Goal: Information Seeking & Learning: Learn about a topic

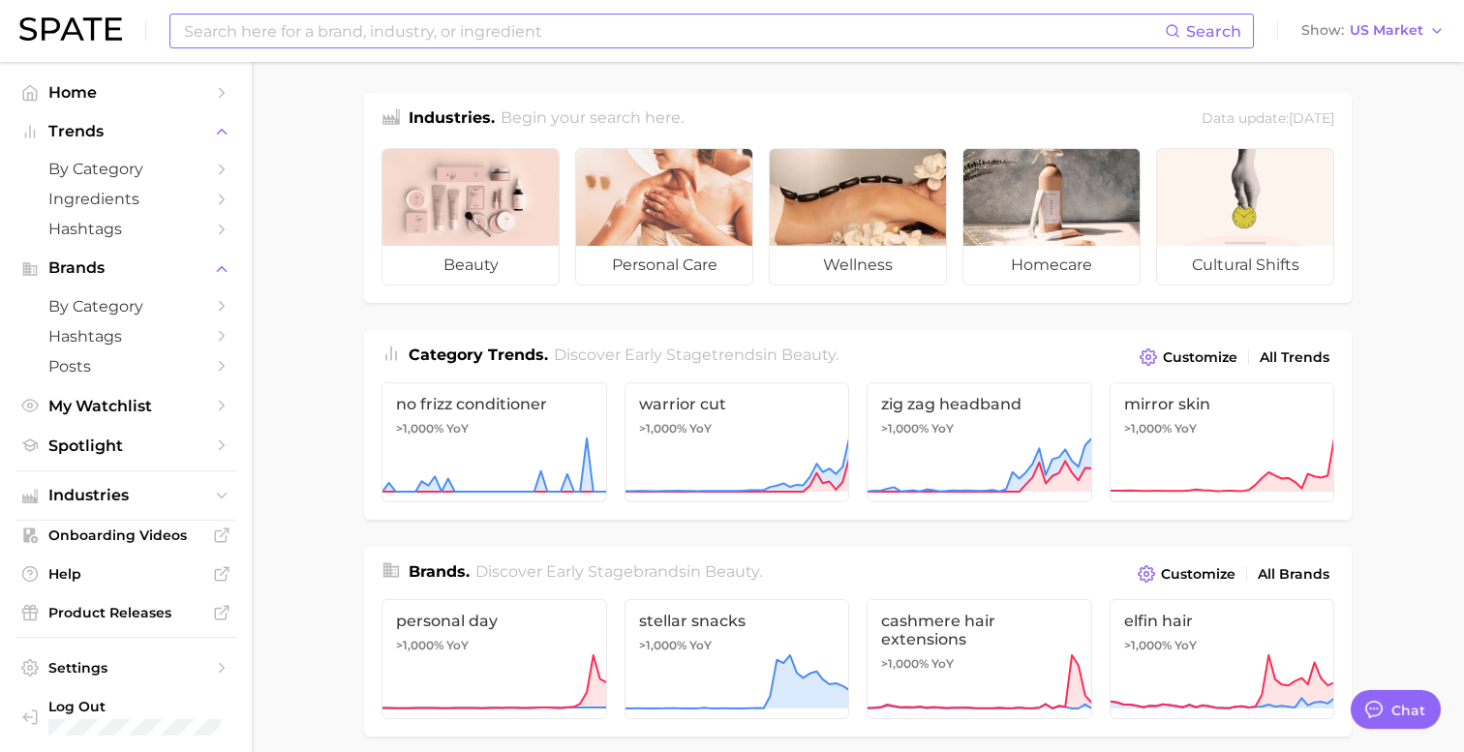
click at [332, 28] on input at bounding box center [673, 31] width 983 height 33
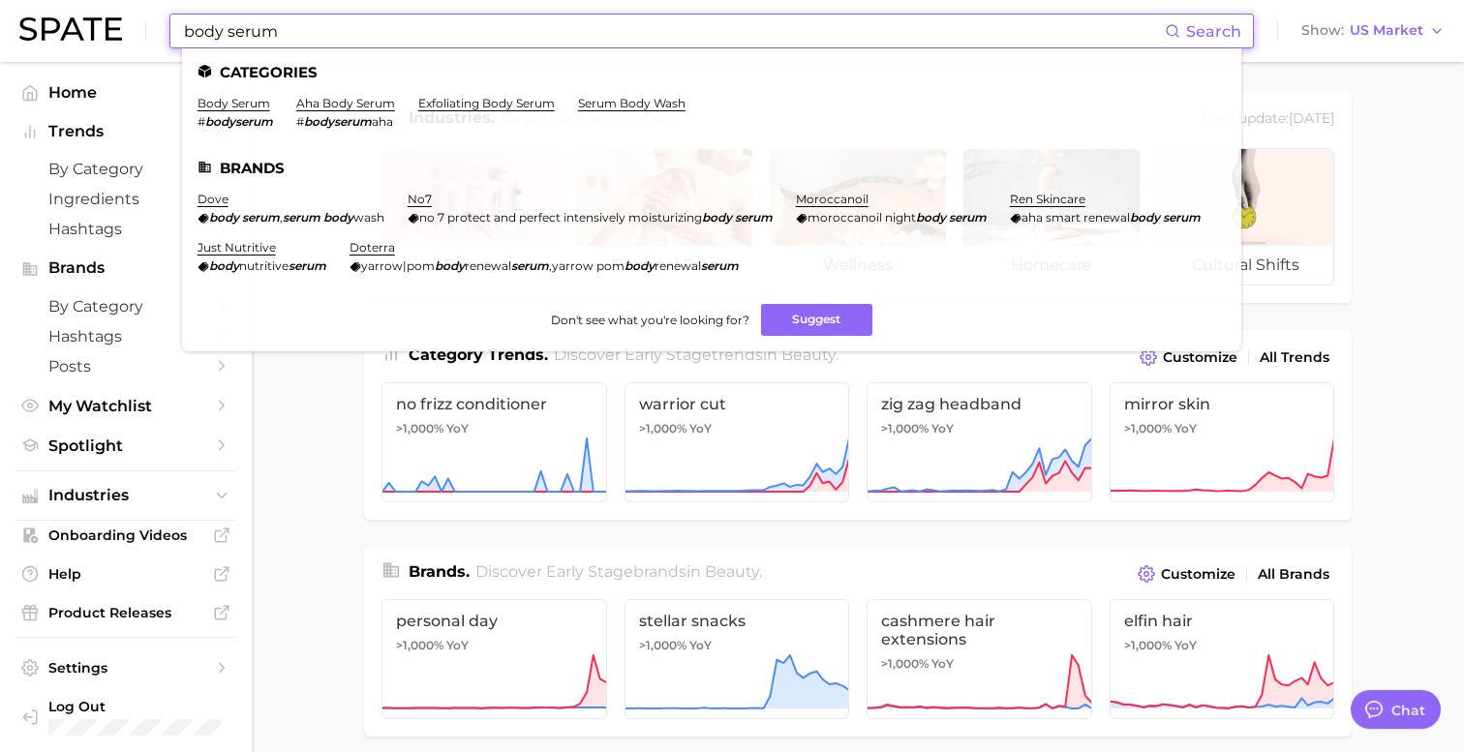
type input "body serum"
click at [218, 111] on li "body serum # bodyserum" at bounding box center [236, 112] width 76 height 33
click at [217, 102] on link "body serum" at bounding box center [234, 103] width 73 height 15
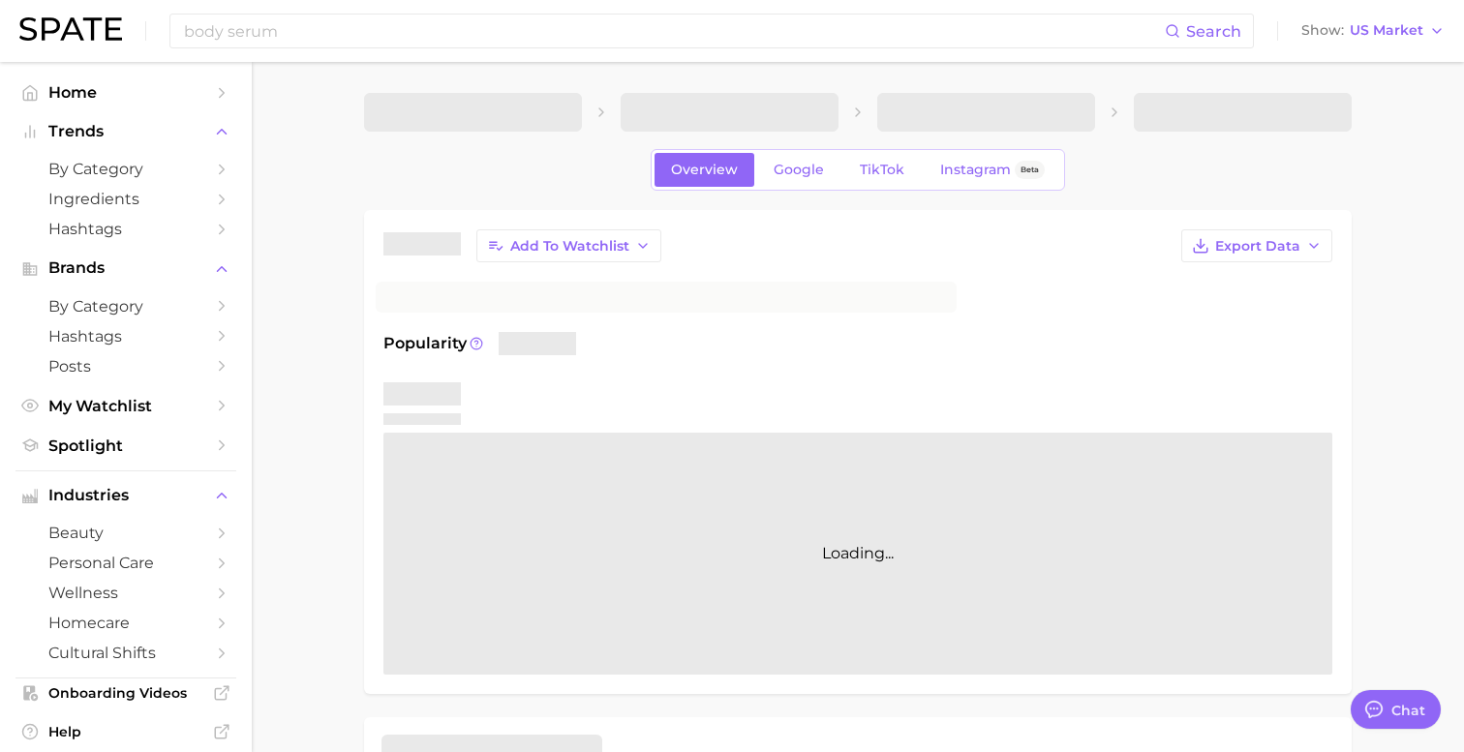
type textarea "x"
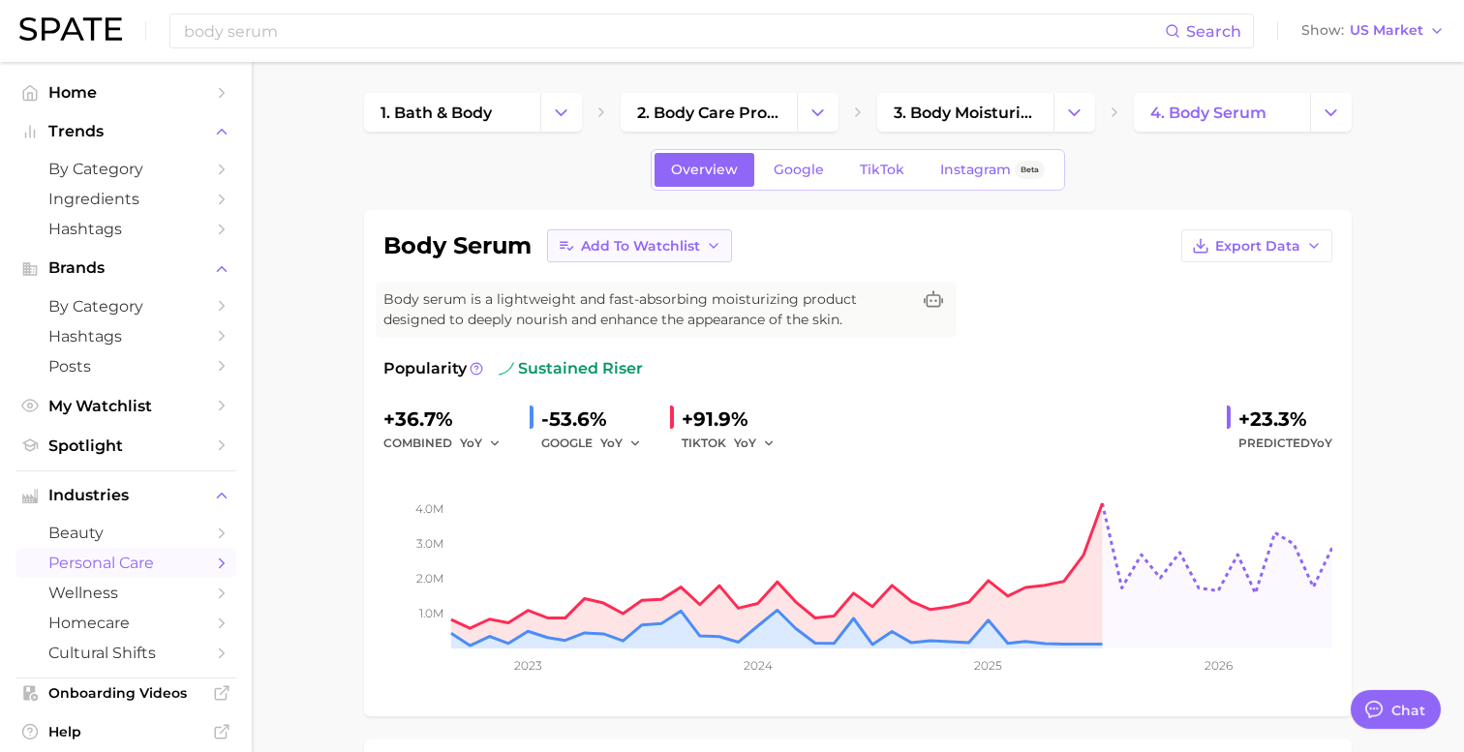
click at [685, 243] on span "Add to Watchlist" at bounding box center [640, 246] width 119 height 16
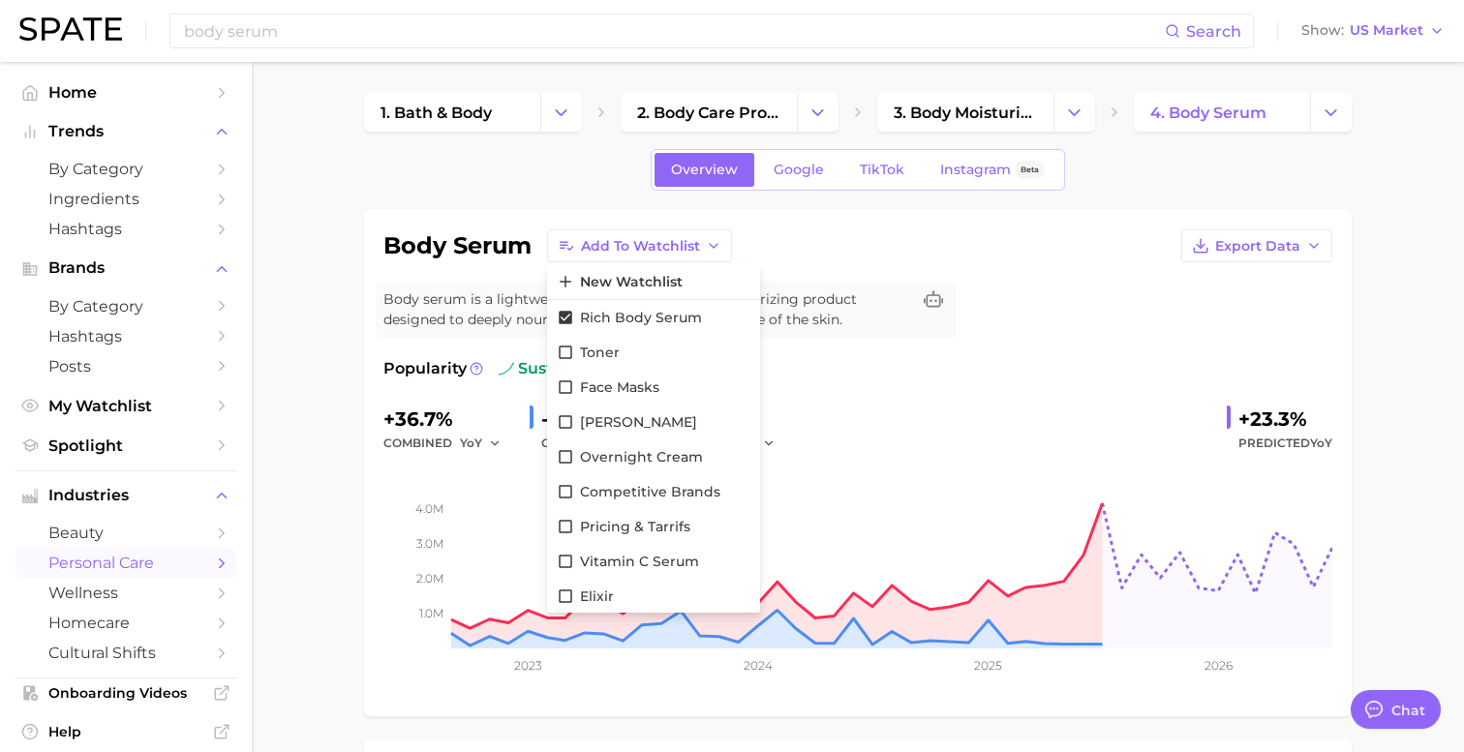
click at [840, 226] on div "body serum Add to Watchlist New Watchlist Rich Body Serum Toner Face Masks Dua …" at bounding box center [858, 463] width 988 height 506
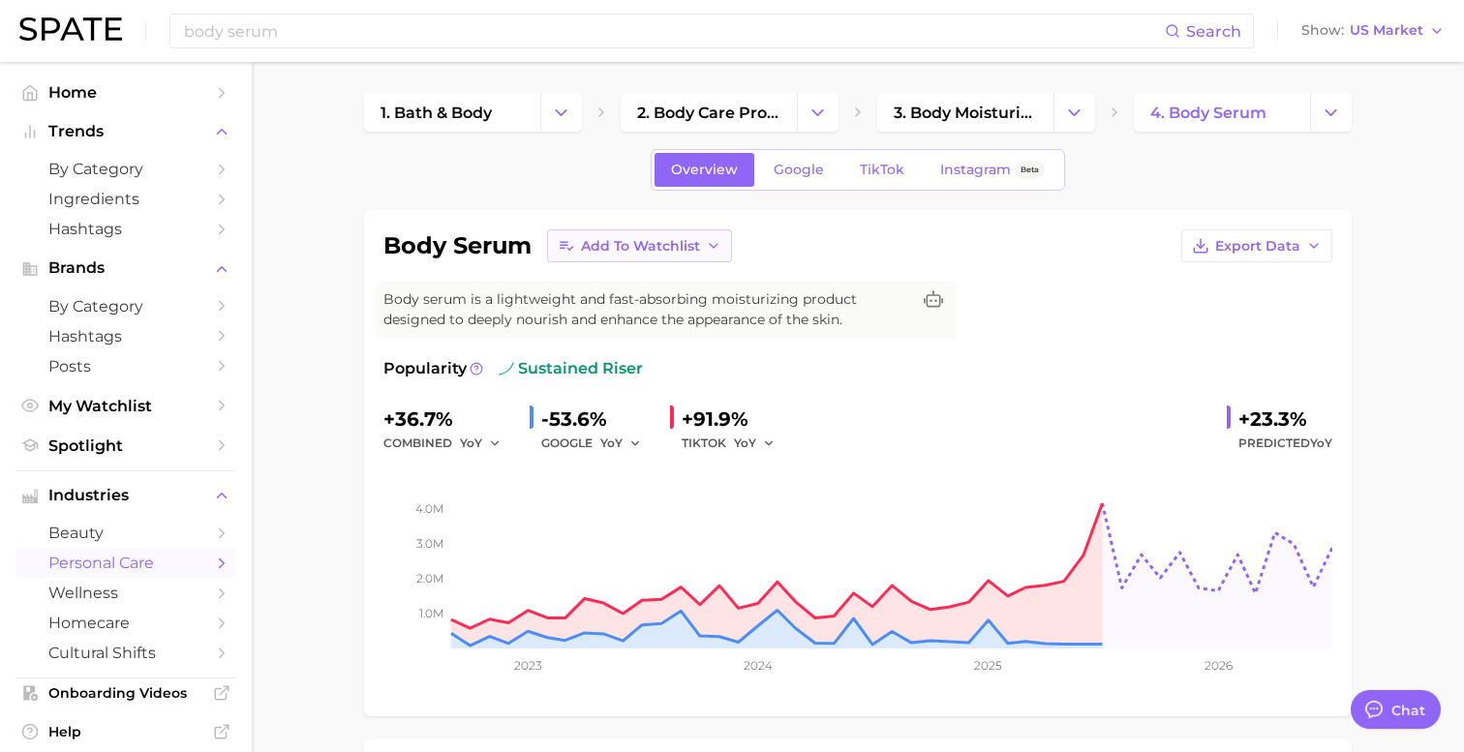
click at [704, 246] on button "Add to Watchlist" at bounding box center [639, 245] width 185 height 33
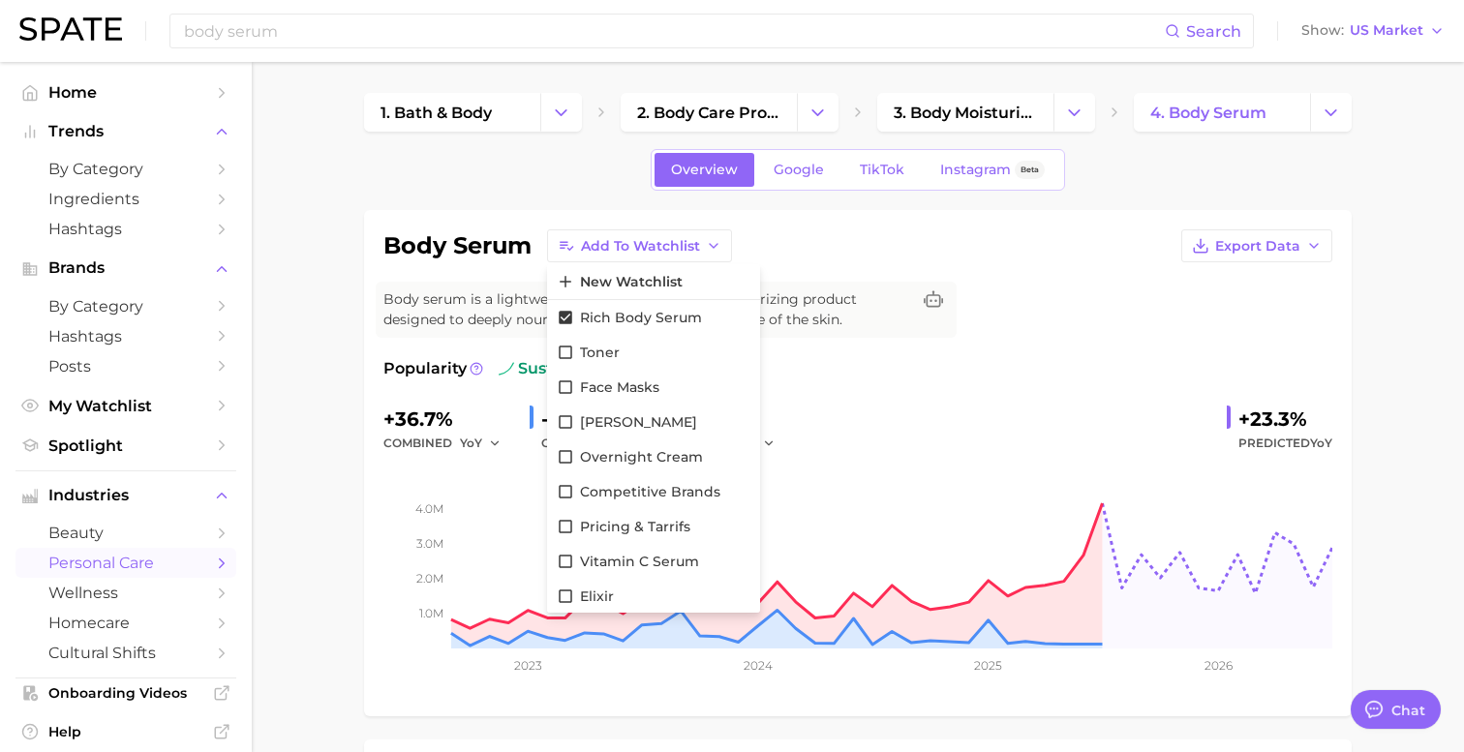
click at [806, 260] on div "body serum Add to Watchlist New Watchlist Rich Body Serum Toner Face Masks Dua …" at bounding box center [857, 245] width 949 height 33
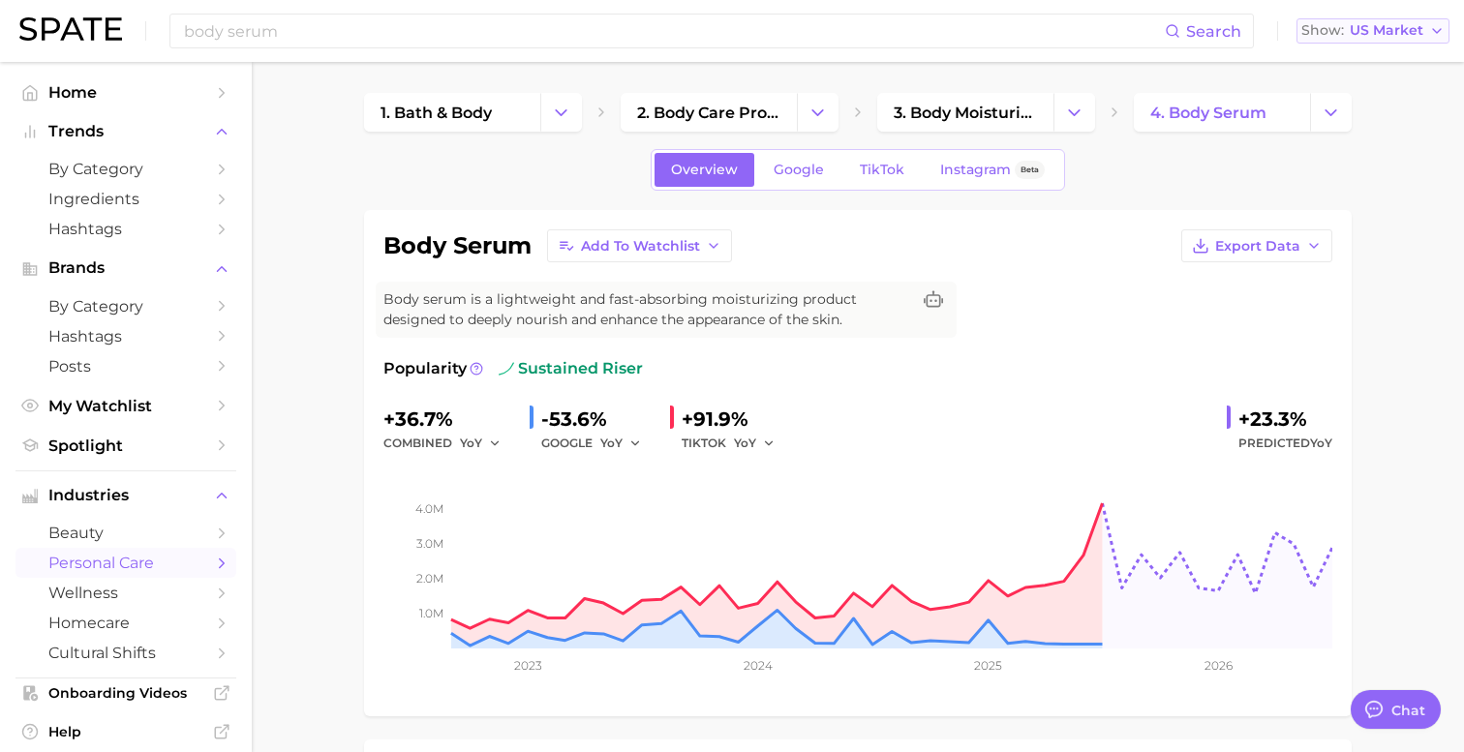
click at [1394, 32] on span "US Market" at bounding box center [1387, 30] width 74 height 11
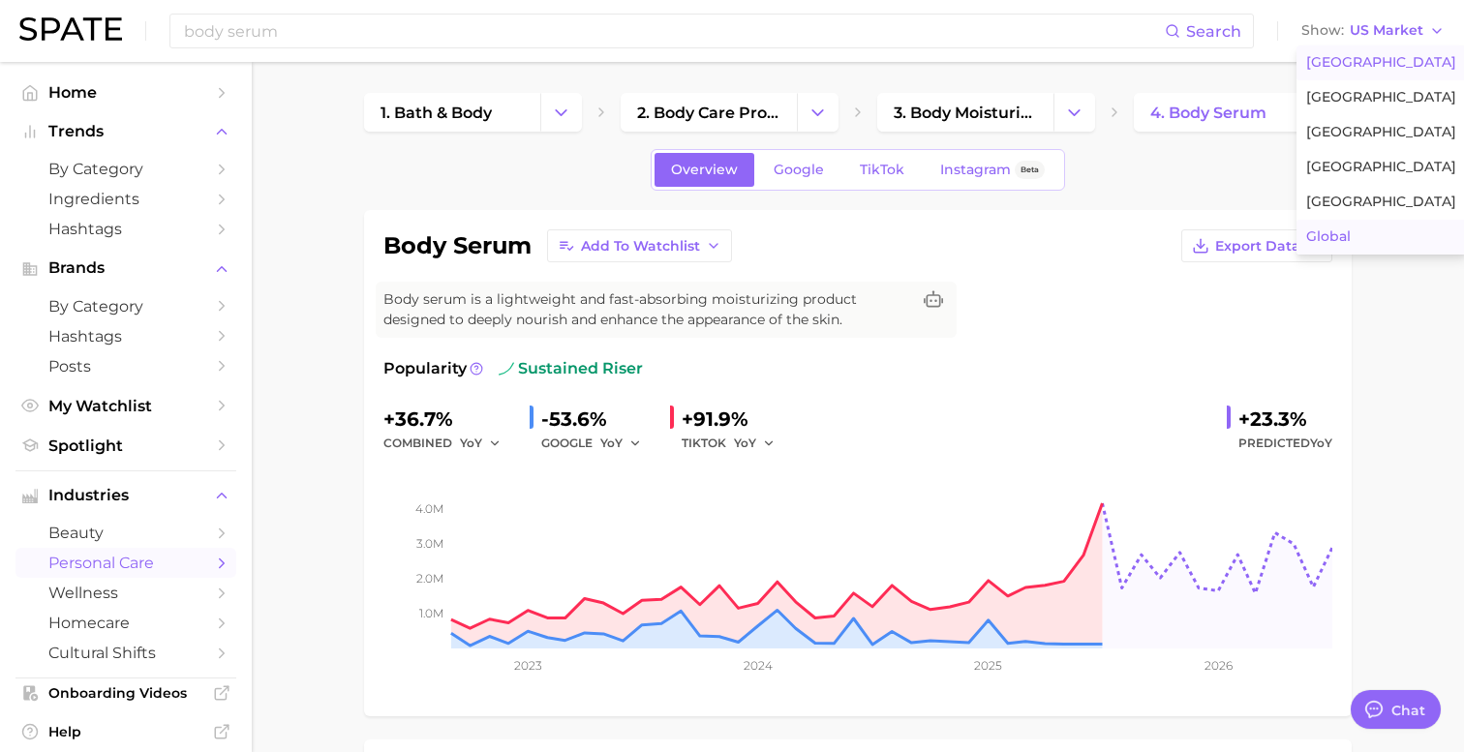
click at [1348, 232] on span "Global" at bounding box center [1328, 236] width 45 height 16
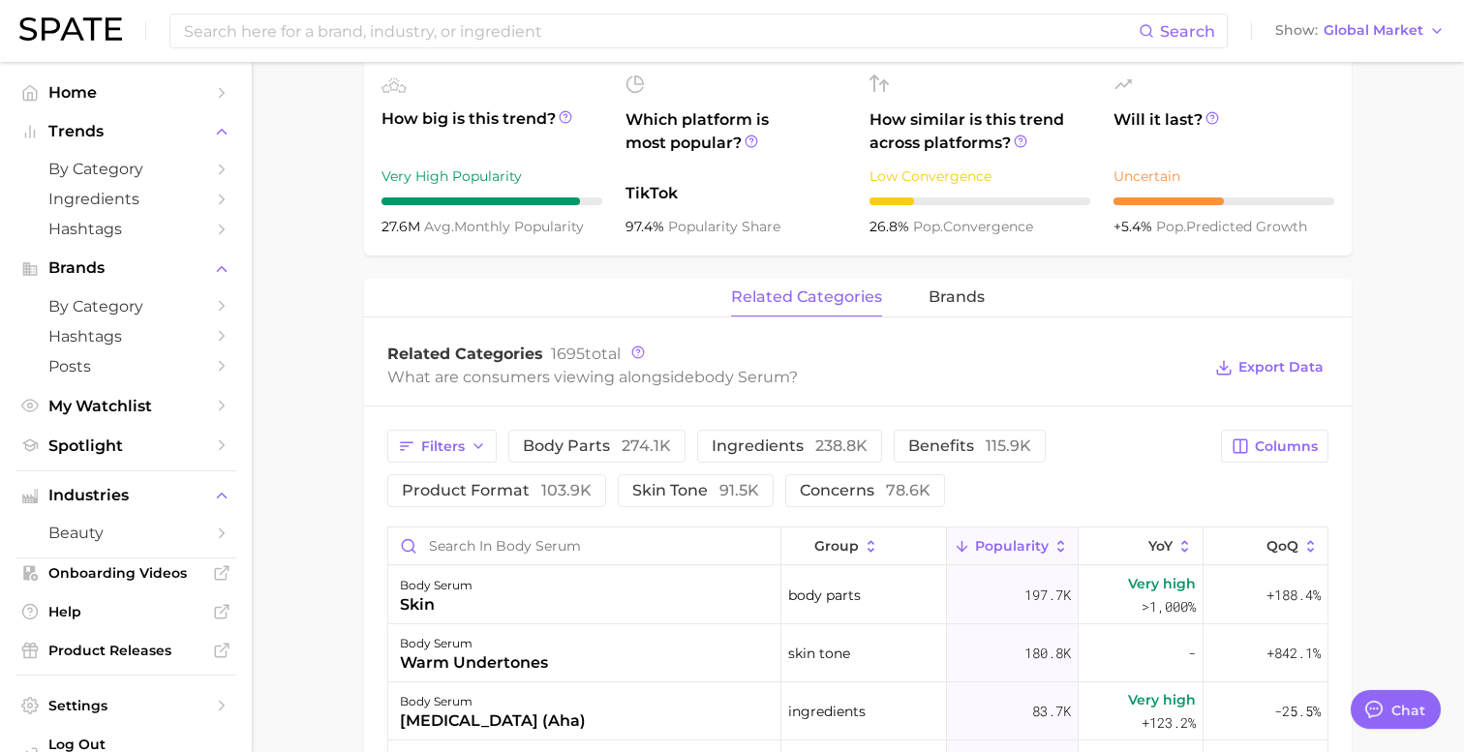
scroll to position [734, 0]
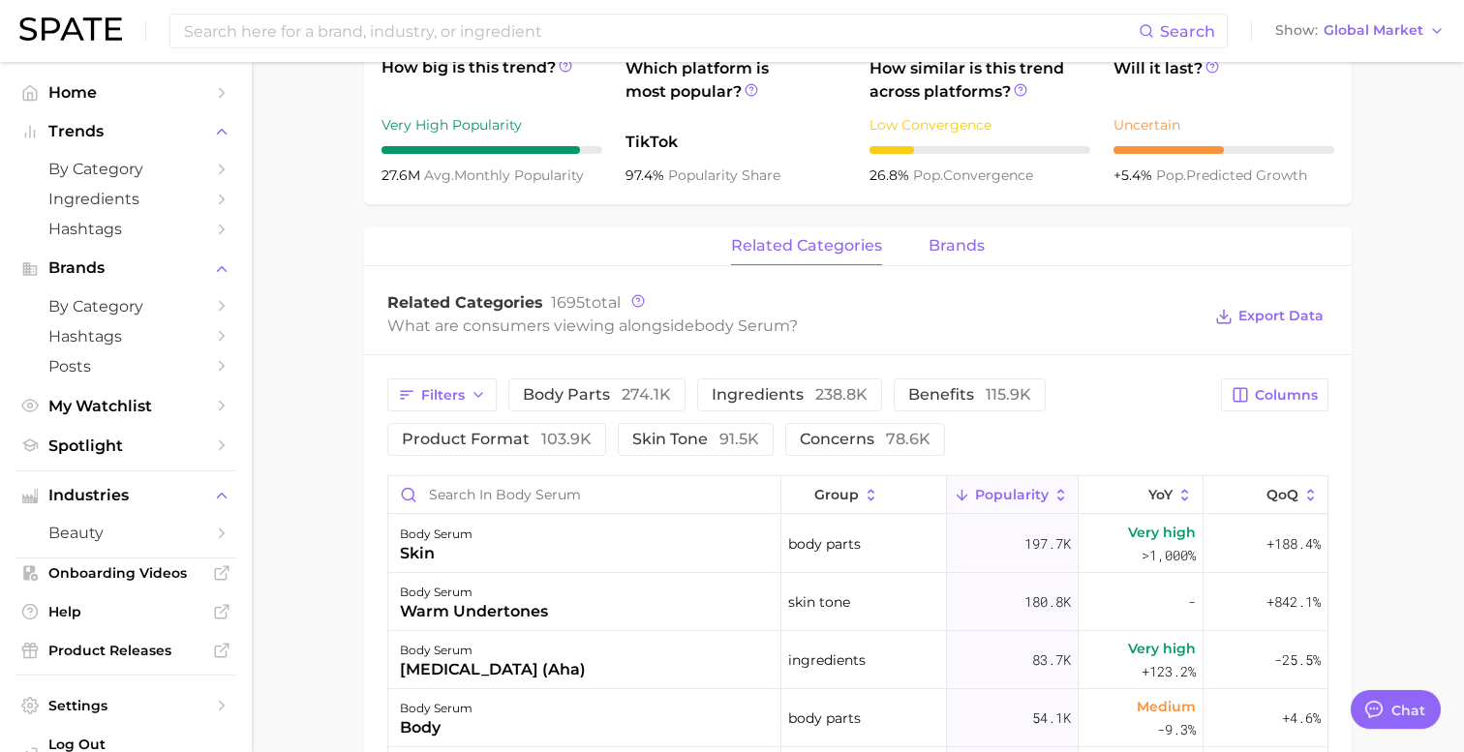
click at [955, 254] on span "brands" at bounding box center [956, 245] width 56 height 17
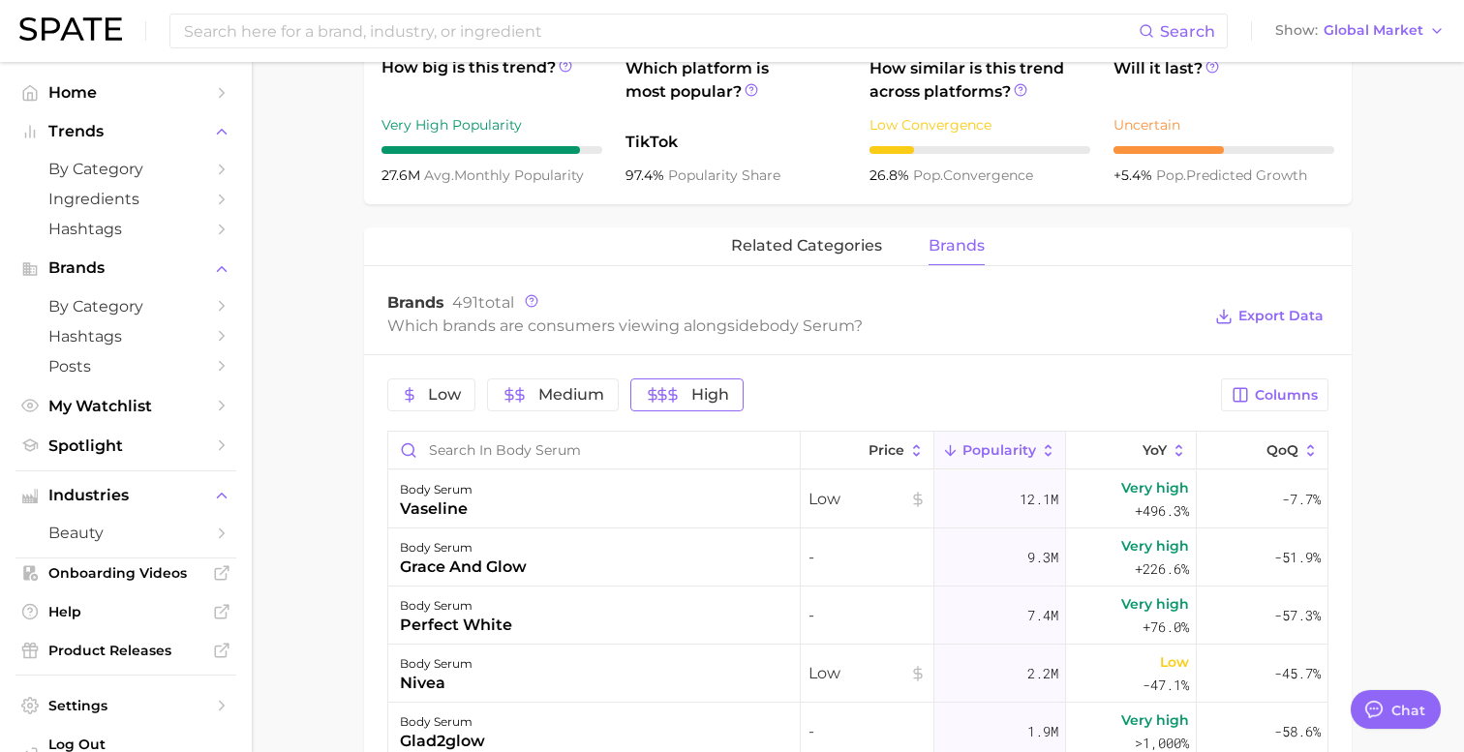
click at [681, 402] on span "High" at bounding box center [687, 394] width 84 height 15
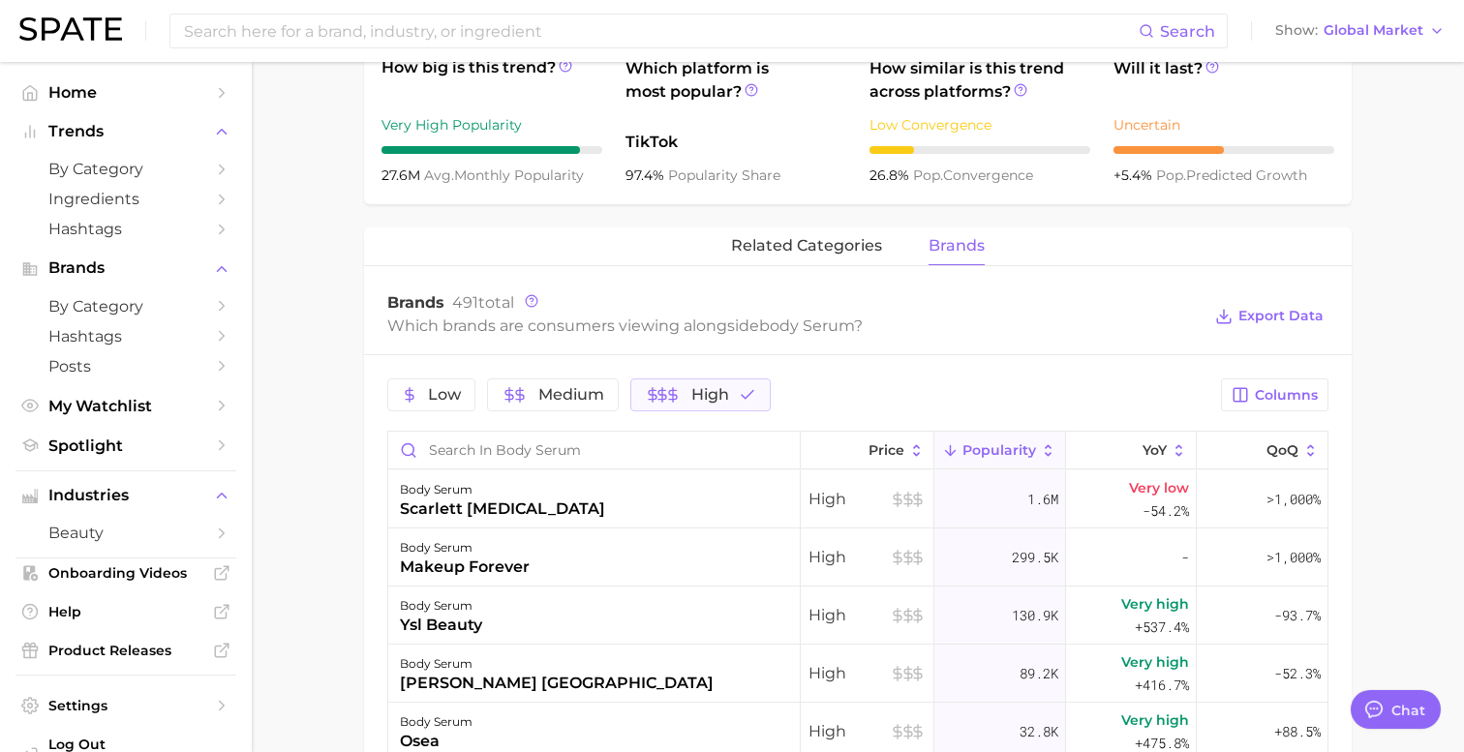
click at [338, 483] on main "1. bath & body 2. body care products 3. body moisturizing products 4. body seru…" at bounding box center [858, 315] width 1212 height 1975
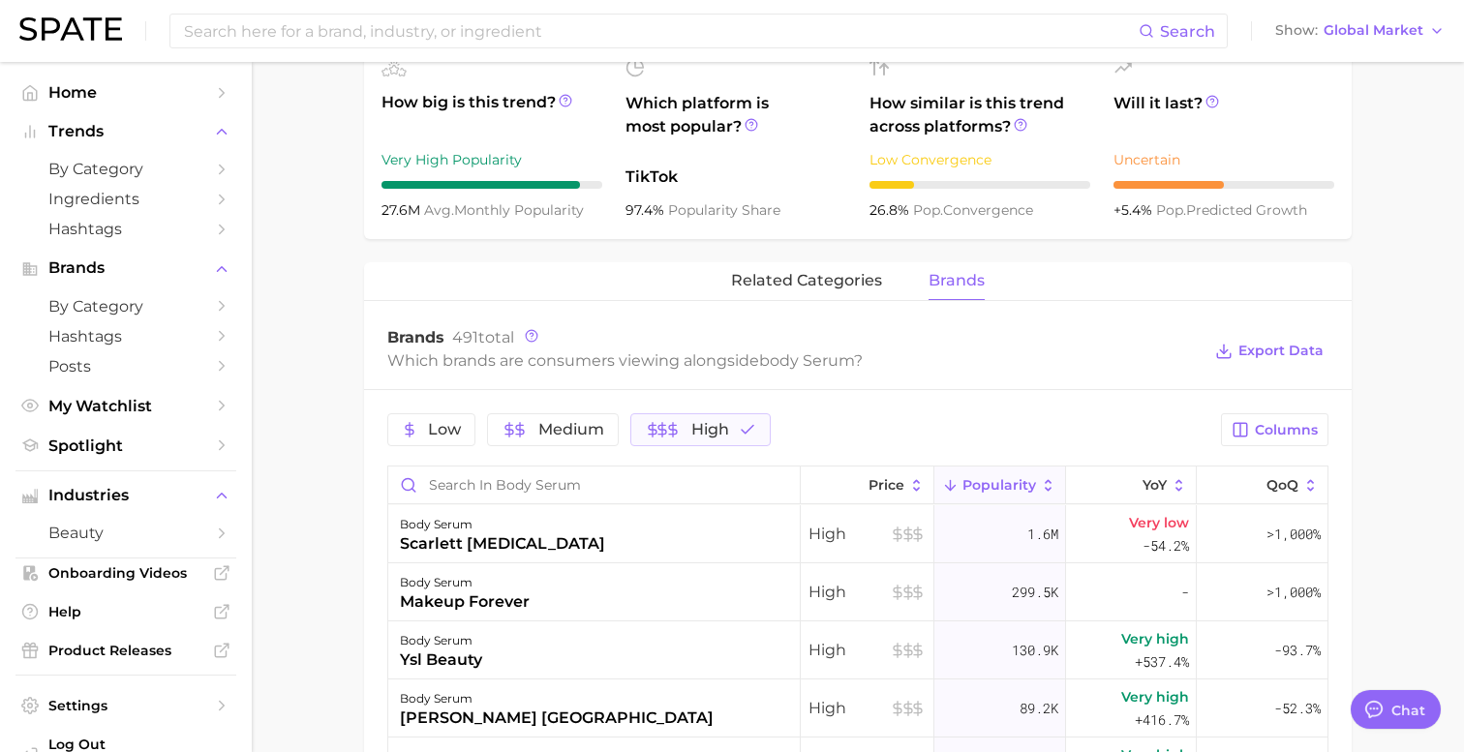
scroll to position [748, 0]
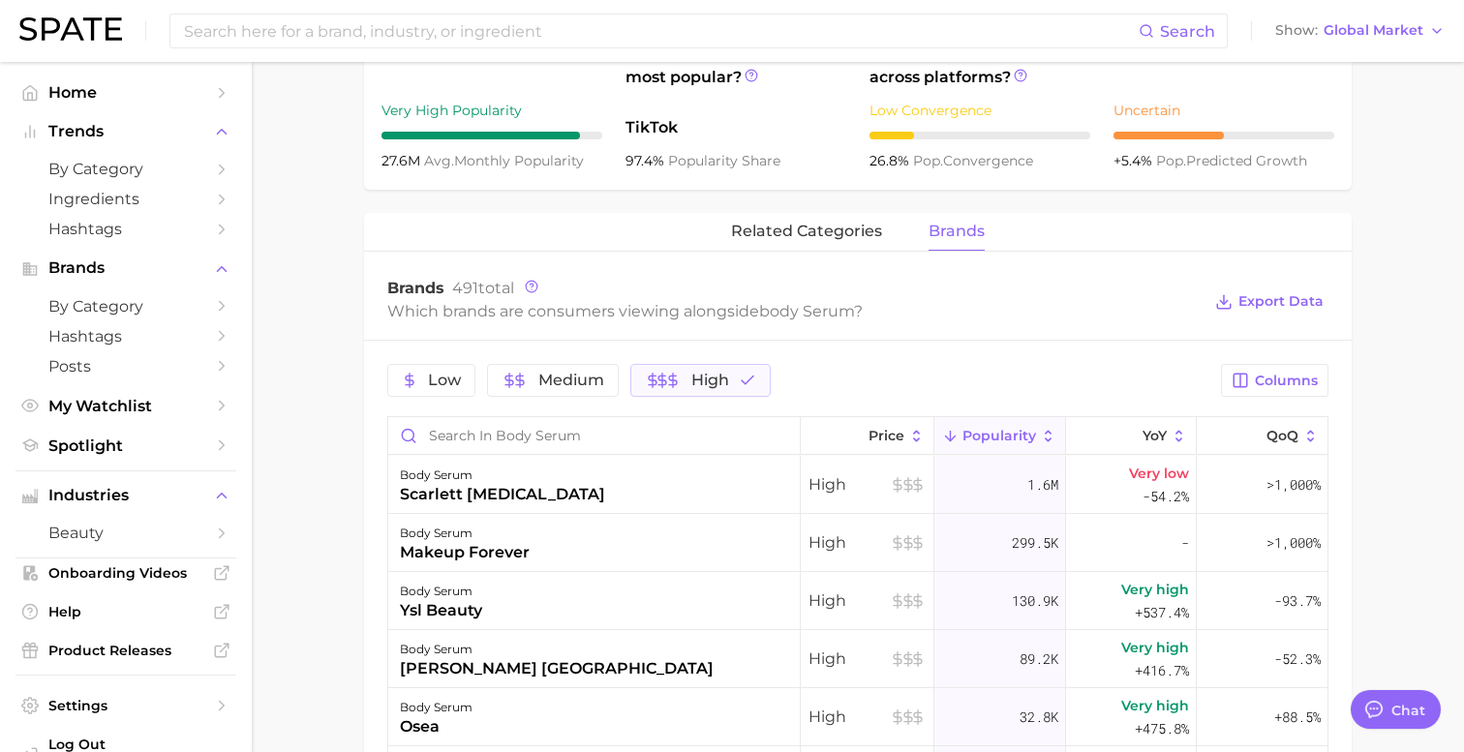
click at [400, 164] on span "27.6m" at bounding box center [402, 160] width 43 height 17
copy ul "27.6m avg. monthly popularity"
click at [1014, 441] on span "Popularity" at bounding box center [999, 435] width 74 height 15
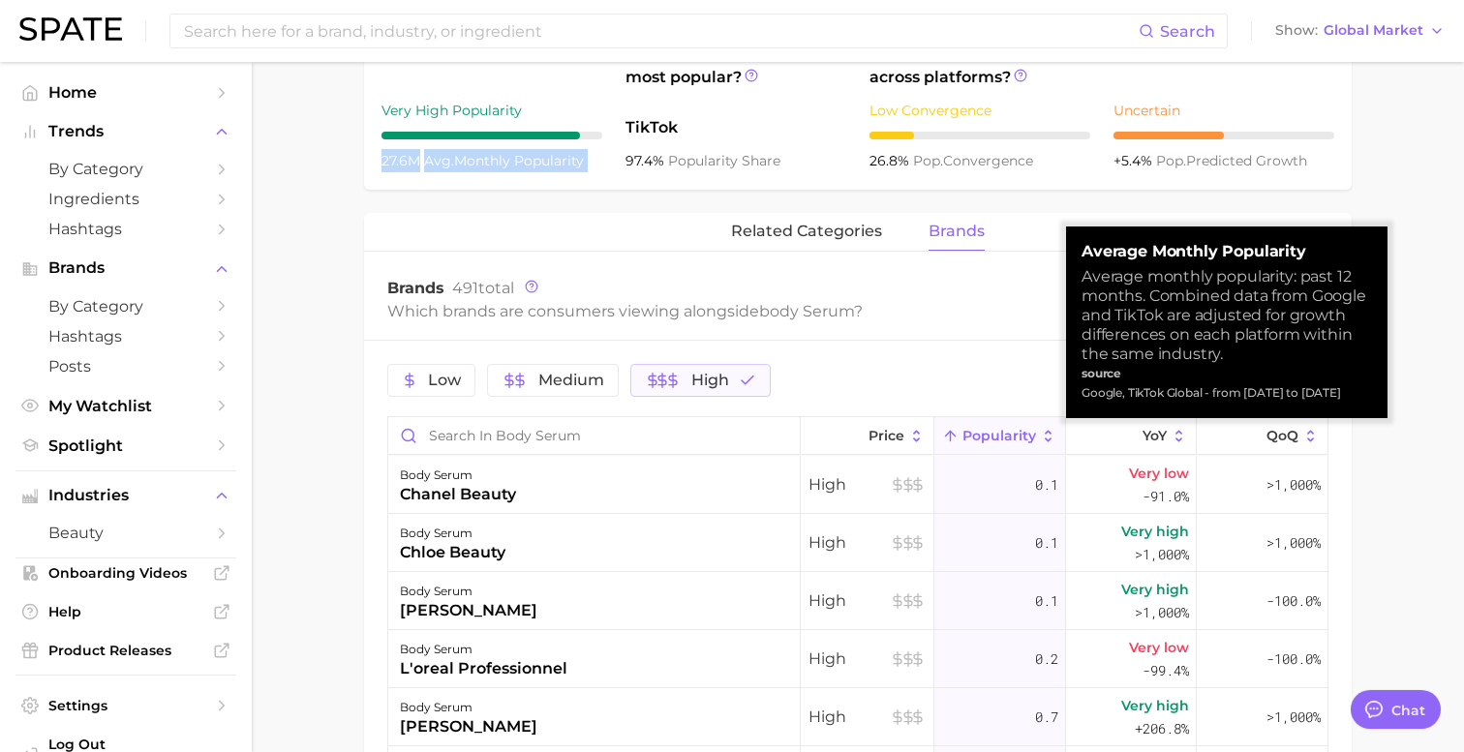
click at [1013, 443] on span "Popularity" at bounding box center [999, 435] width 74 height 15
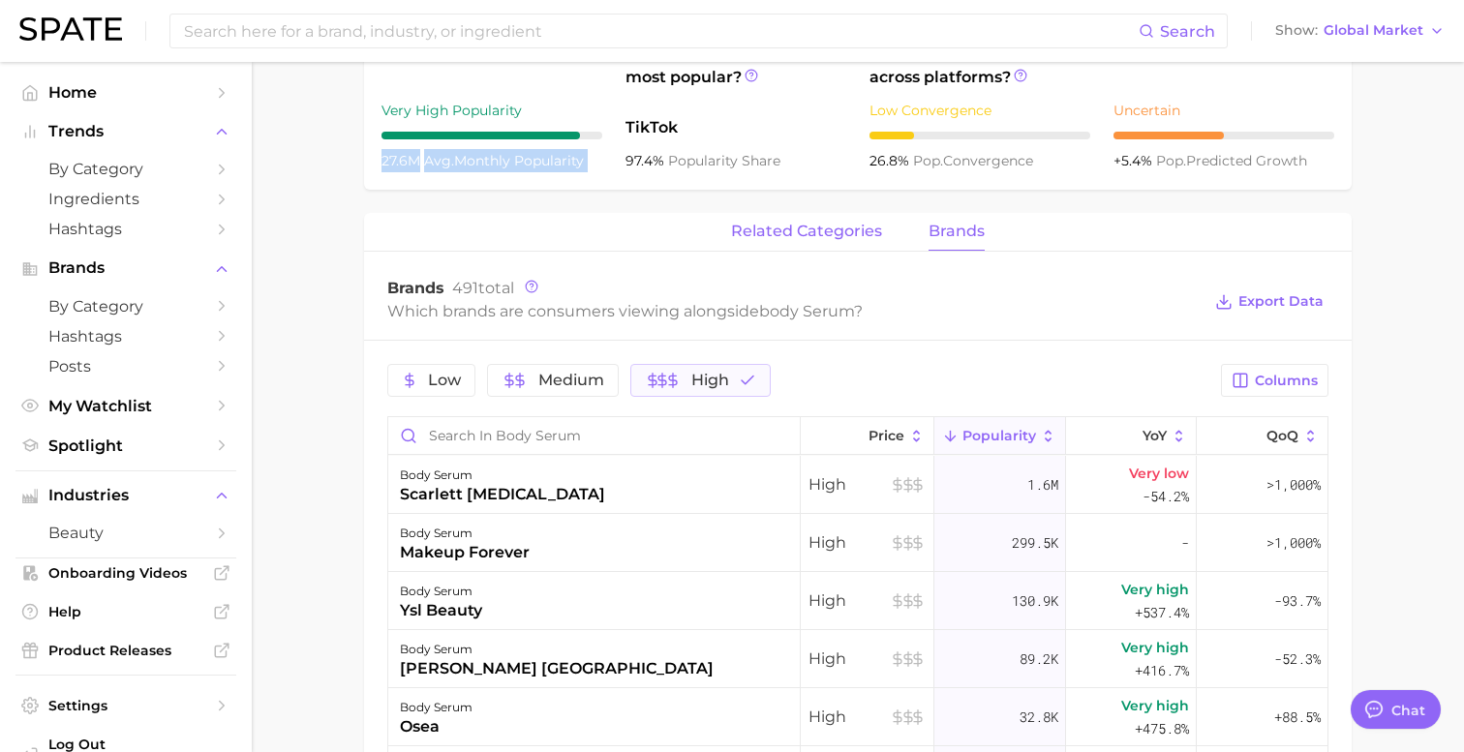
click at [827, 240] on span "related categories" at bounding box center [806, 231] width 151 height 17
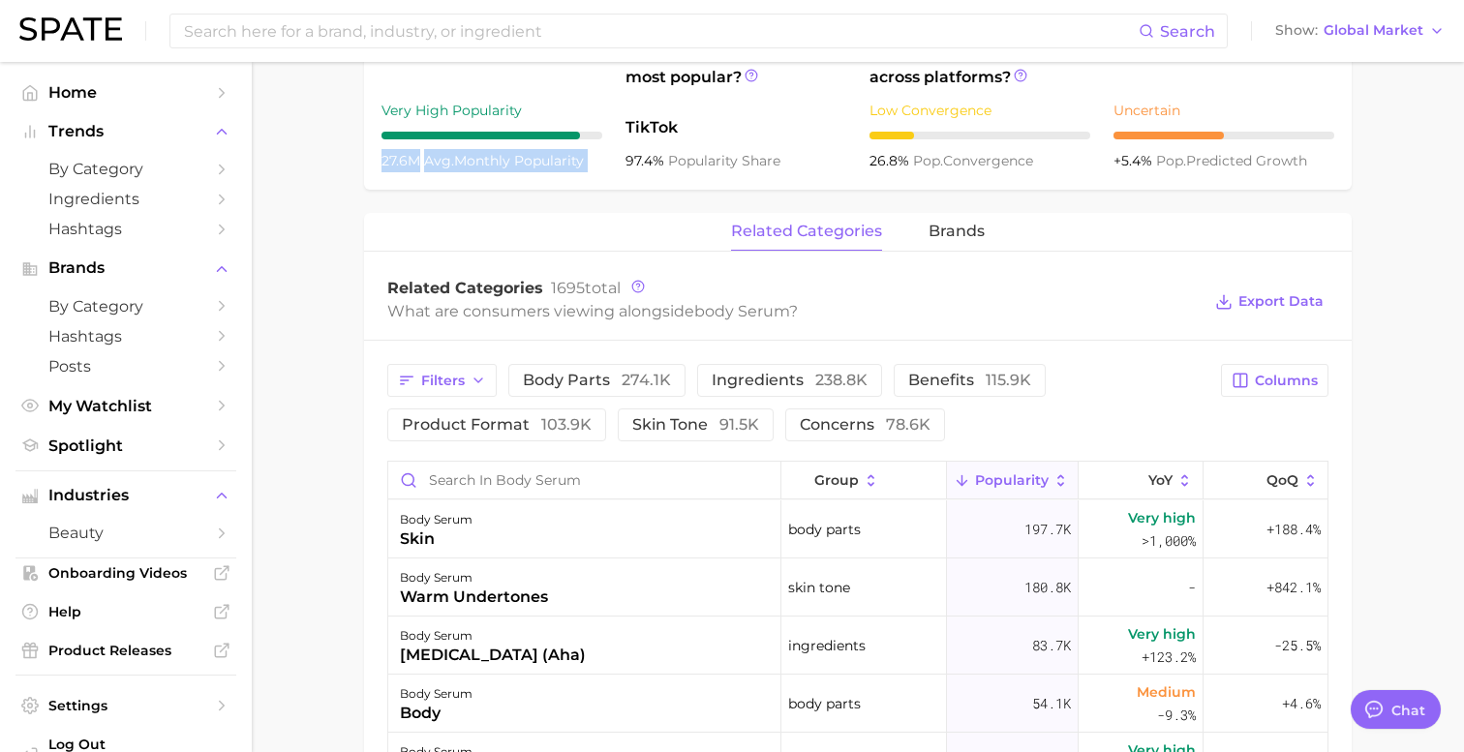
click at [965, 476] on icon at bounding box center [962, 480] width 17 height 17
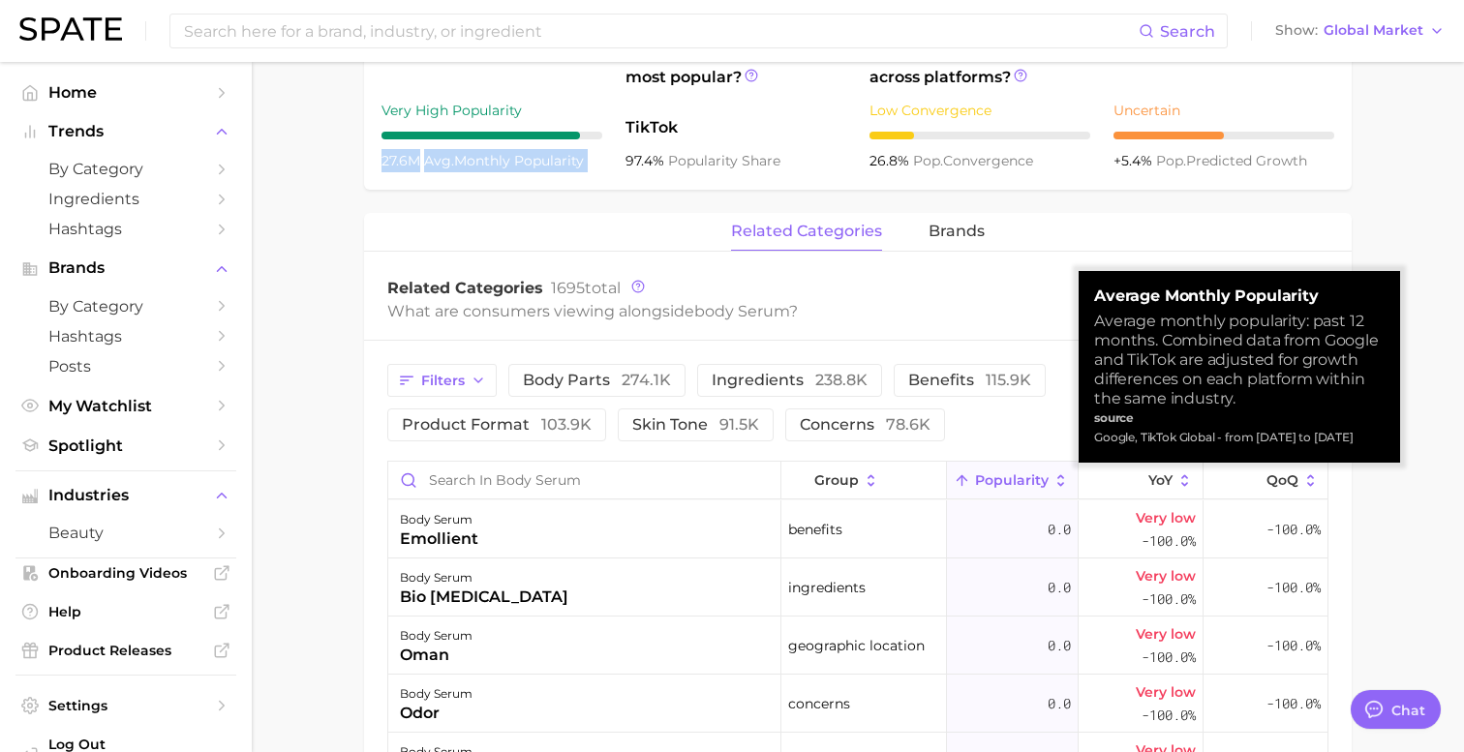
click at [977, 475] on span "Popularity" at bounding box center [1012, 479] width 74 height 15
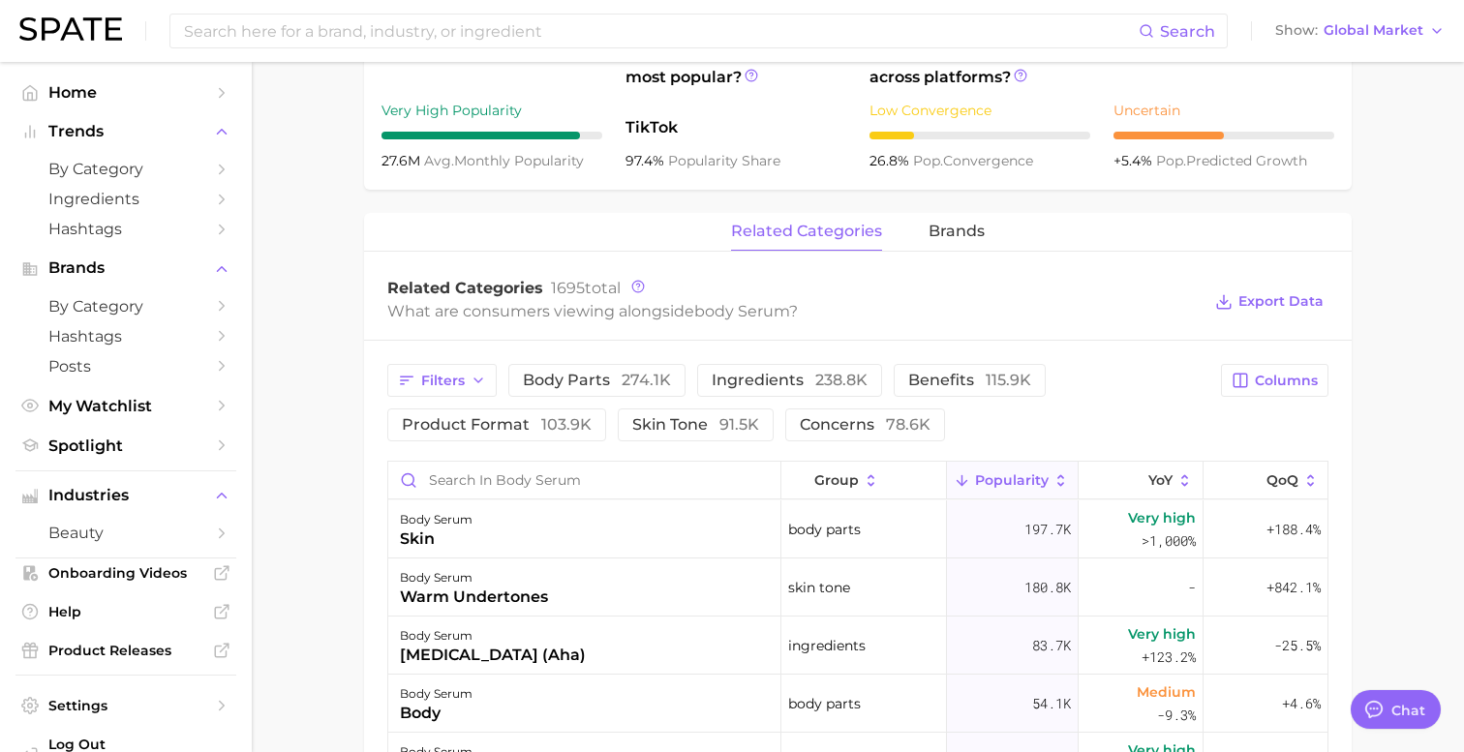
click at [1078, 320] on div "What are consumers viewing alongside body serum ?" at bounding box center [793, 311] width 813 height 26
click at [1268, 366] on button "Columns" at bounding box center [1274, 380] width 107 height 33
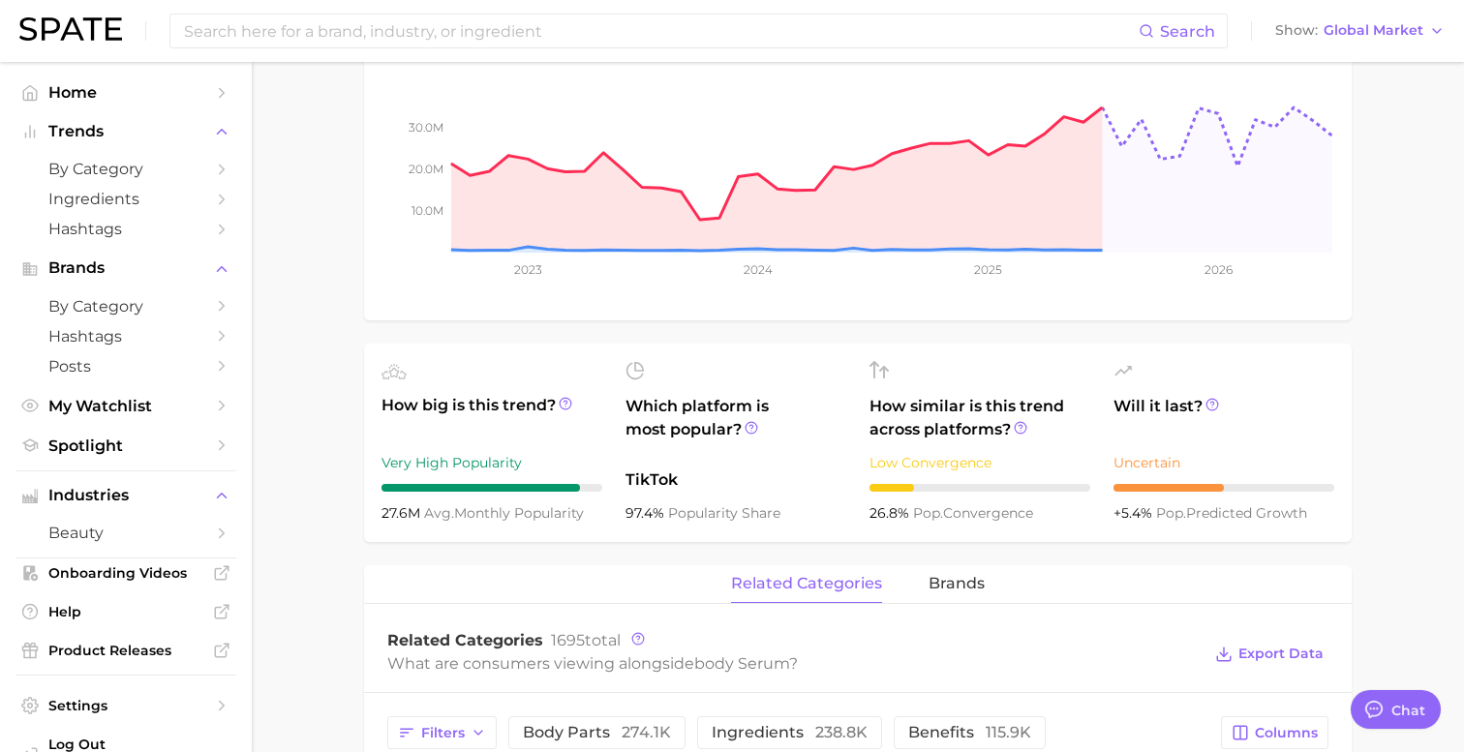
scroll to position [0, 0]
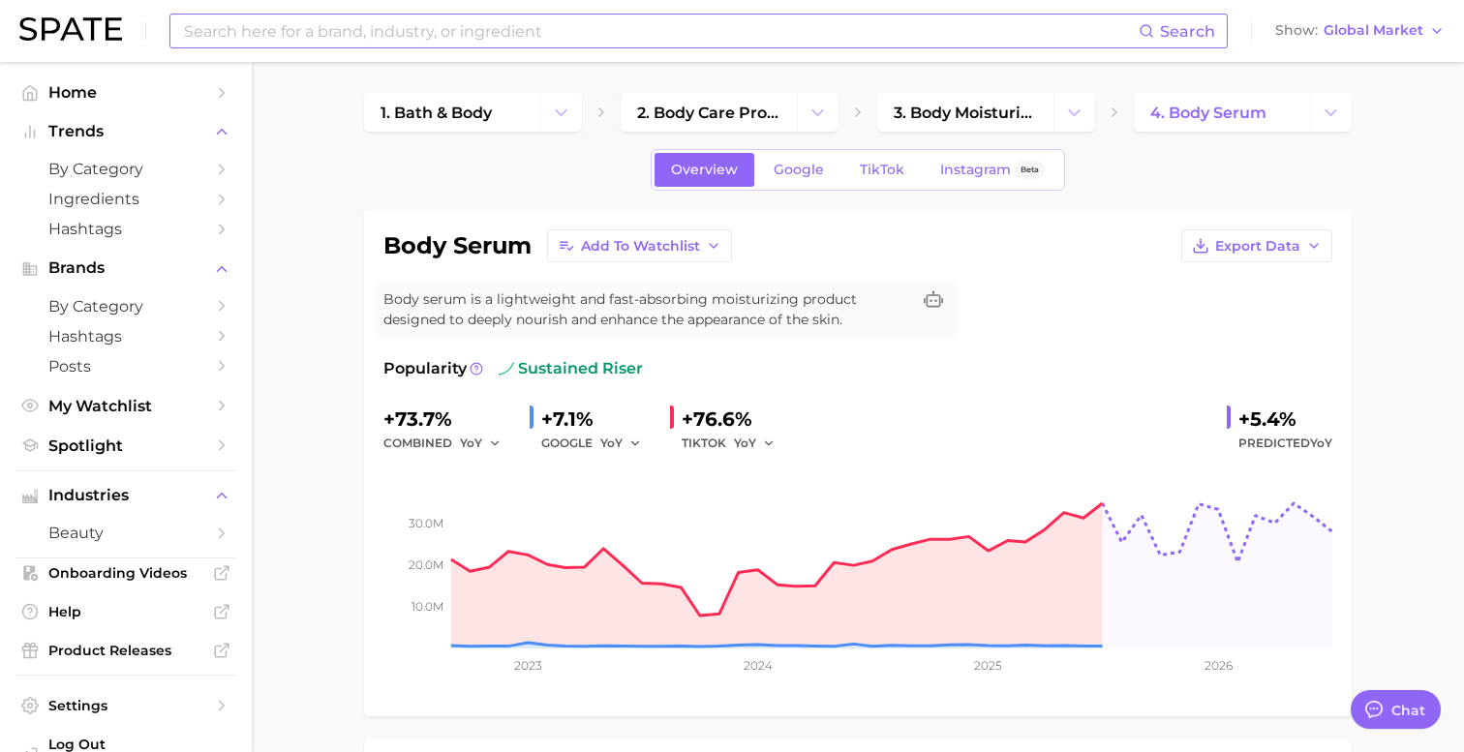
click at [432, 38] on input at bounding box center [660, 31] width 957 height 33
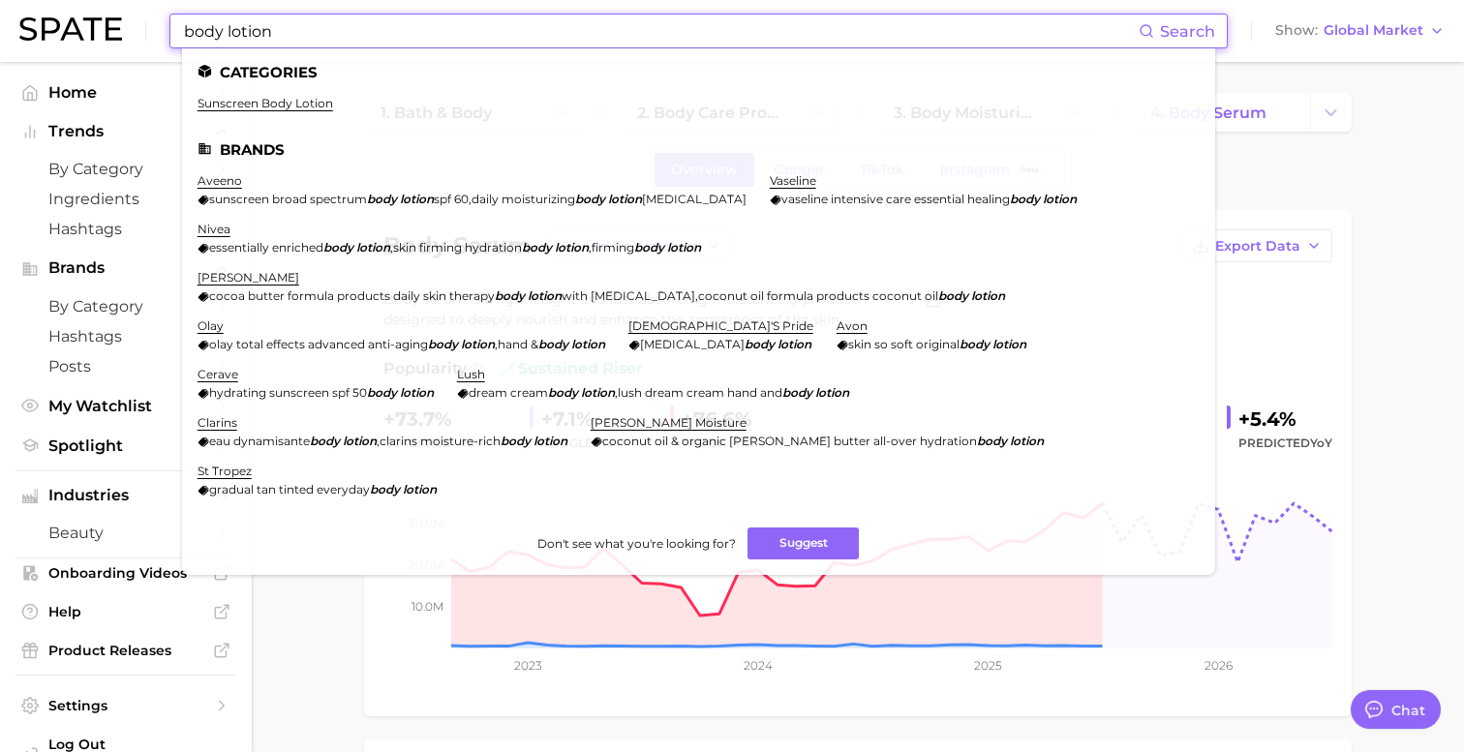
type input "body lotion"
click at [313, 32] on input "body lotion" at bounding box center [660, 31] width 957 height 33
click at [190, 19] on input "body lotion" at bounding box center [660, 31] width 957 height 33
click at [190, 18] on input "body lotion" at bounding box center [660, 31] width 957 height 33
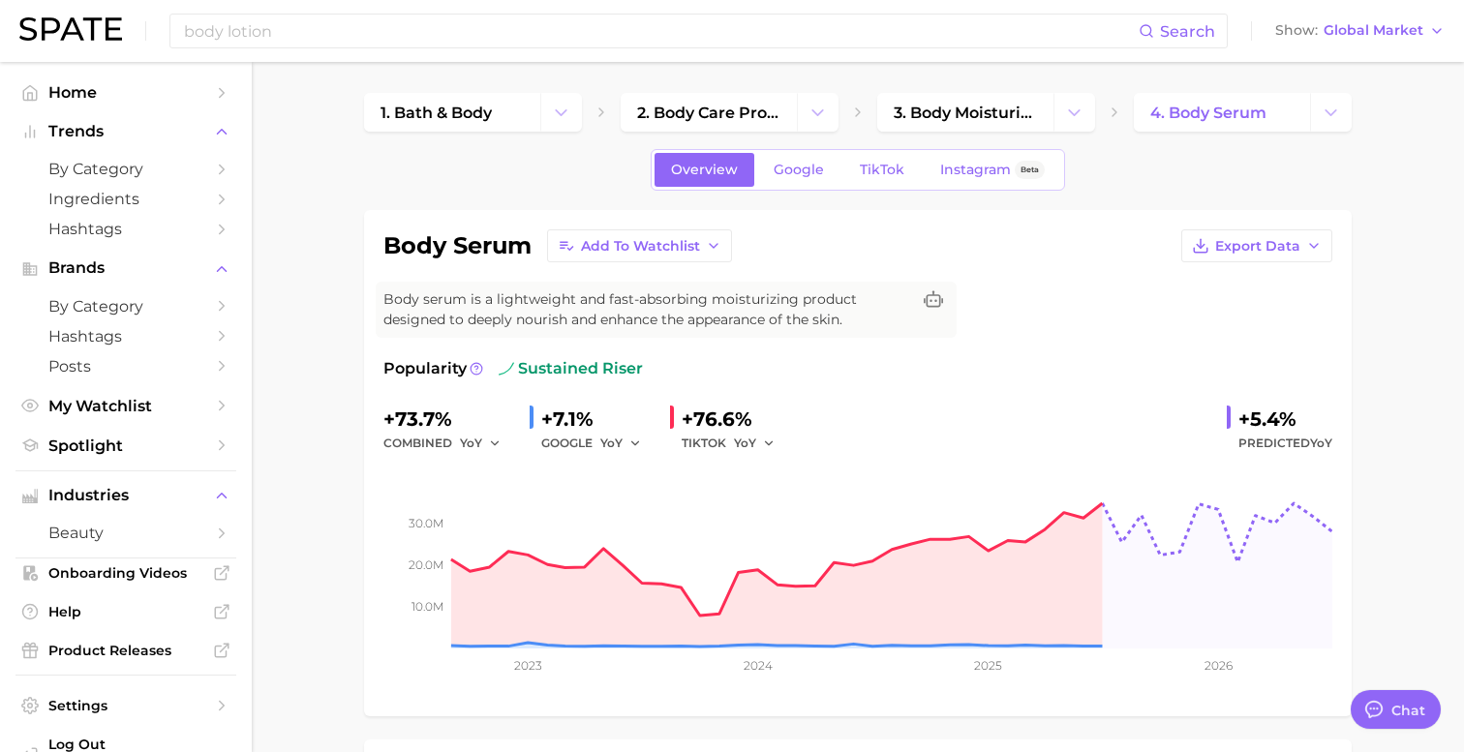
click at [77, 107] on ul "Home Trends by Category Ingredients Hashtags Brands by Category Hashtags Posts …" at bounding box center [125, 268] width 221 height 383
click at [77, 86] on span "Home" at bounding box center [125, 92] width 155 height 18
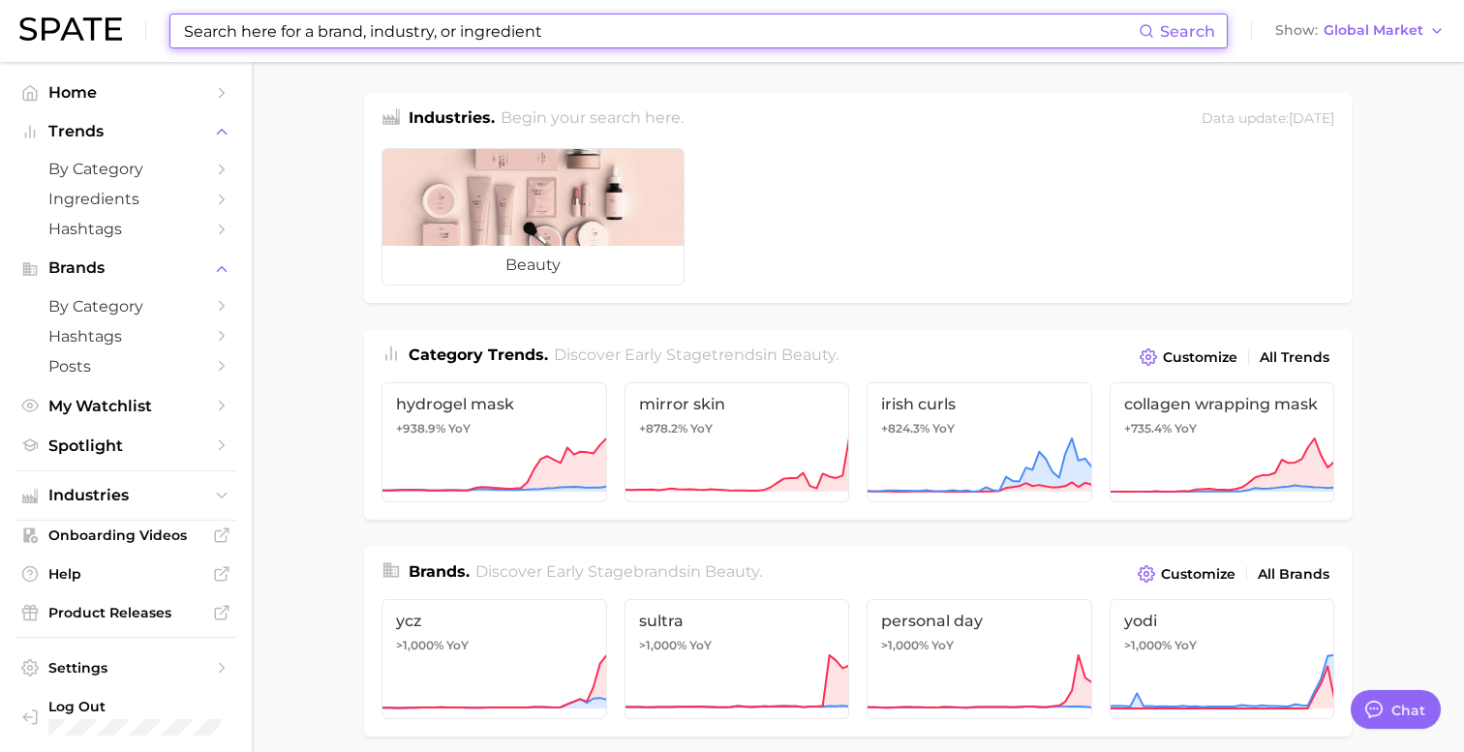
click at [257, 29] on input at bounding box center [660, 31] width 957 height 33
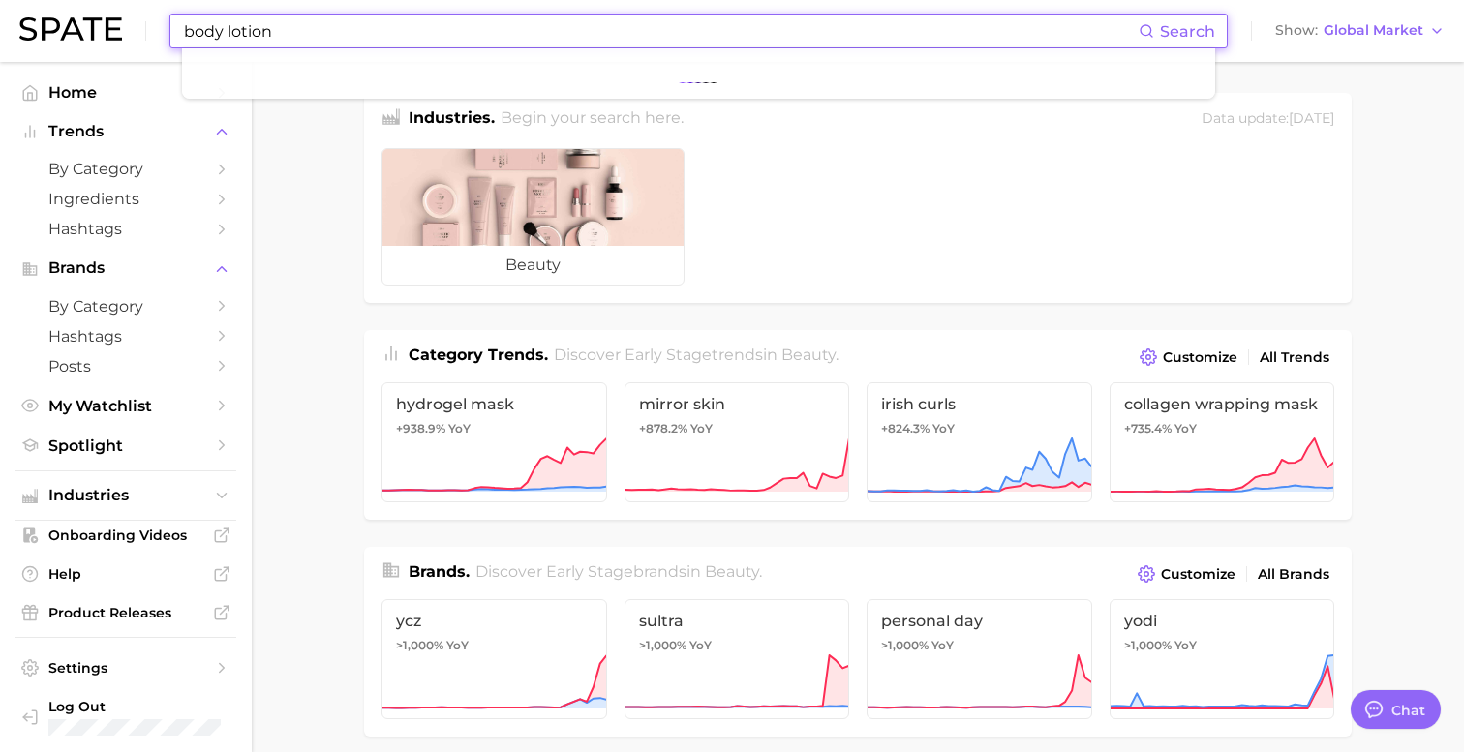
type input "body lotion"
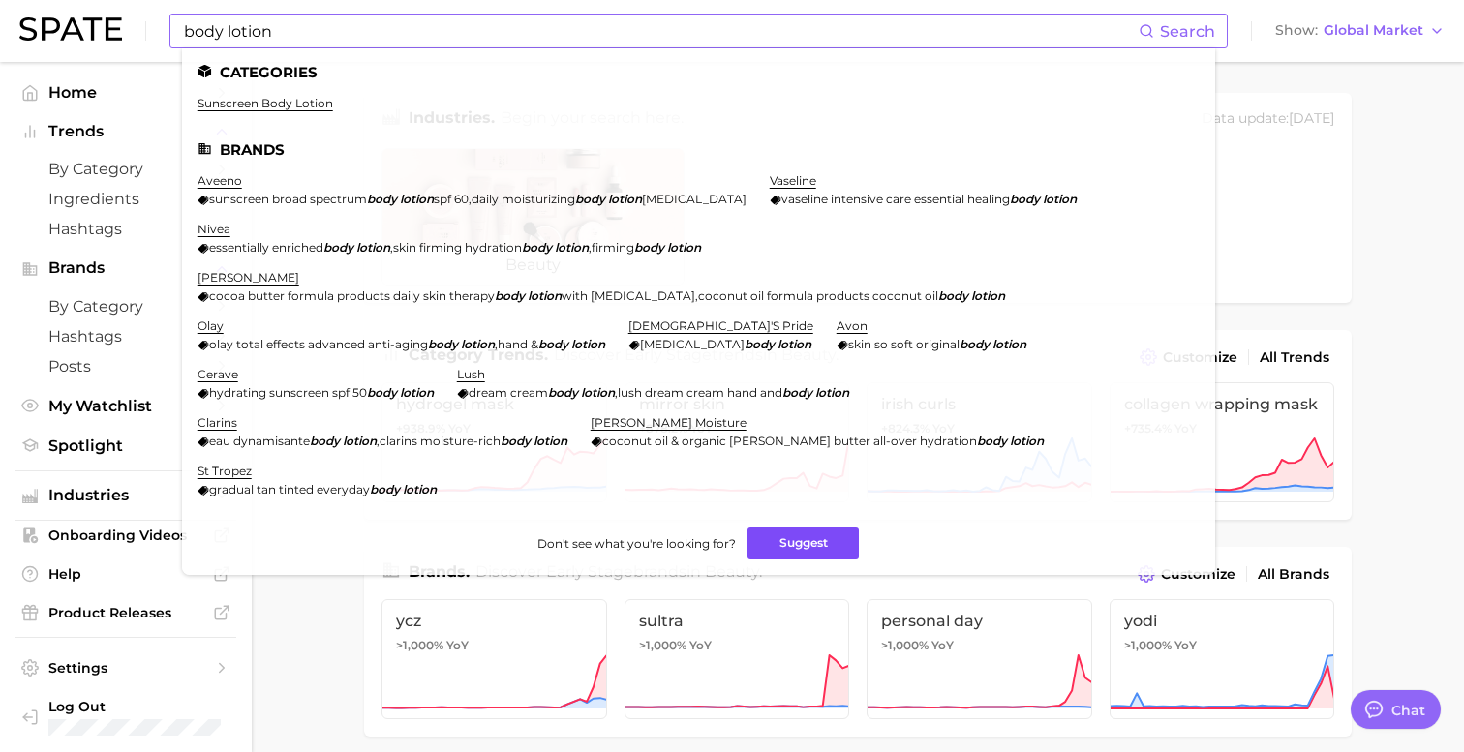
click at [777, 544] on button "Suggest" at bounding box center [802, 544] width 111 height 32
click at [93, 182] on link "by Category" at bounding box center [125, 169] width 221 height 30
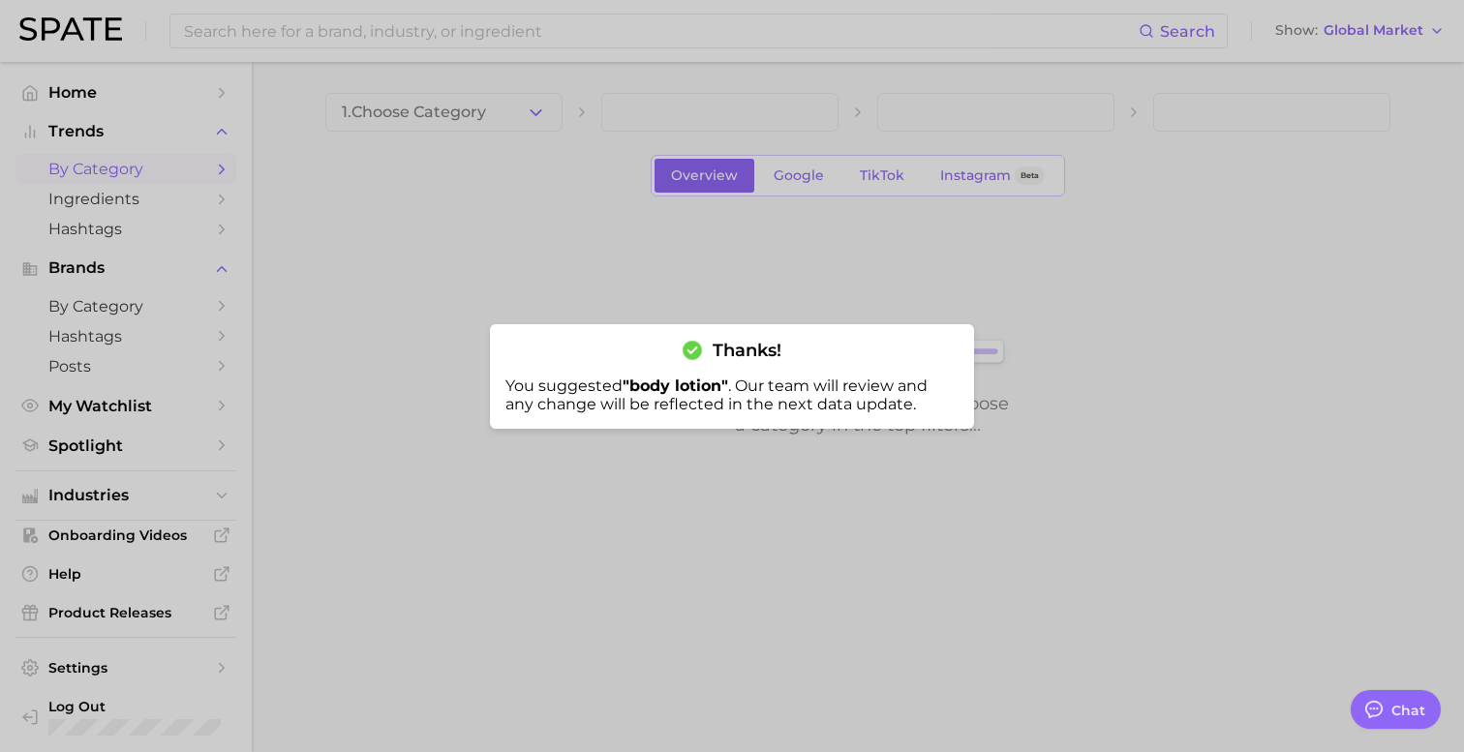
click at [465, 109] on div at bounding box center [732, 376] width 1464 height 752
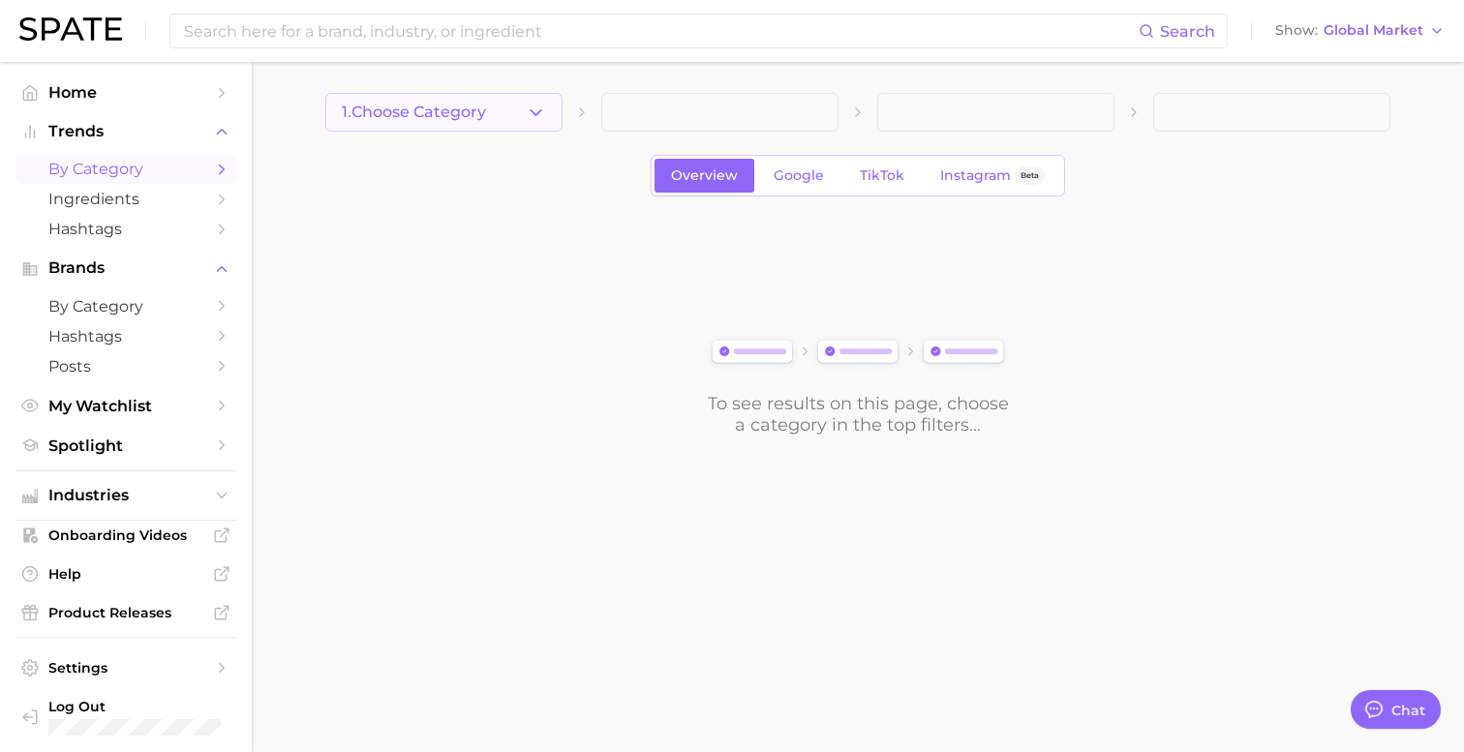
click at [445, 120] on span "1. Choose Category" at bounding box center [414, 112] width 144 height 17
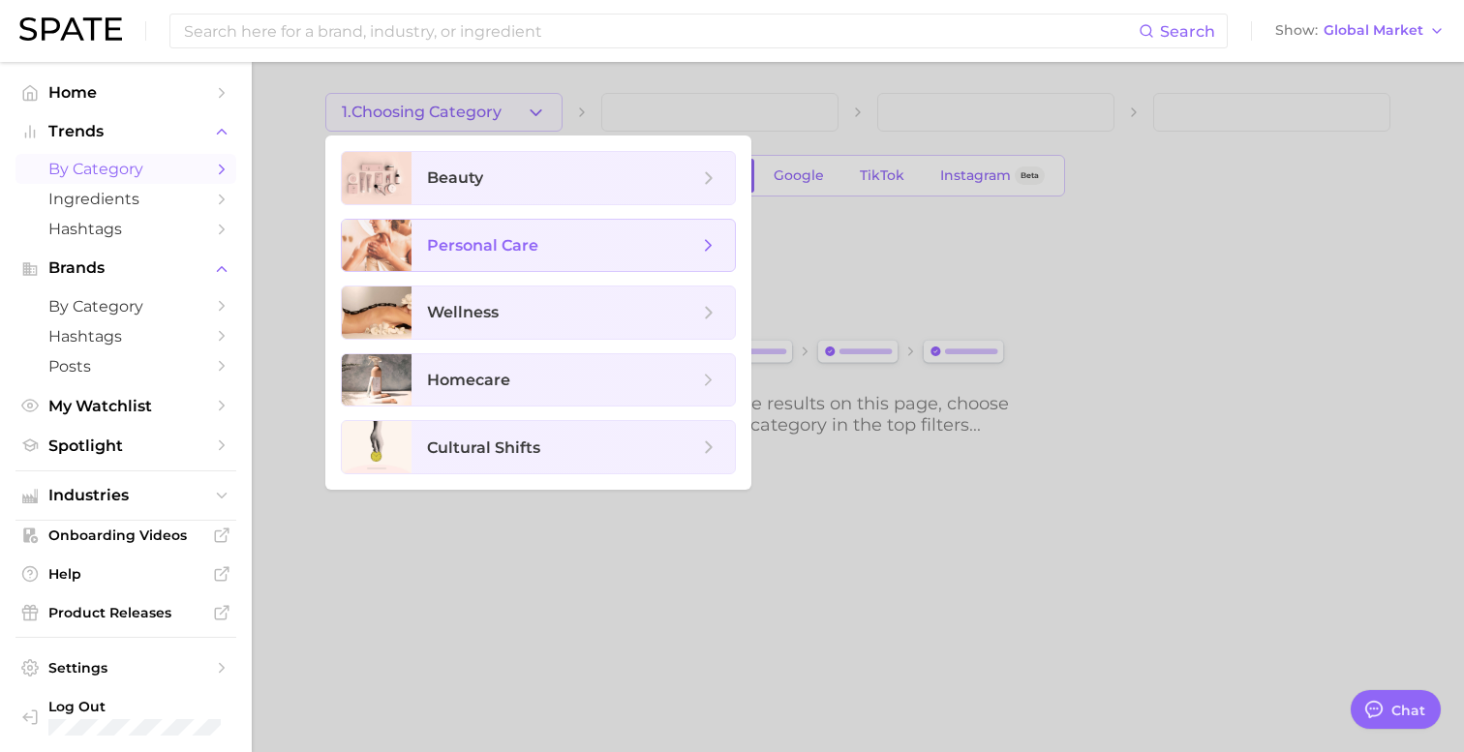
click at [456, 261] on span "personal care" at bounding box center [572, 246] width 323 height 52
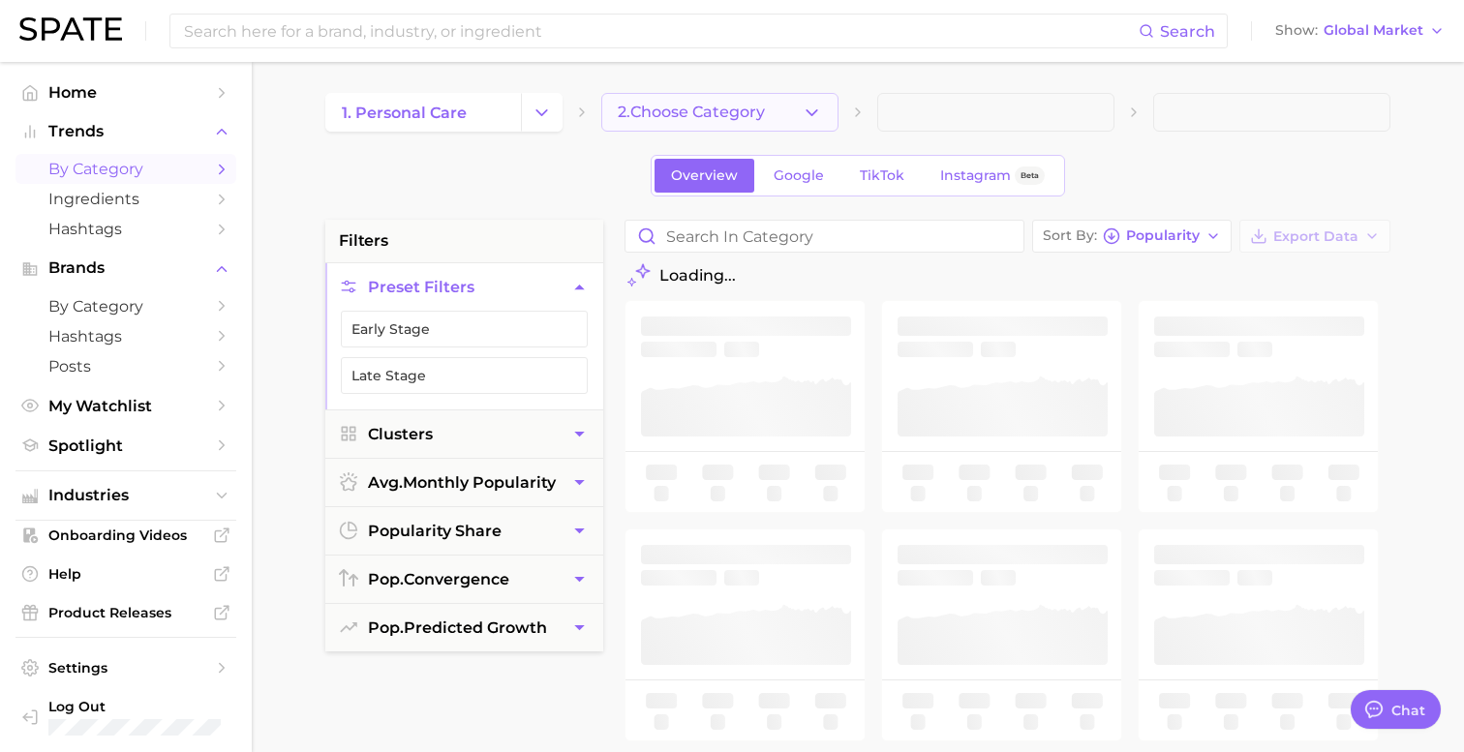
click at [730, 116] on span "2. Choose Category" at bounding box center [691, 112] width 147 height 17
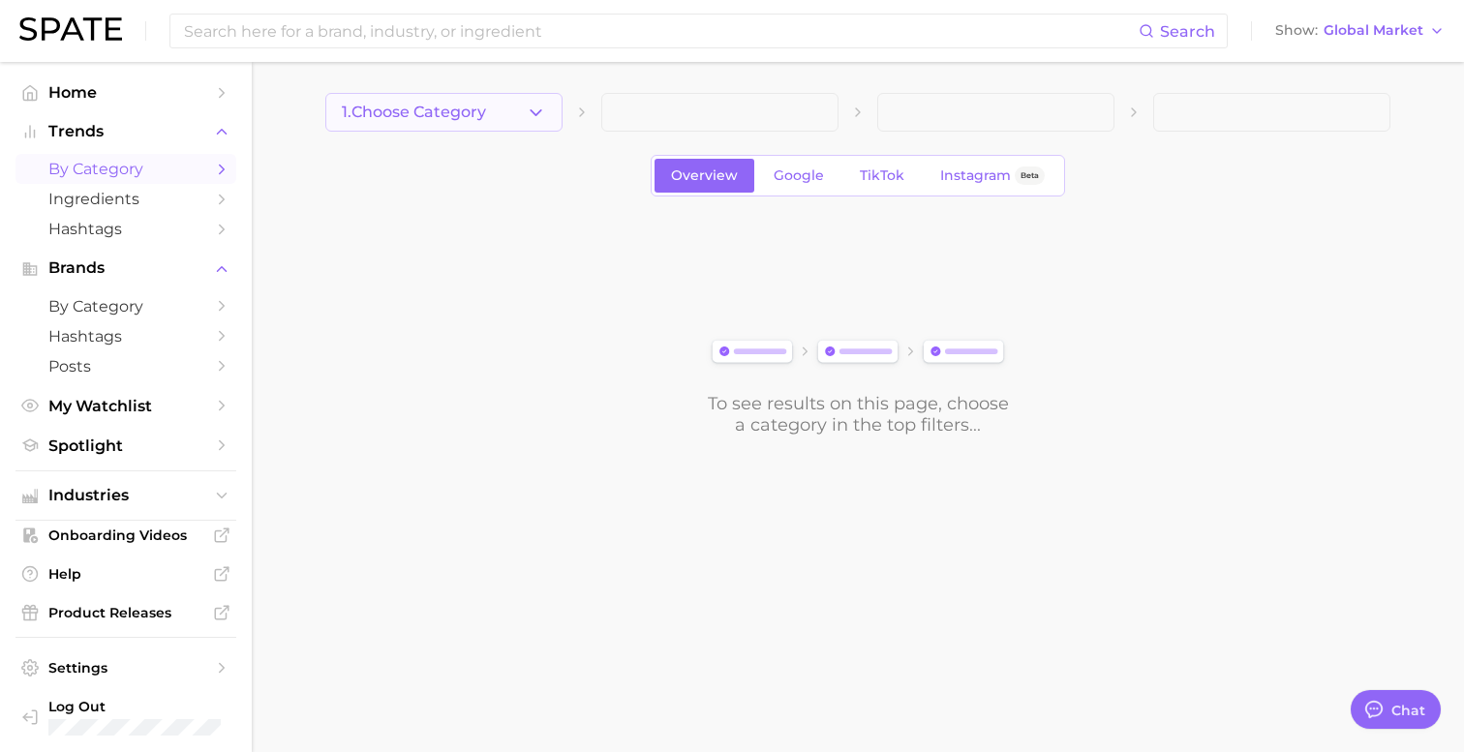
click at [471, 113] on span "1. Choose Category" at bounding box center [414, 112] width 144 height 17
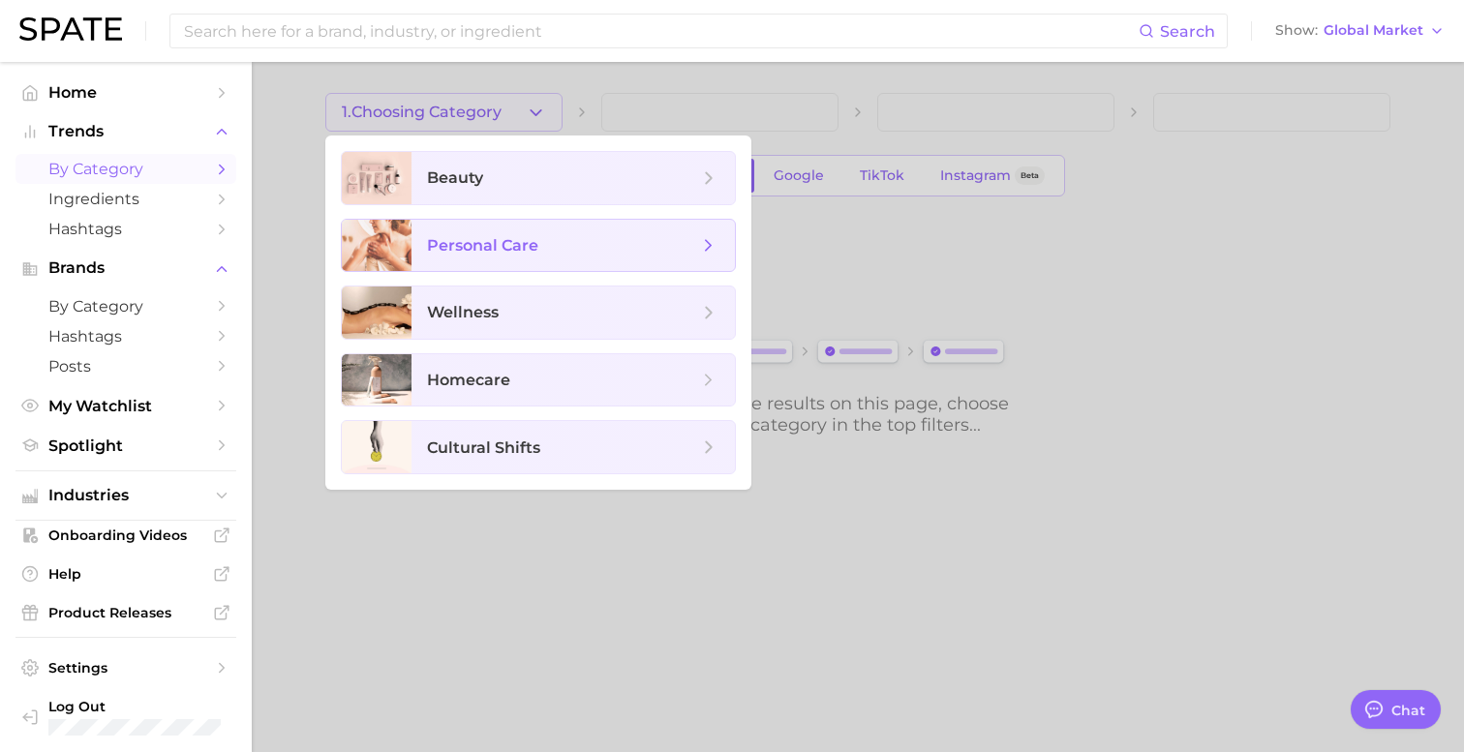
click at [462, 243] on span "personal care" at bounding box center [482, 245] width 111 height 18
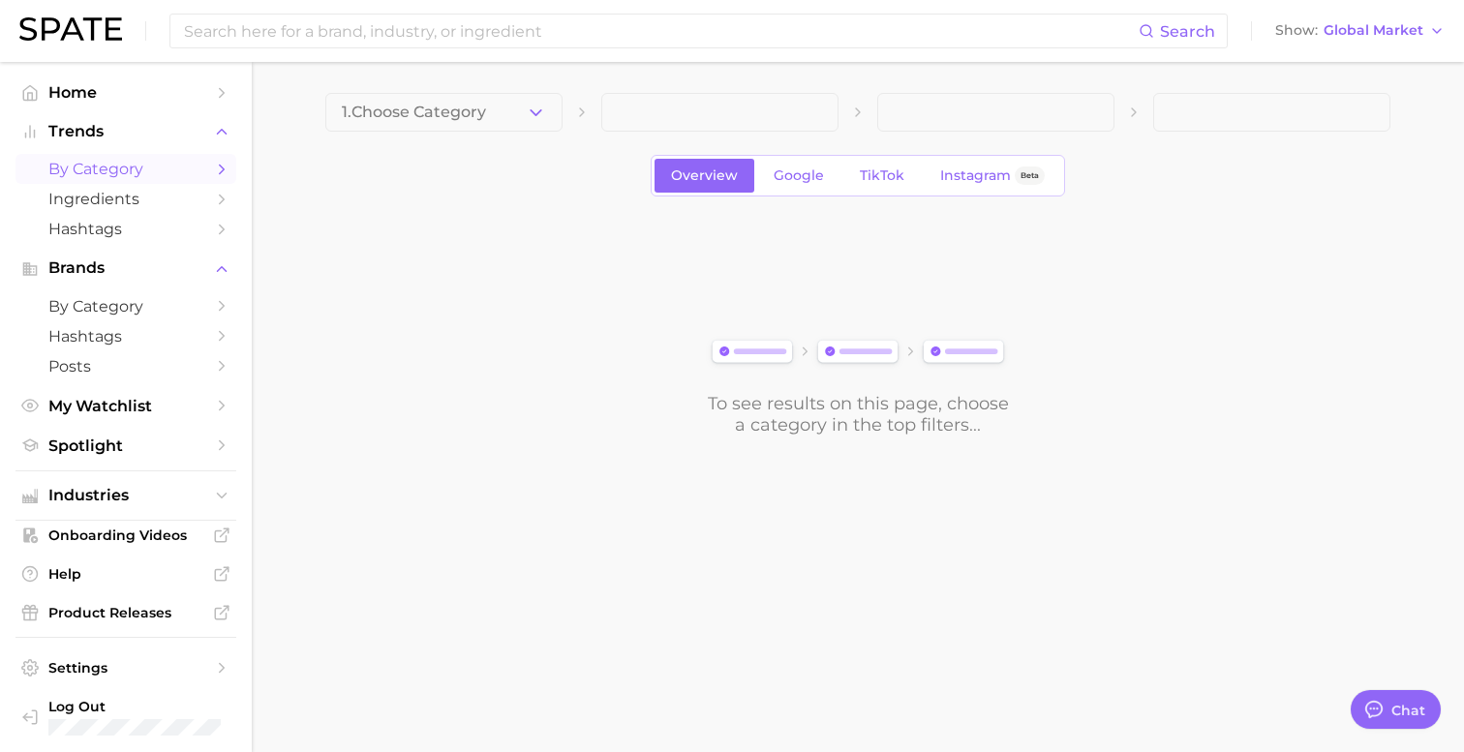
click at [442, 81] on main "1. Choose Category Overview Google TikTok Instagram Beta To see results on this…" at bounding box center [858, 297] width 1212 height 471
click at [441, 106] on span "1. Choose Category" at bounding box center [414, 112] width 144 height 17
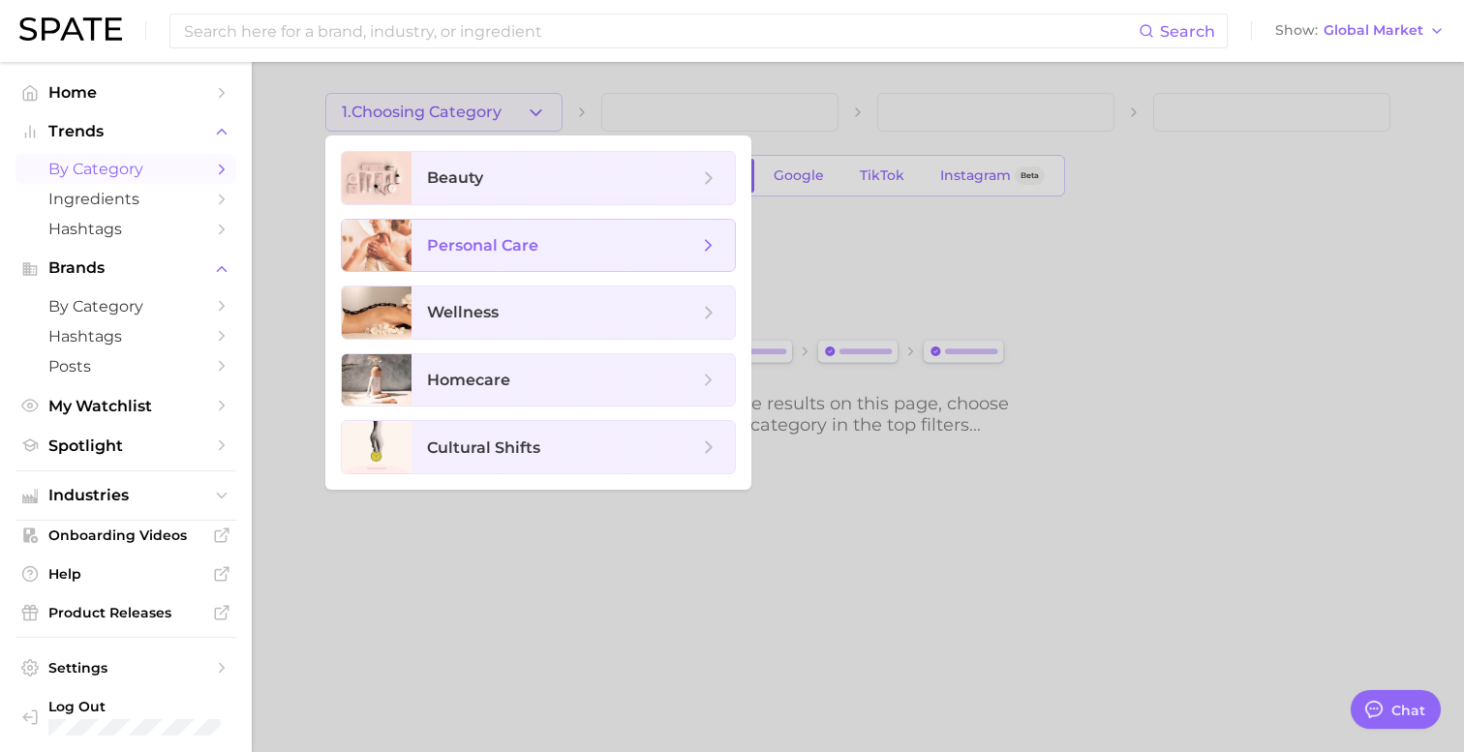
click at [713, 244] on icon at bounding box center [708, 245] width 21 height 21
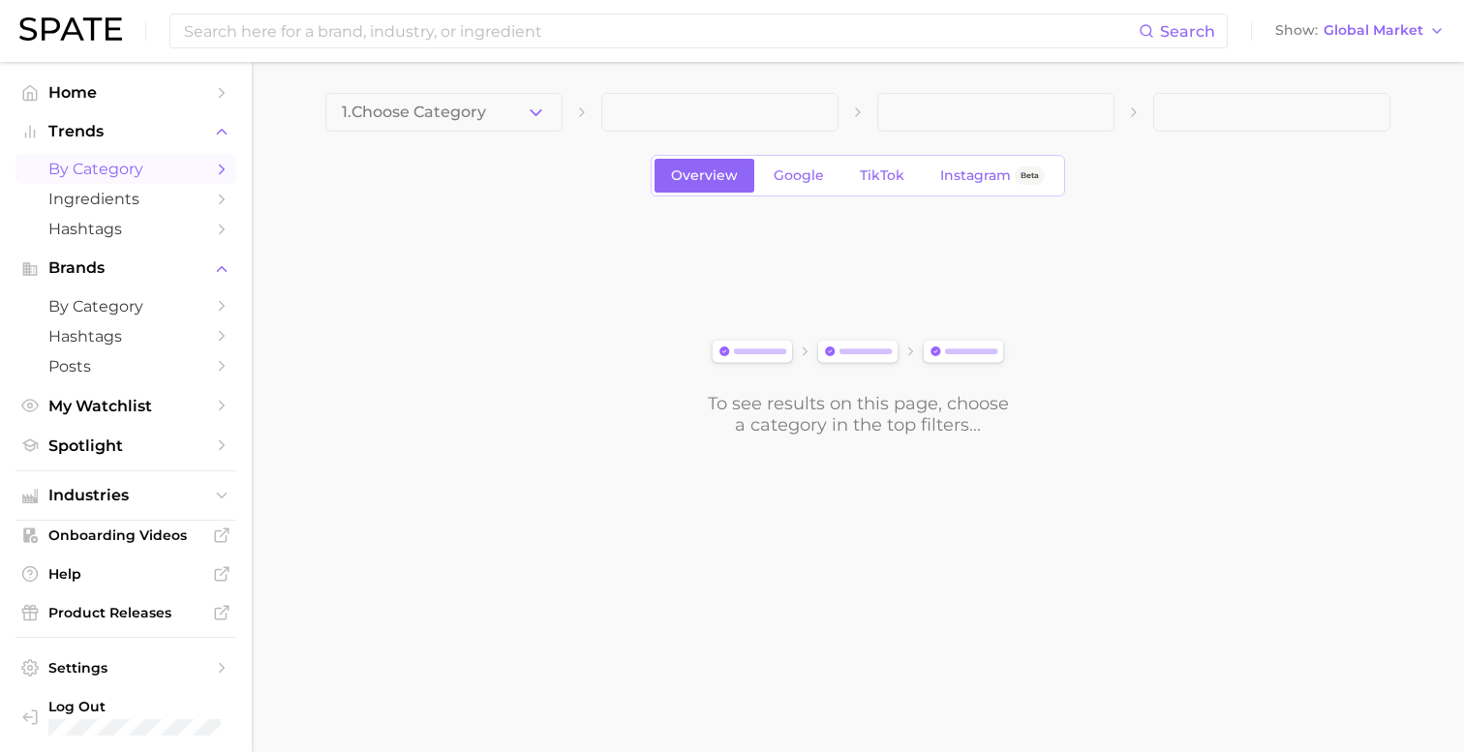
click at [120, 168] on span "by Category" at bounding box center [125, 169] width 155 height 18
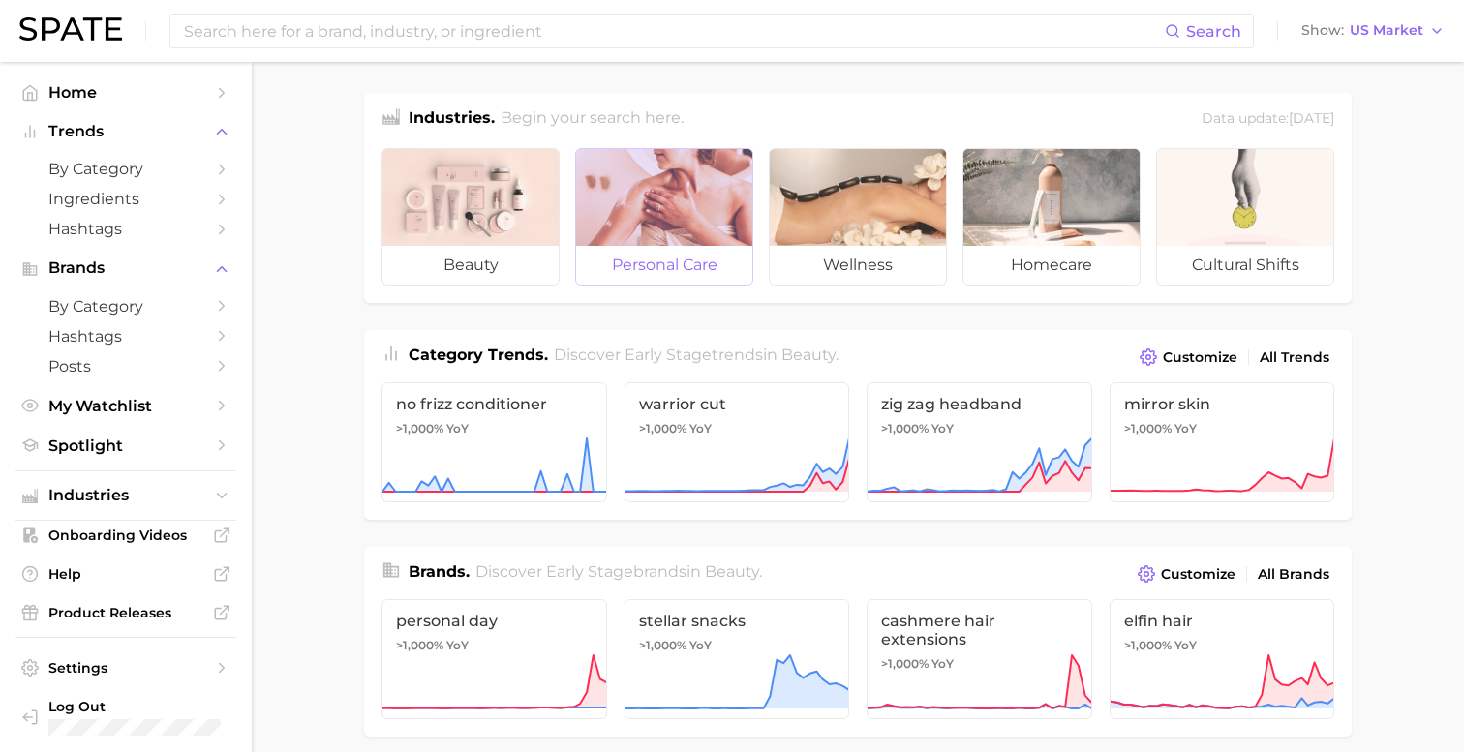
click at [640, 226] on div at bounding box center [664, 197] width 176 height 97
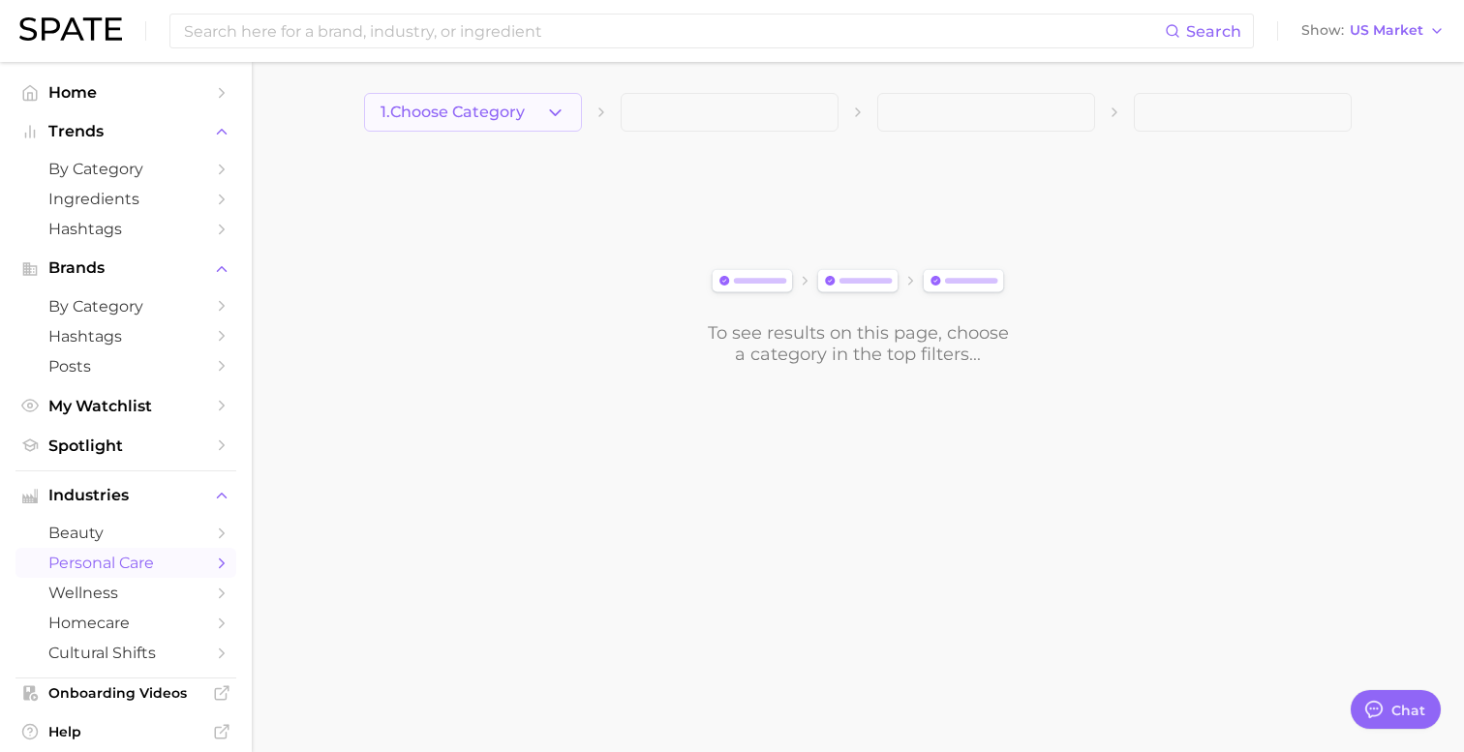
click at [552, 117] on icon "button" at bounding box center [555, 113] width 20 height 20
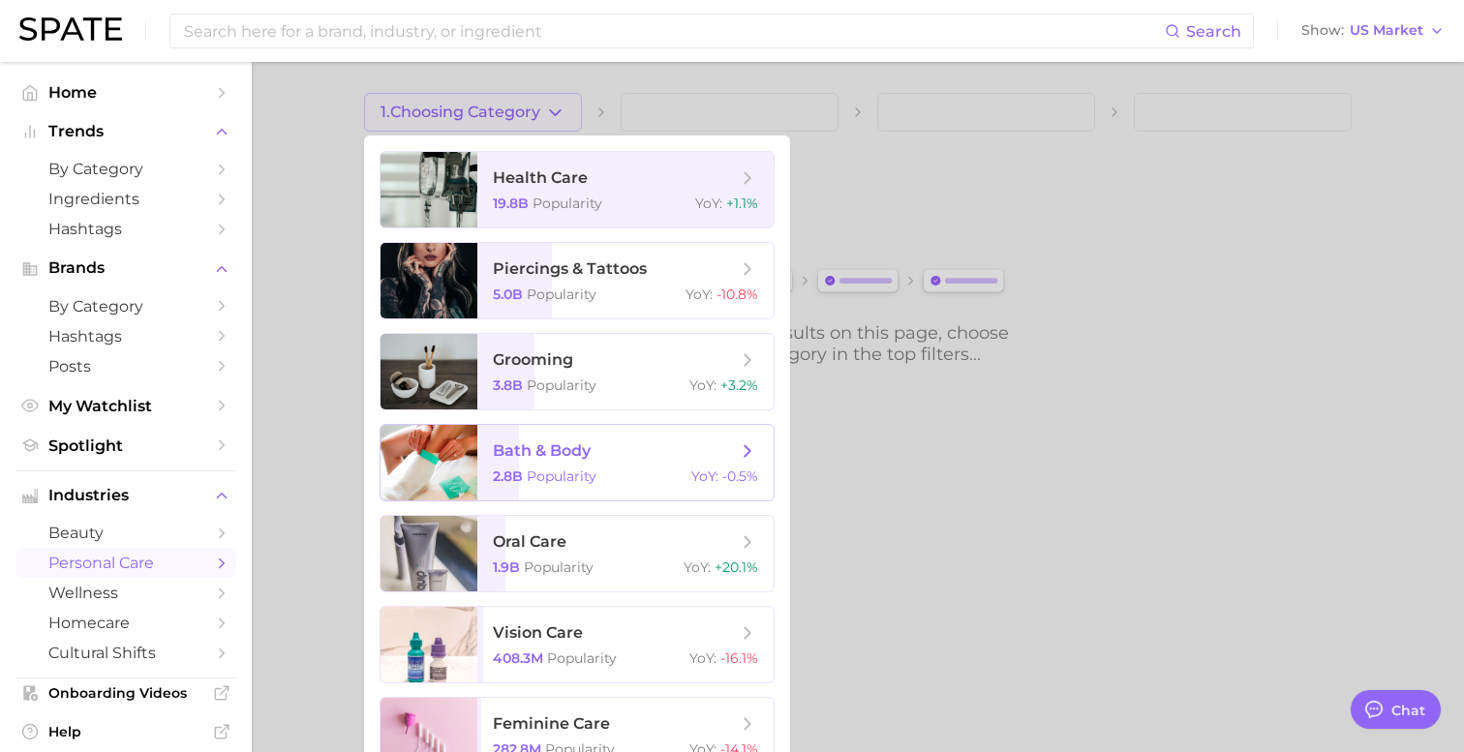
click at [540, 471] on span "Popularity" at bounding box center [562, 476] width 70 height 17
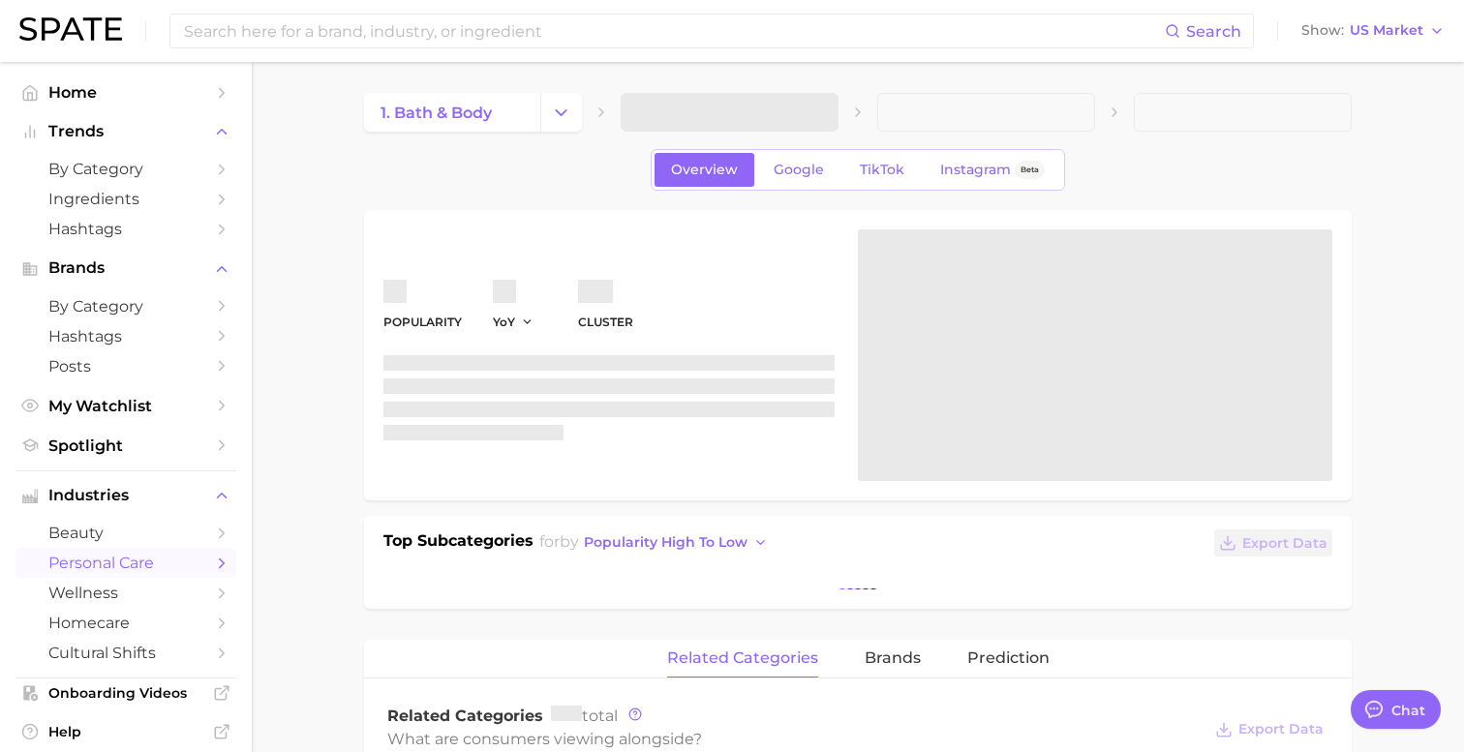
type textarea "x"
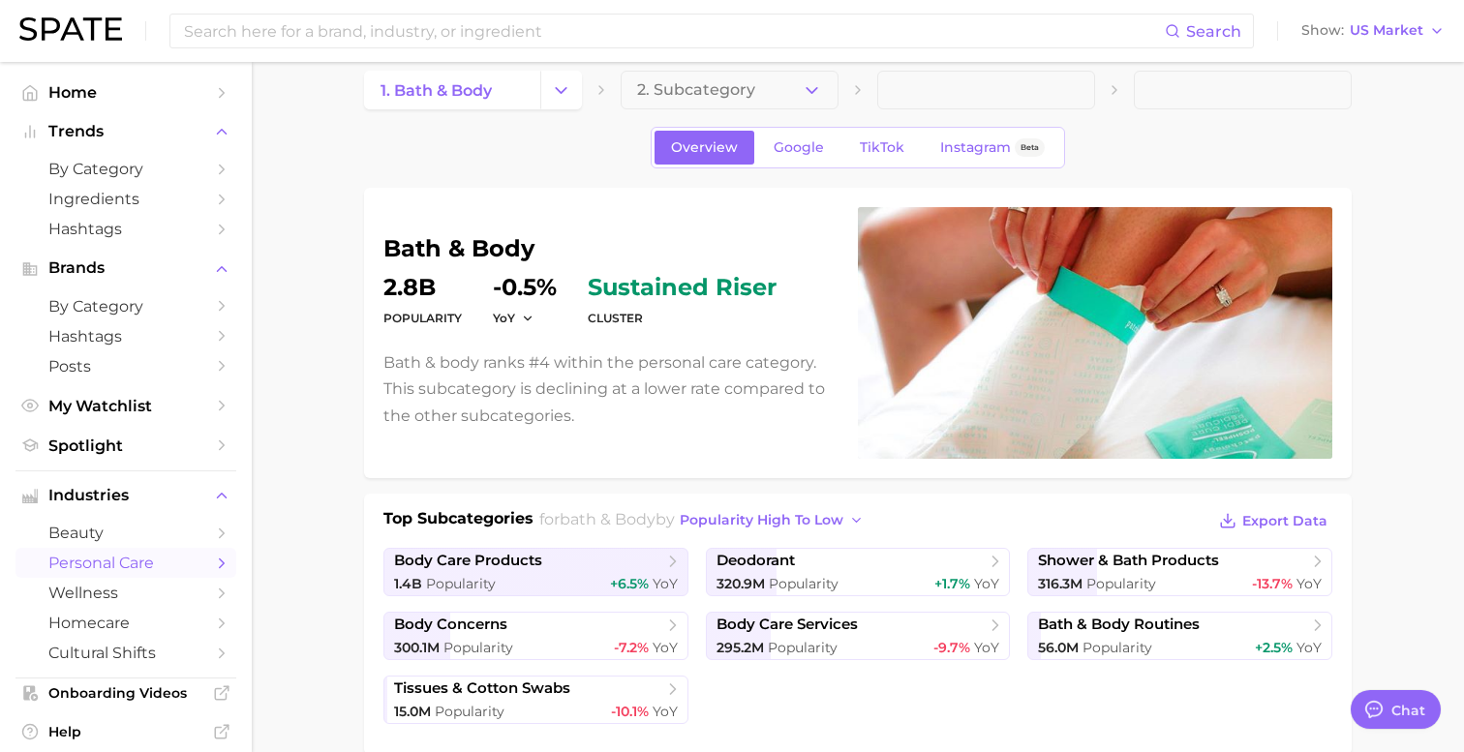
scroll to position [16, 0]
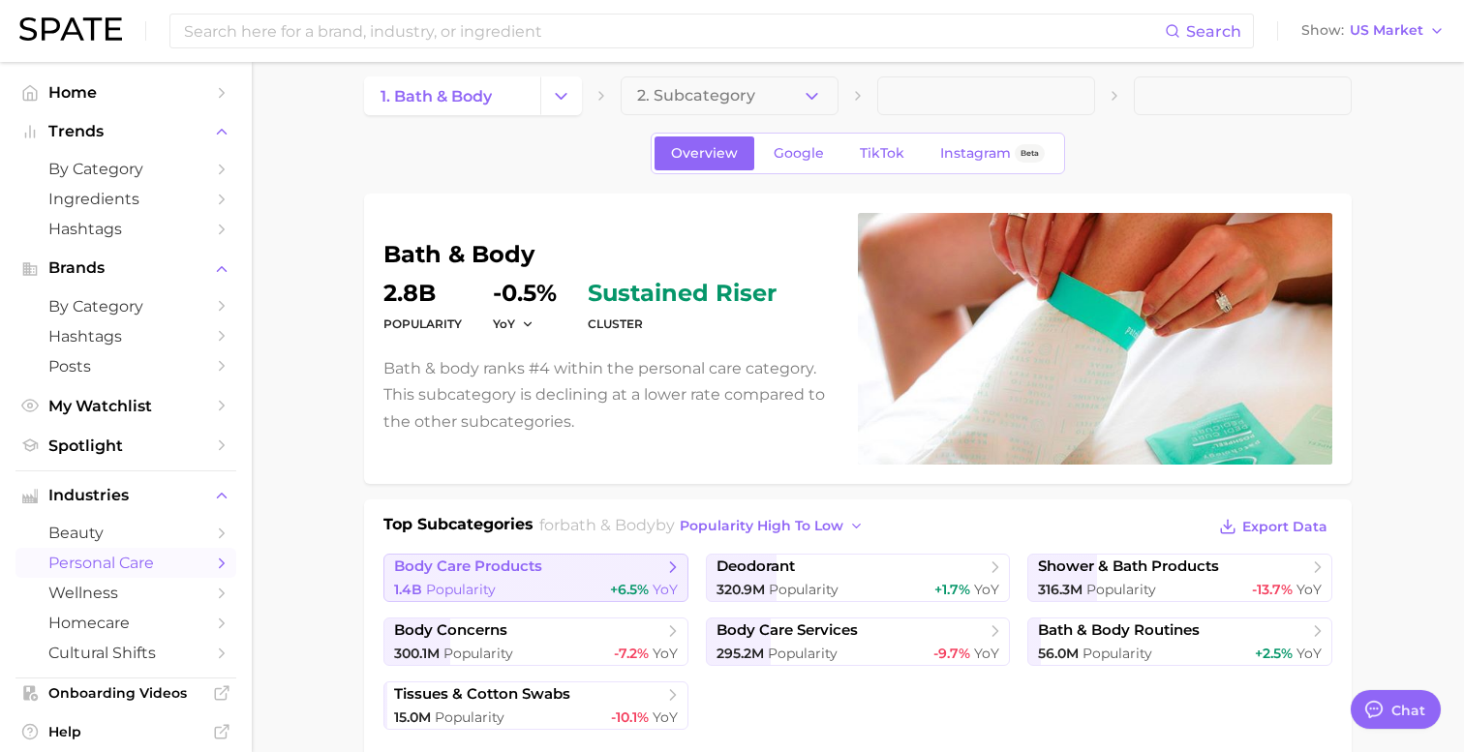
click at [531, 577] on link "body care products 1.4b Popularity +6.5% YoY" at bounding box center [535, 578] width 305 height 48
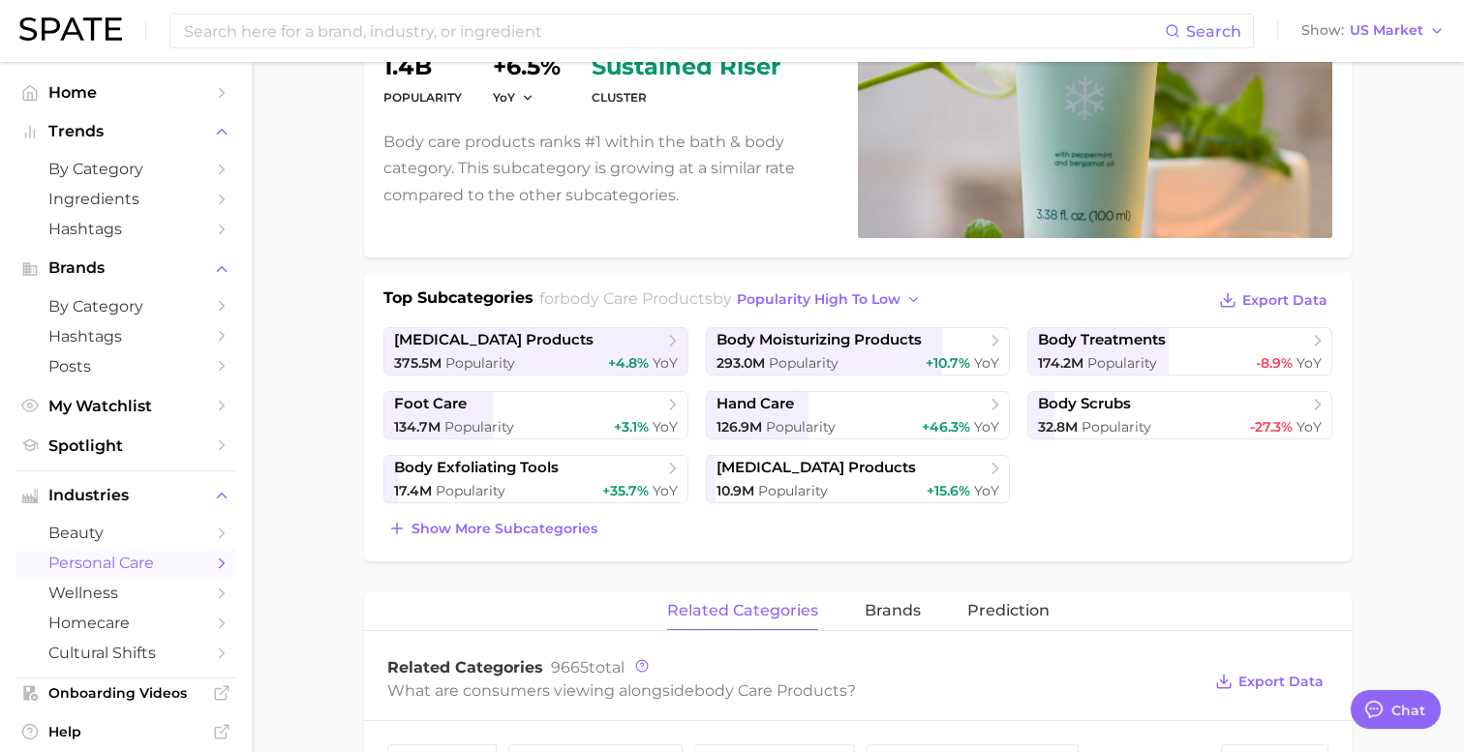
scroll to position [245, 0]
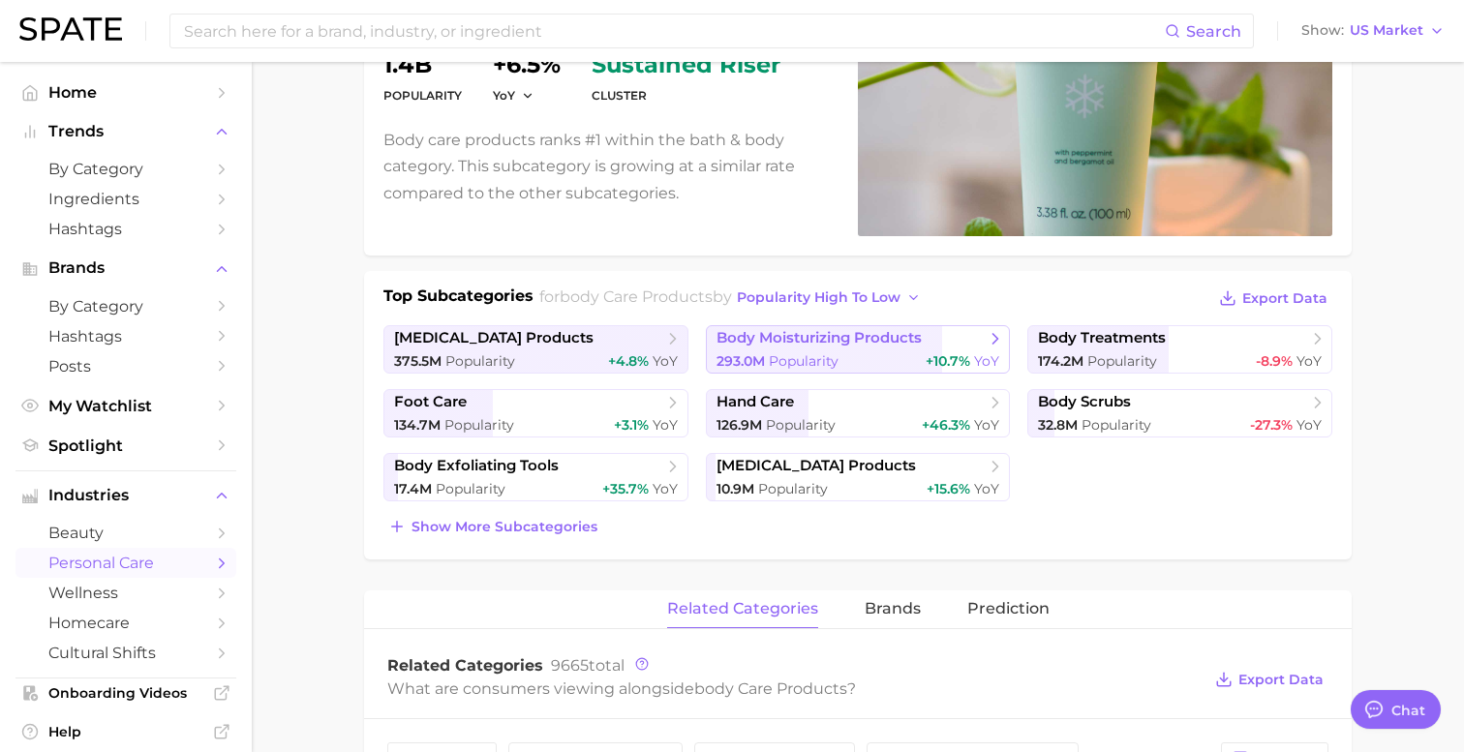
click at [863, 356] on div "293.0m Popularity +10.7% YoY" at bounding box center [858, 361] width 284 height 18
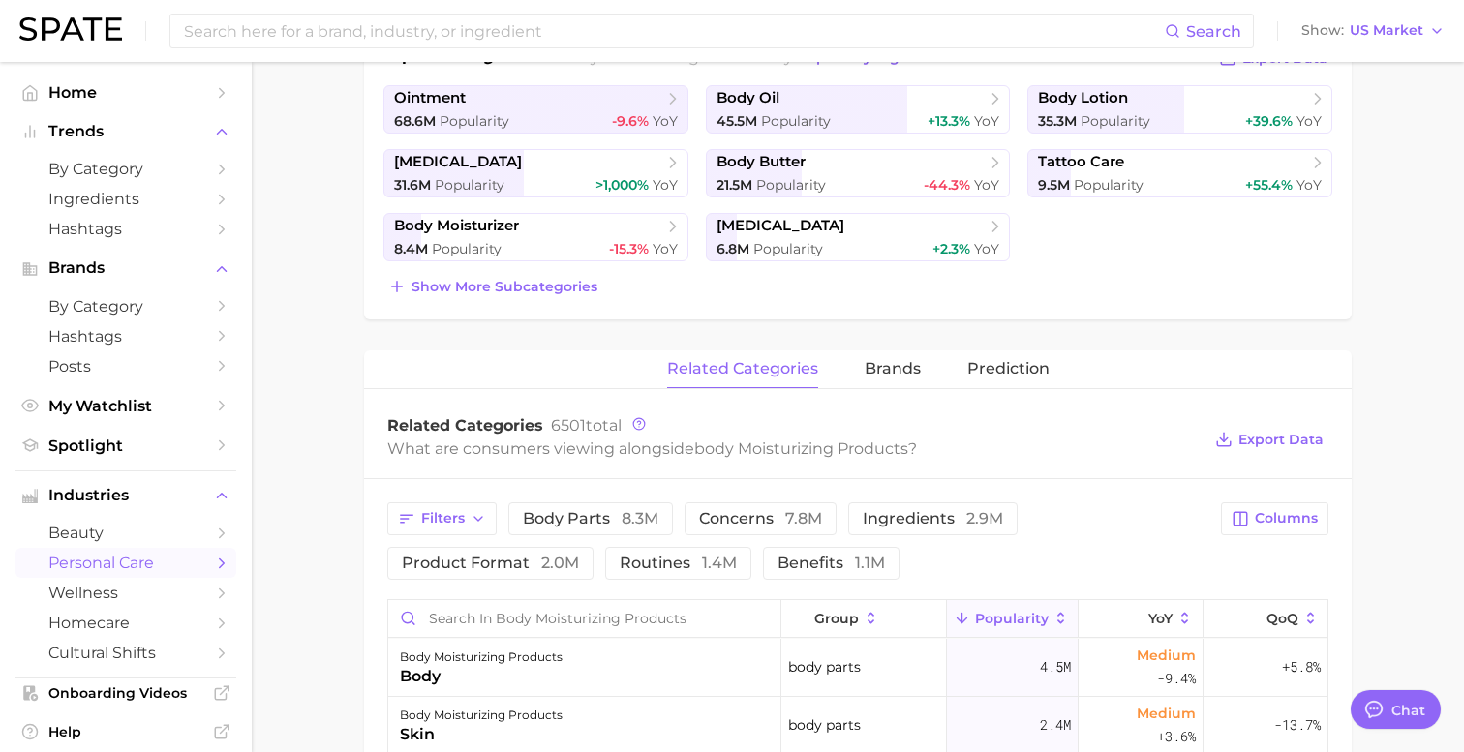
scroll to position [555, 0]
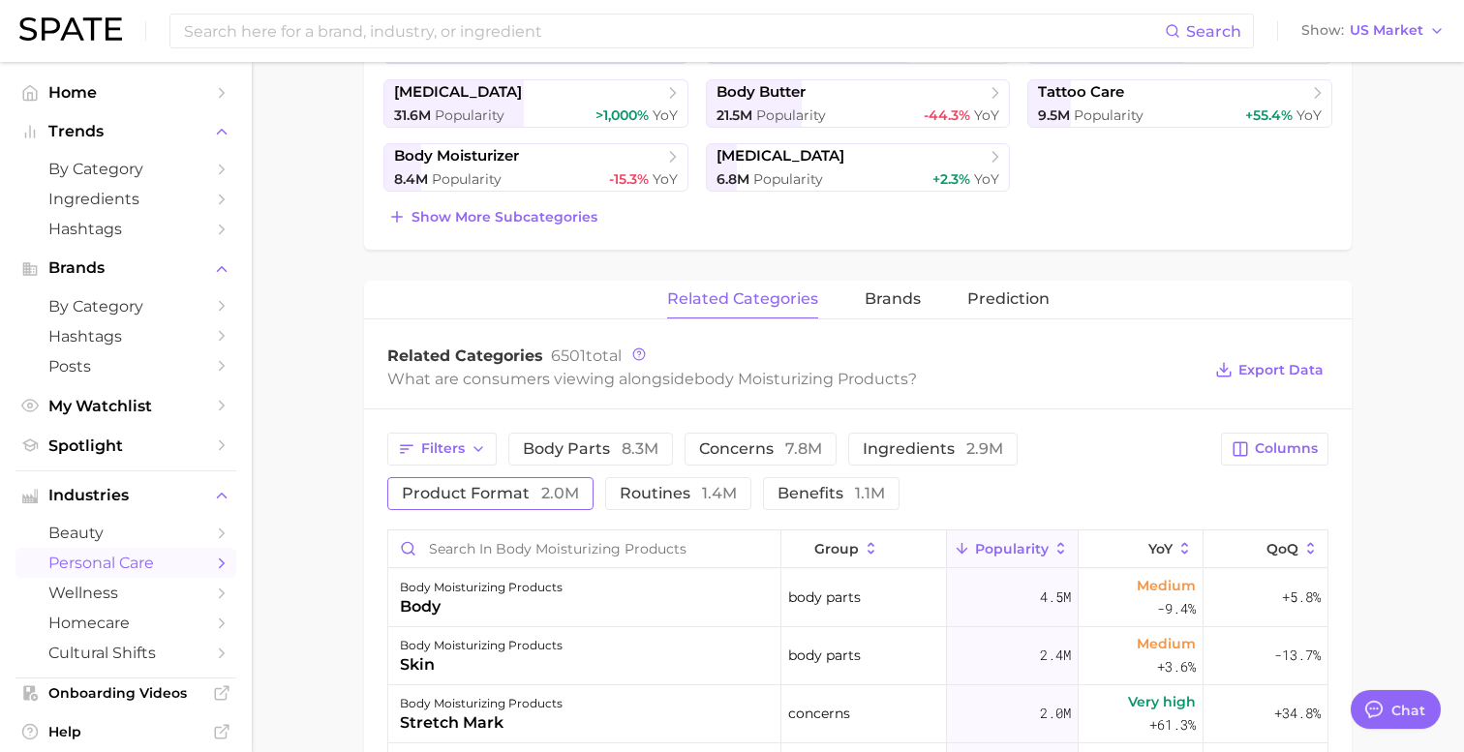
click at [503, 488] on span "product format 2.0m" at bounding box center [490, 493] width 177 height 15
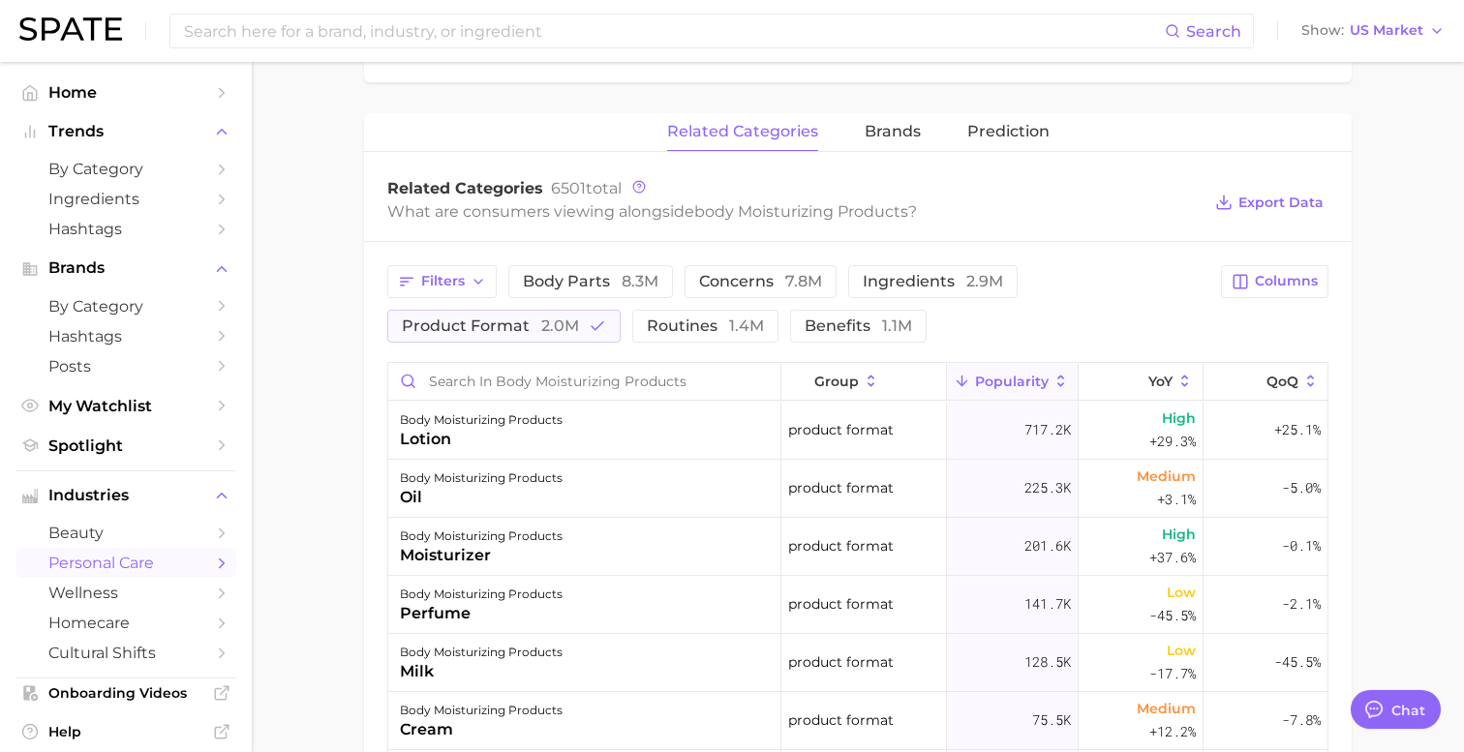
scroll to position [731, 0]
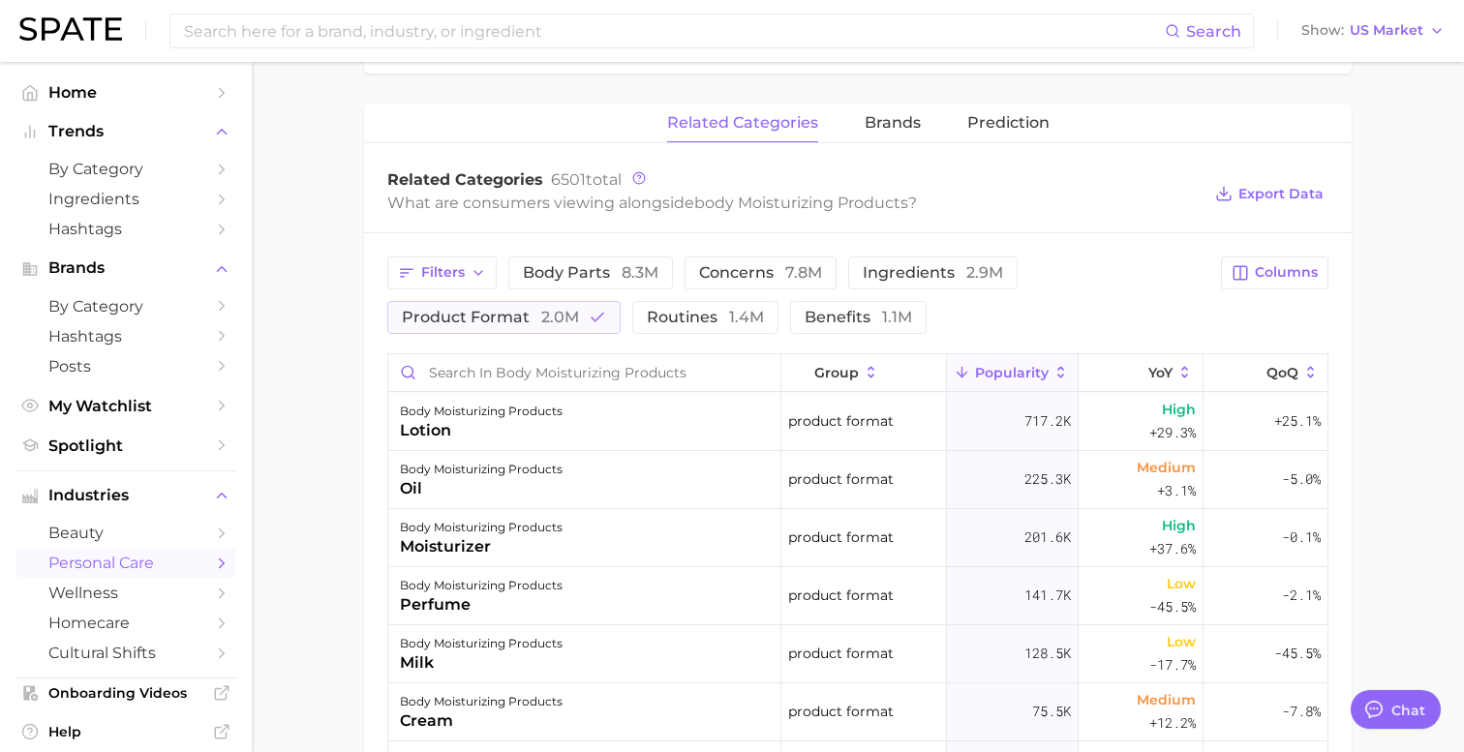
click at [1013, 371] on span "Popularity" at bounding box center [1012, 372] width 74 height 15
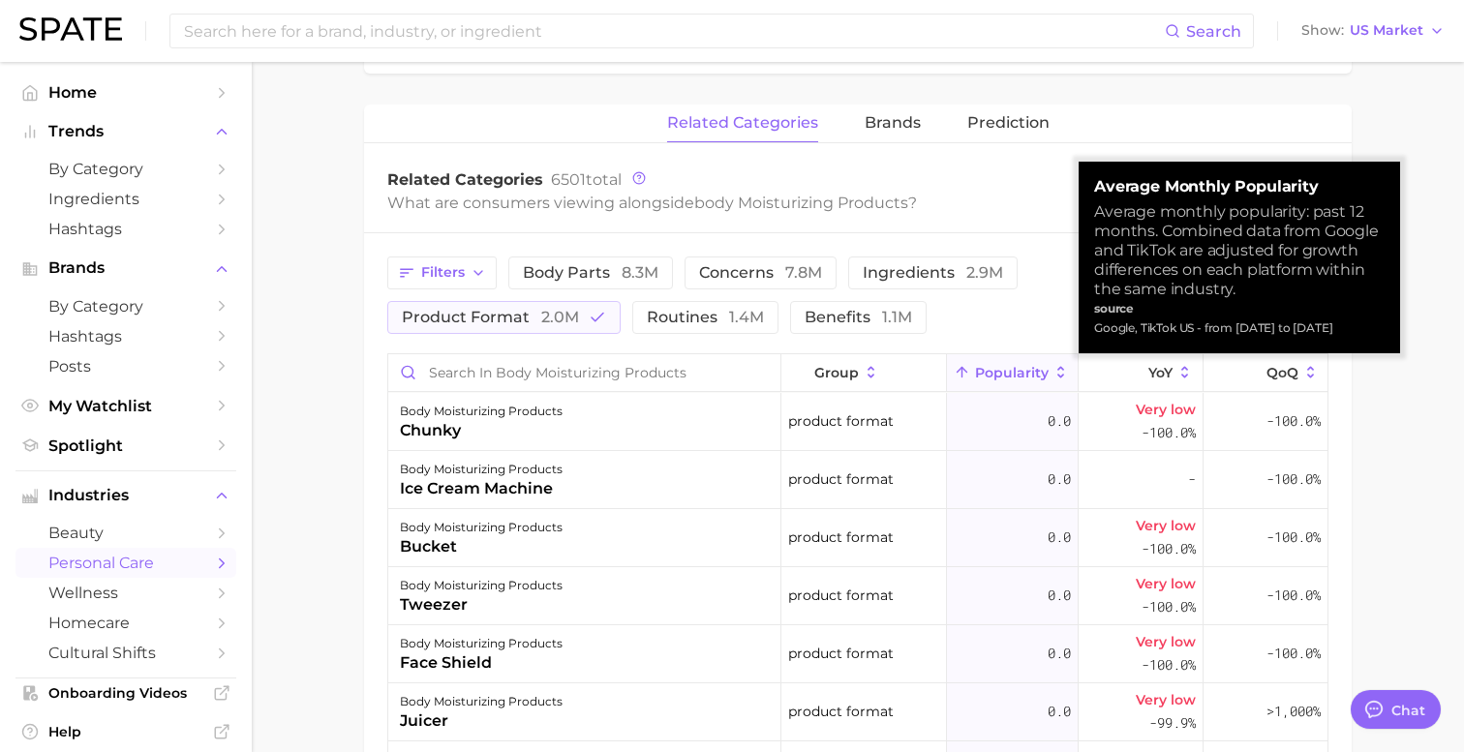
click at [1013, 371] on span "Popularity" at bounding box center [1012, 372] width 74 height 15
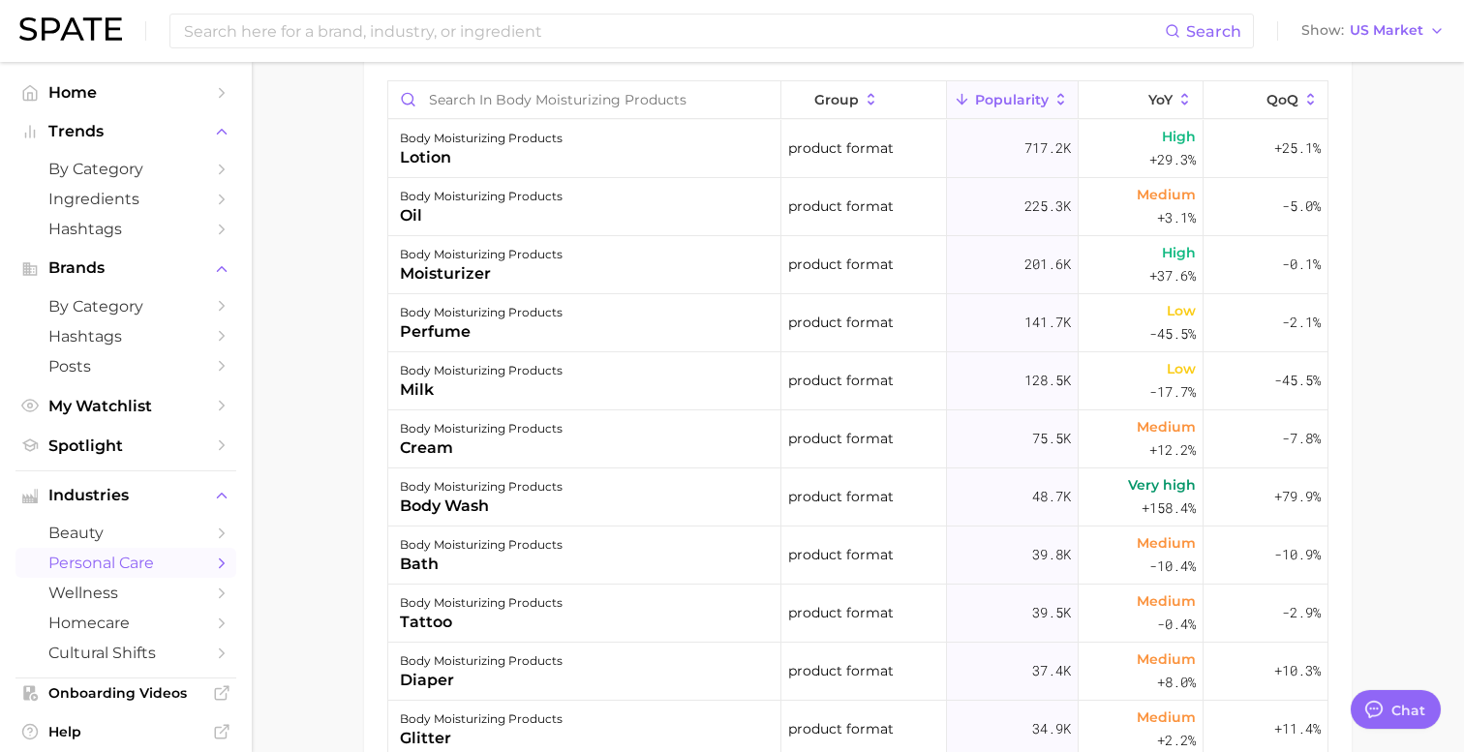
scroll to position [980, 0]
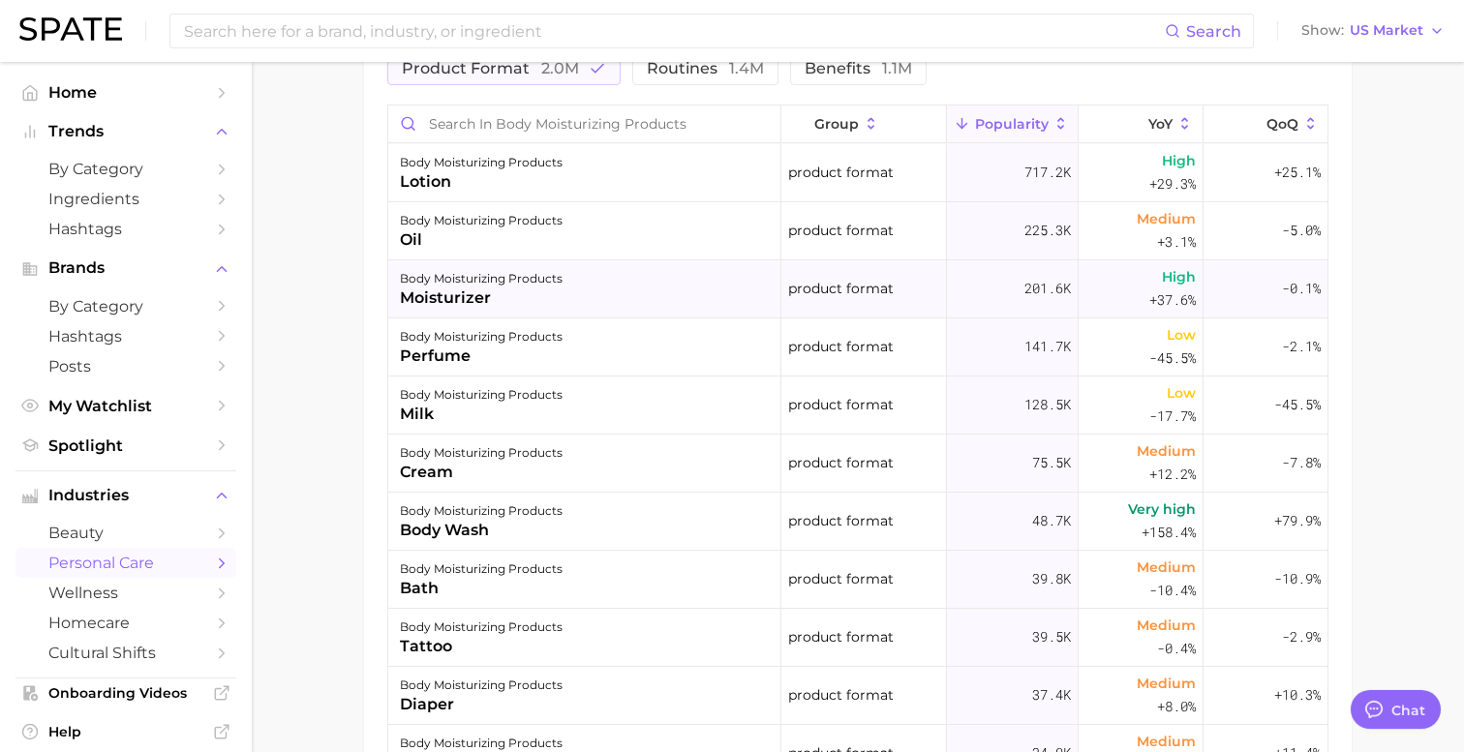
click at [497, 304] on div "moisturizer" at bounding box center [481, 298] width 163 height 23
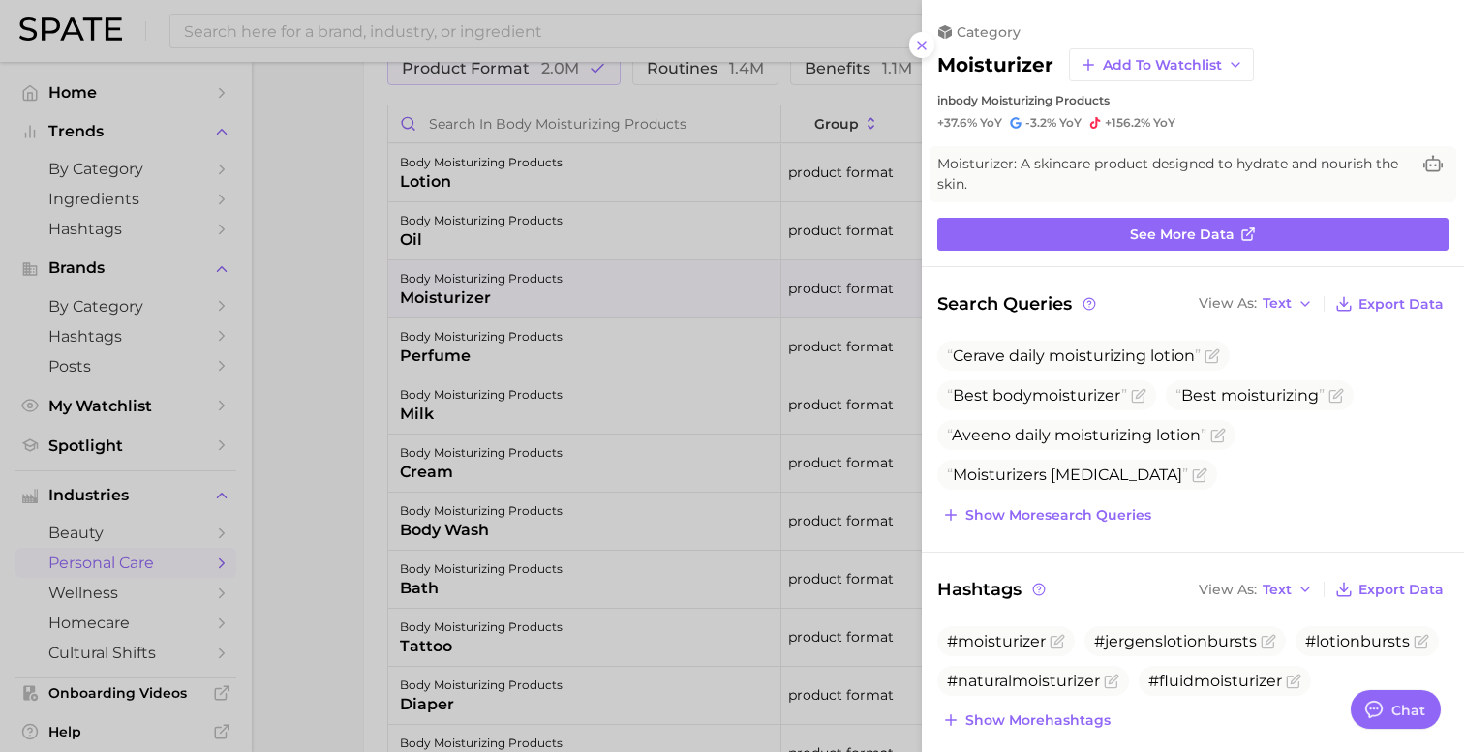
scroll to position [0, 0]
click at [763, 380] on div at bounding box center [732, 376] width 1464 height 752
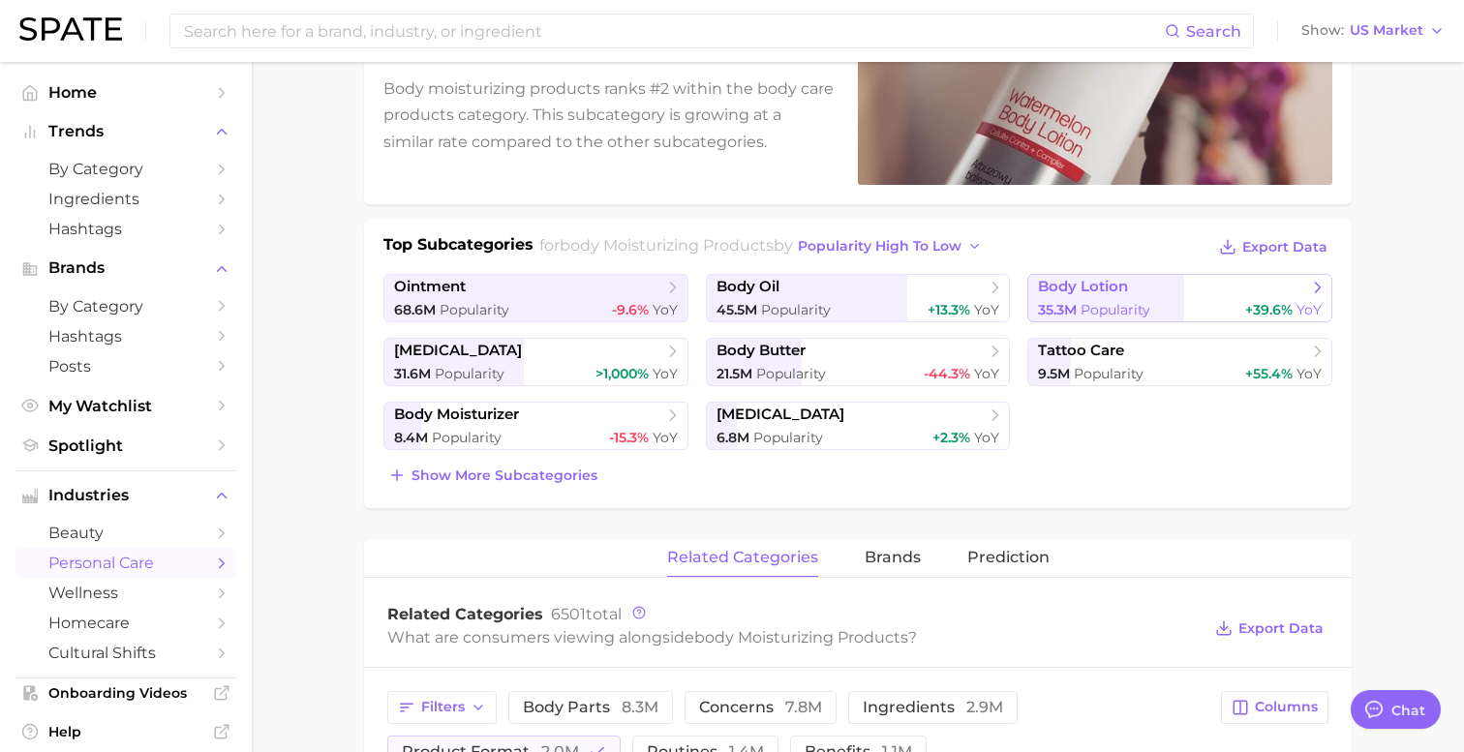
scroll to position [321, 0]
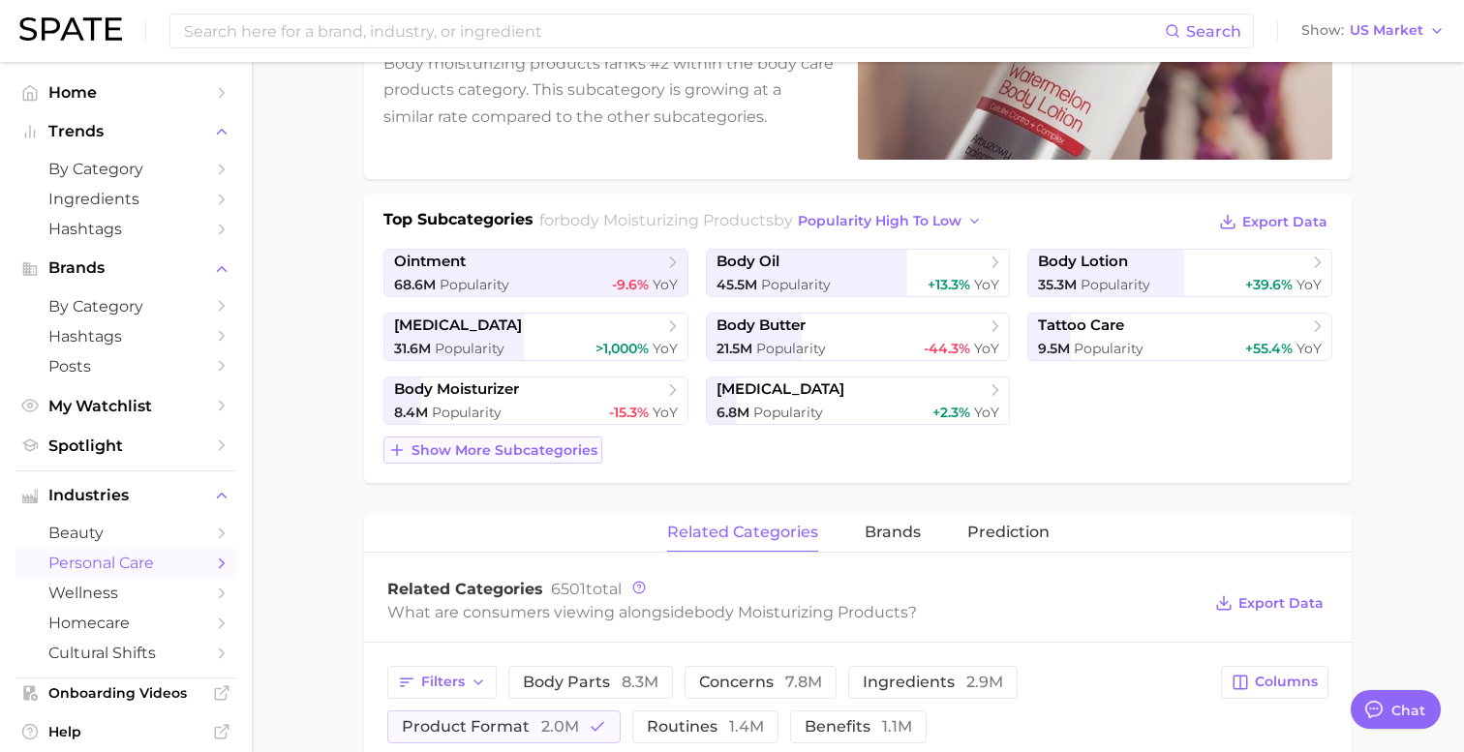
click at [533, 459] on button "Show more subcategories" at bounding box center [492, 450] width 219 height 27
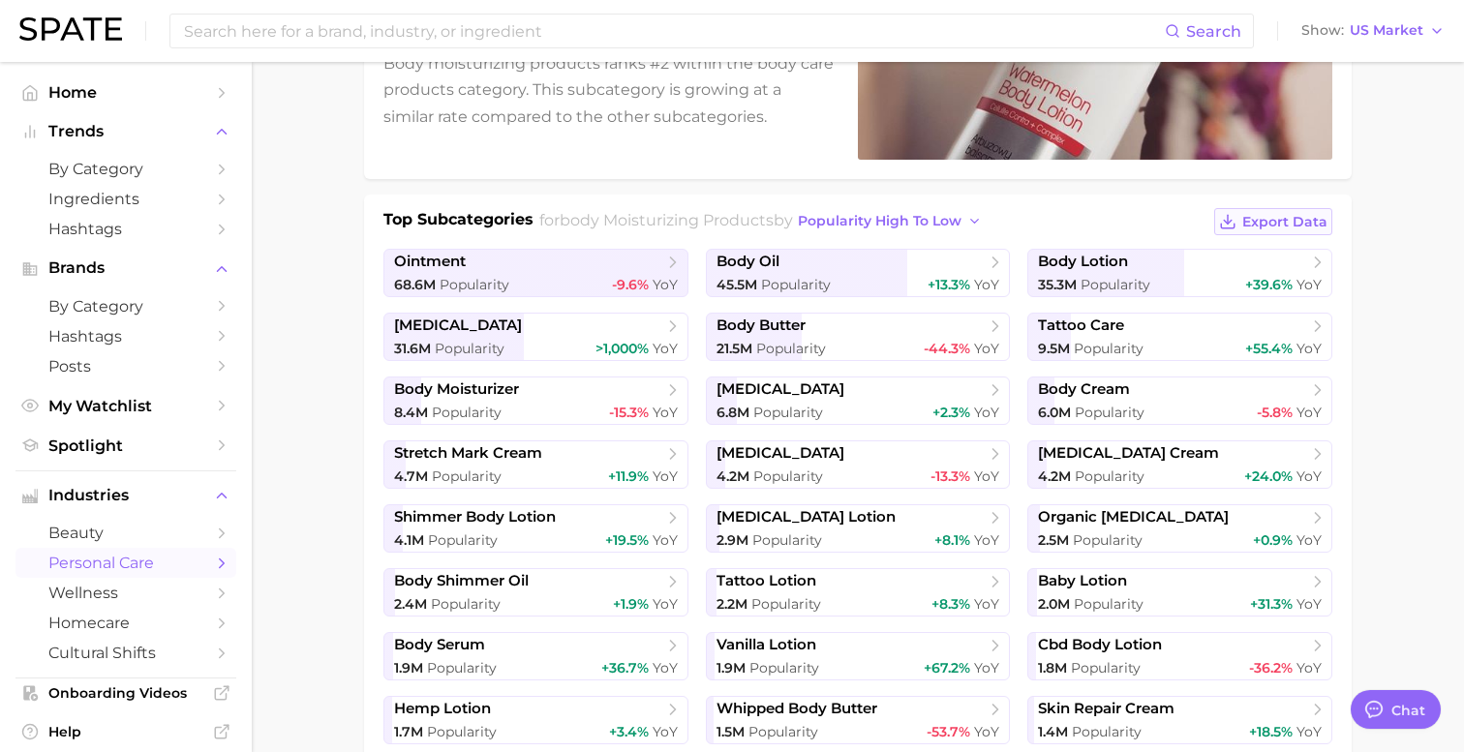
click at [1244, 211] on button "Export Data" at bounding box center [1273, 221] width 118 height 27
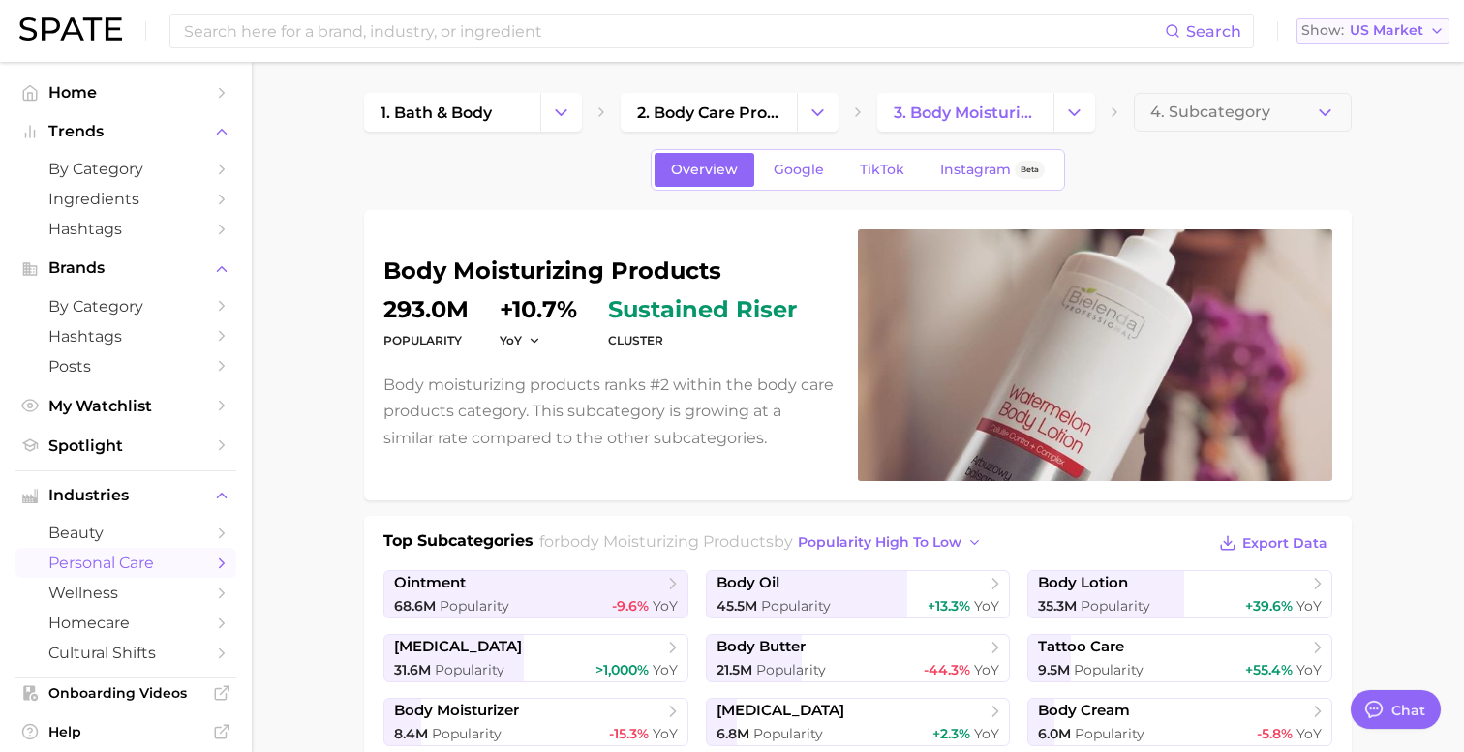
click at [1399, 36] on span "US Market" at bounding box center [1387, 30] width 74 height 11
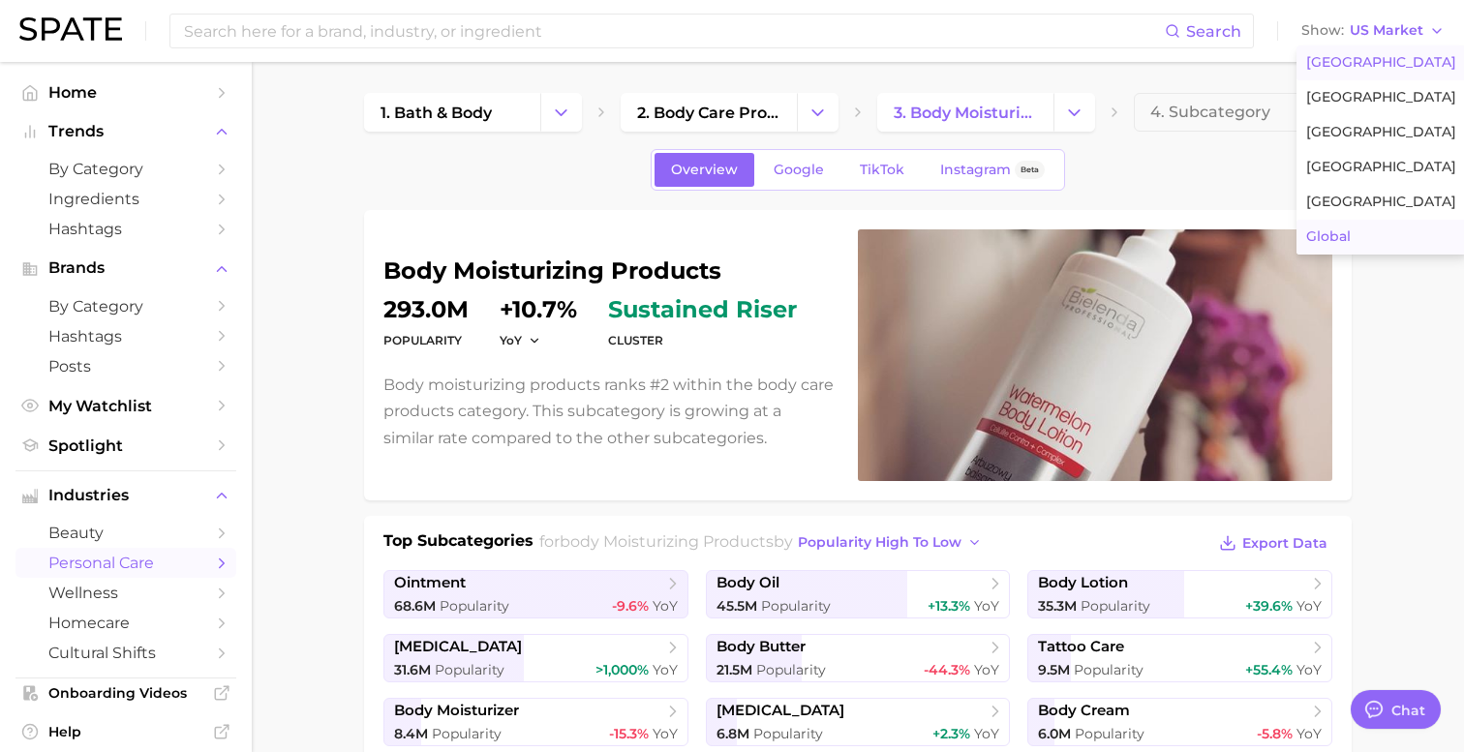
click at [1328, 234] on span "Global" at bounding box center [1328, 236] width 45 height 16
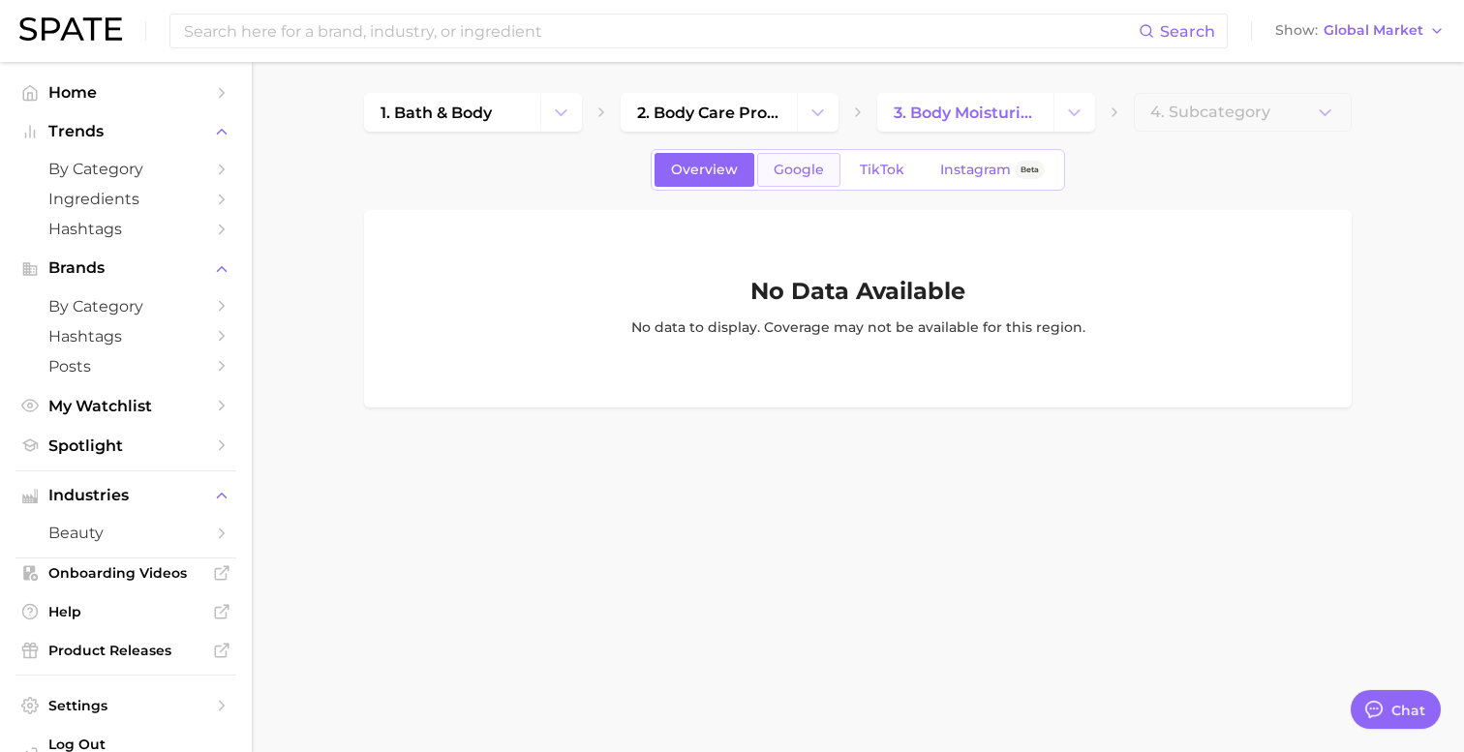
click at [796, 170] on span "Google" at bounding box center [799, 170] width 50 height 16
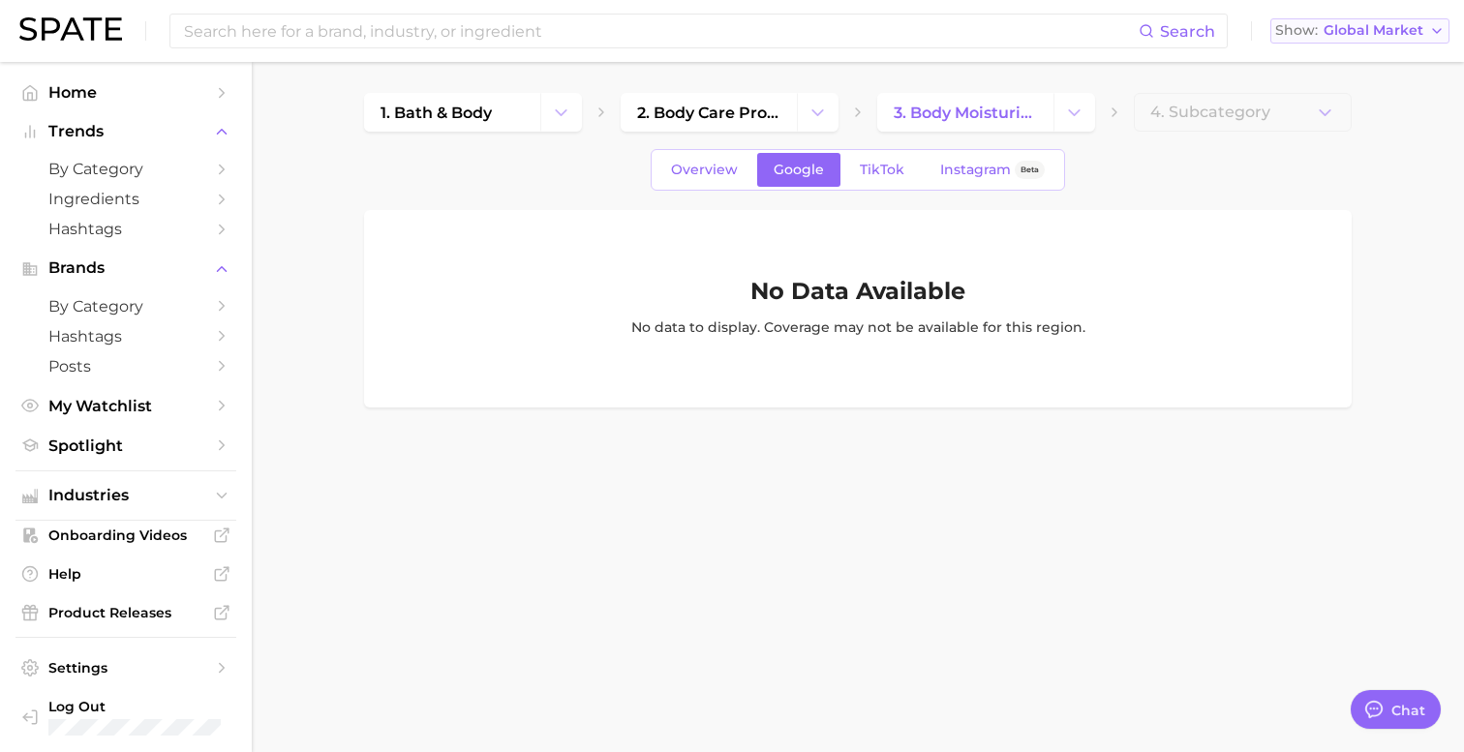
click at [1380, 42] on button "Show Global Market" at bounding box center [1359, 30] width 179 height 25
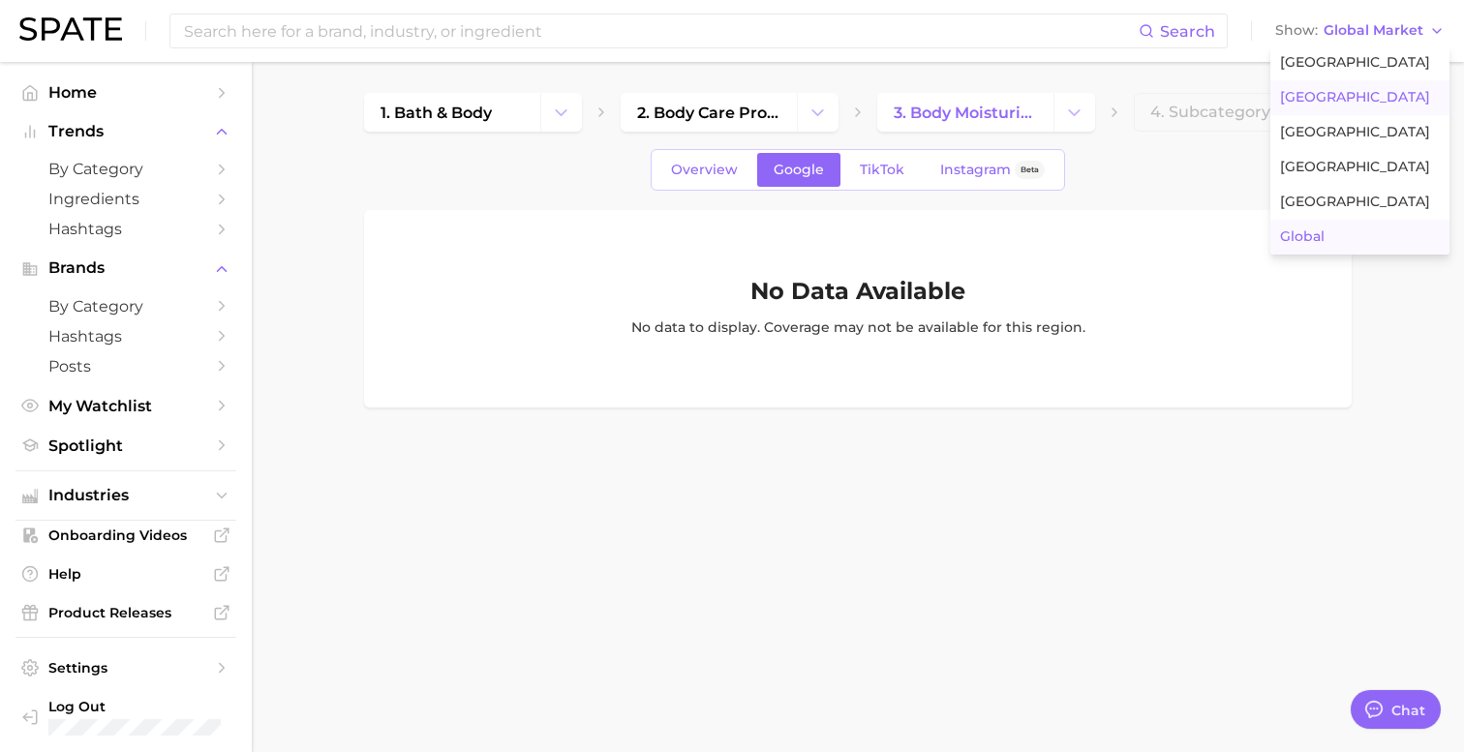
click at [1333, 102] on span "[GEOGRAPHIC_DATA]" at bounding box center [1355, 97] width 150 height 16
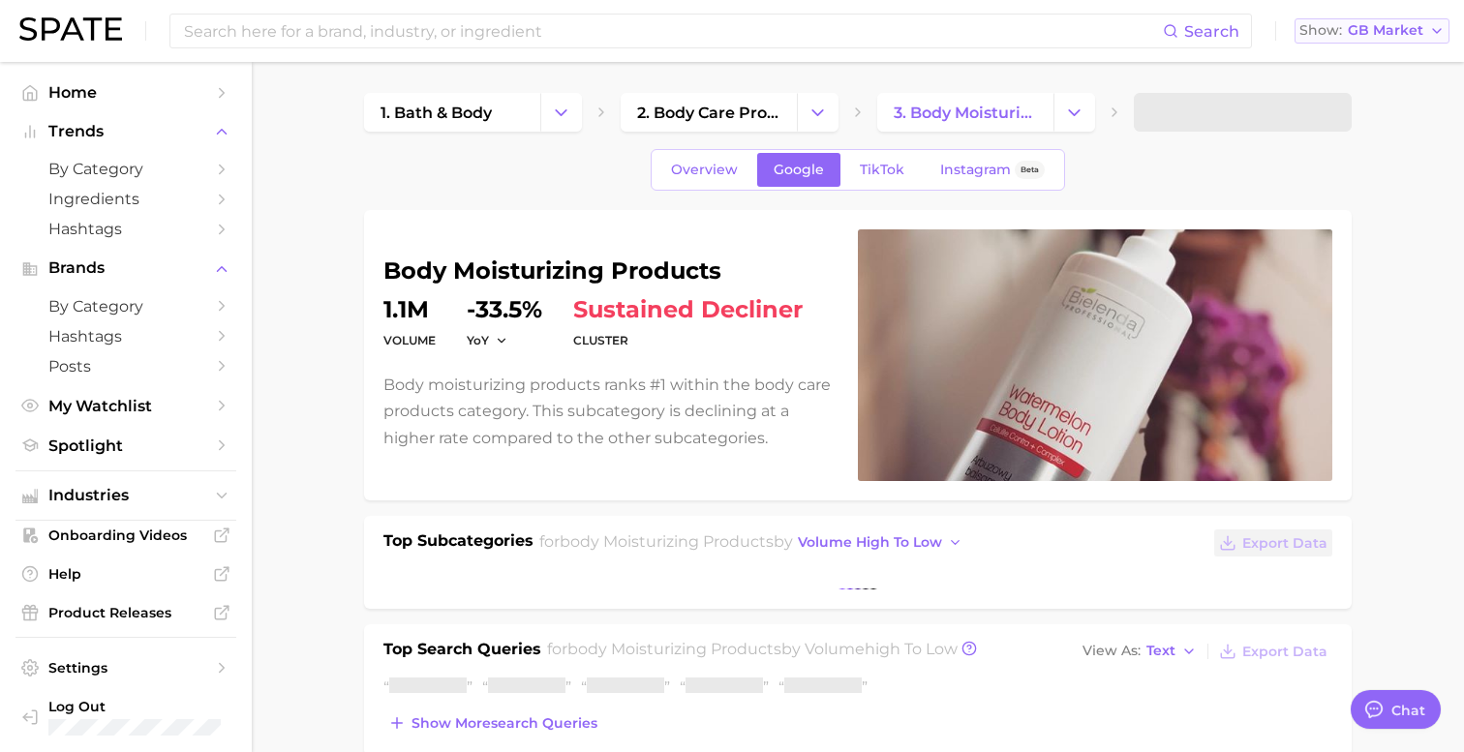
click at [1354, 25] on span "GB Market" at bounding box center [1386, 30] width 76 height 11
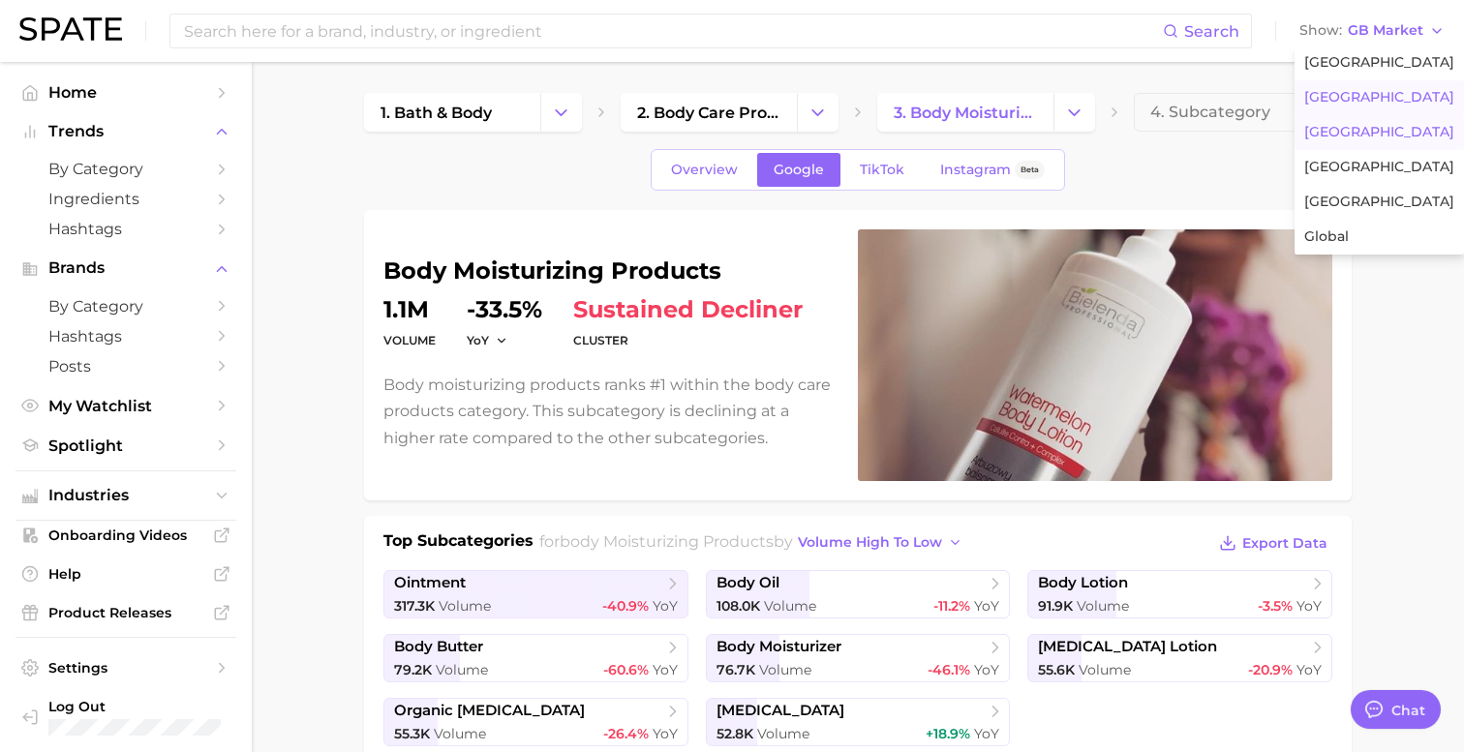
click at [1313, 134] on span "[GEOGRAPHIC_DATA]" at bounding box center [1379, 132] width 150 height 16
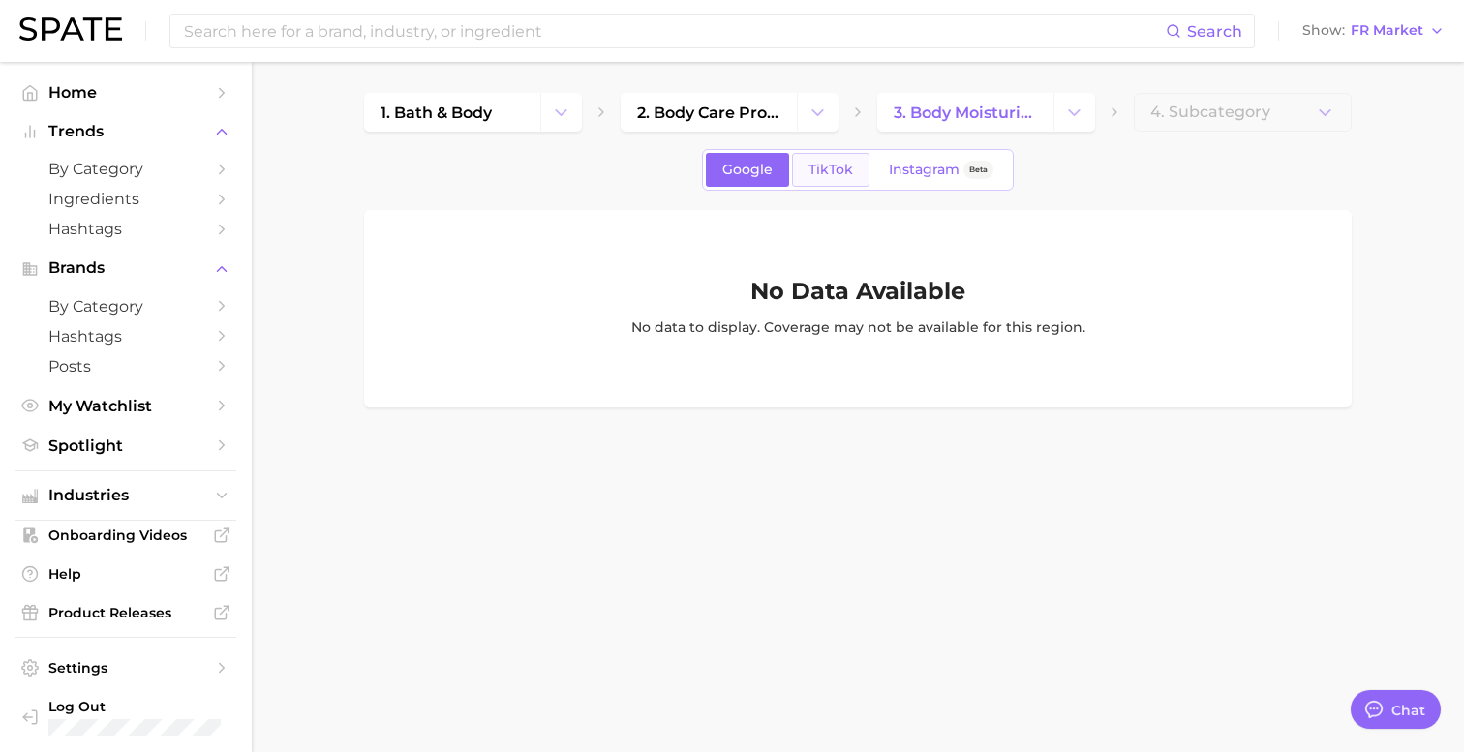
click at [817, 163] on span "TikTok" at bounding box center [830, 170] width 45 height 16
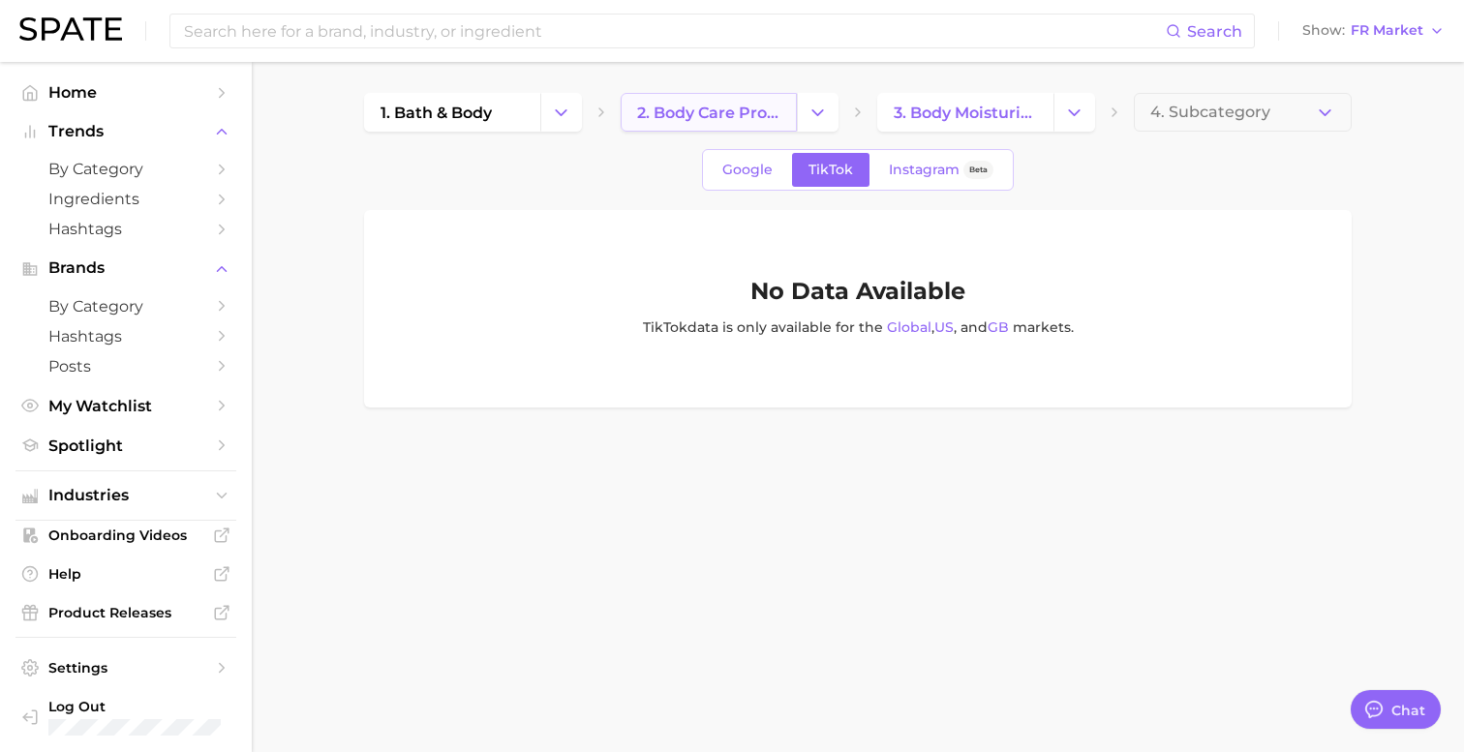
click at [759, 123] on link "2. body care products" at bounding box center [709, 112] width 176 height 39
click at [729, 123] on link "2. body care products" at bounding box center [709, 112] width 176 height 39
click at [740, 185] on link "Google" at bounding box center [747, 170] width 83 height 34
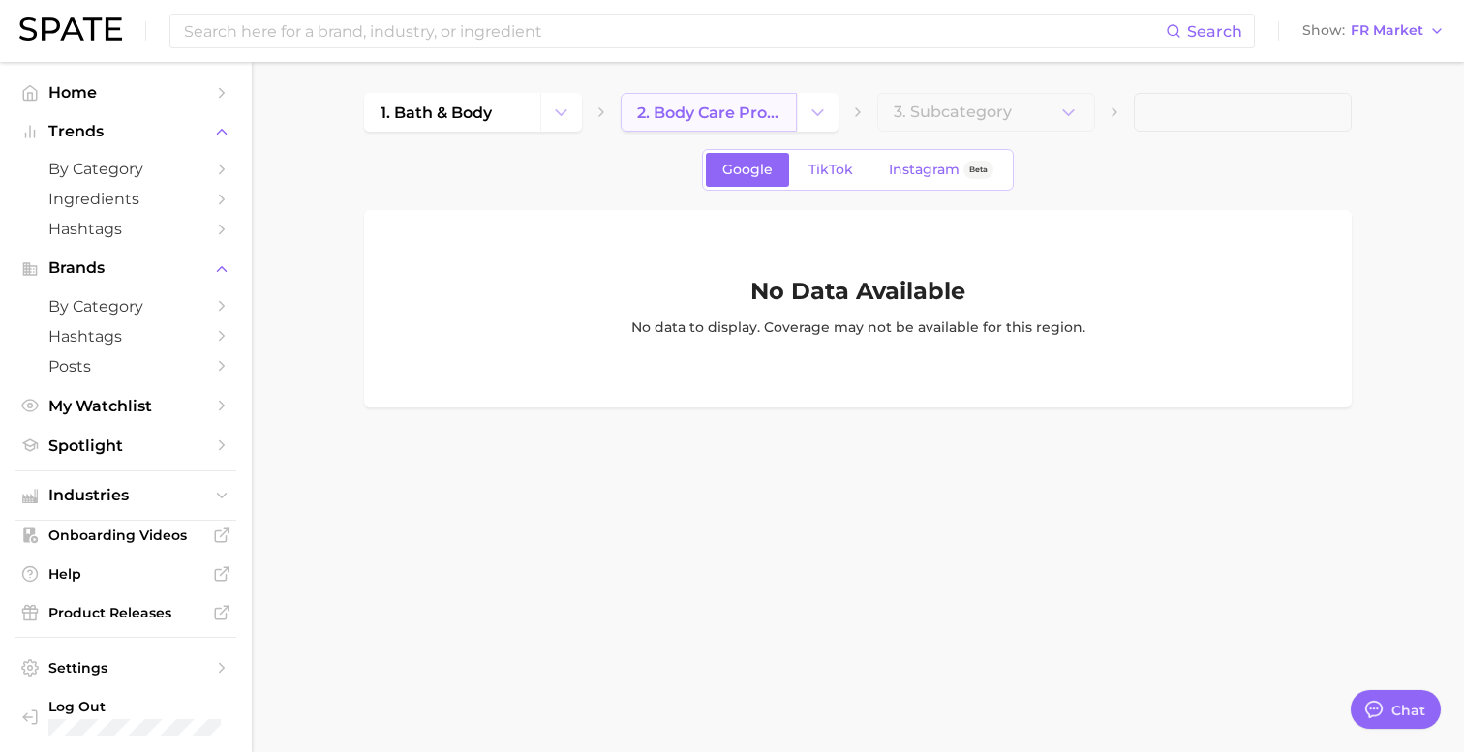
click at [734, 123] on link "2. body care products" at bounding box center [709, 112] width 176 height 39
click at [507, 121] on link "1. bath & body" at bounding box center [452, 112] width 176 height 39
click at [1353, 36] on span "FR Market" at bounding box center [1387, 30] width 73 height 11
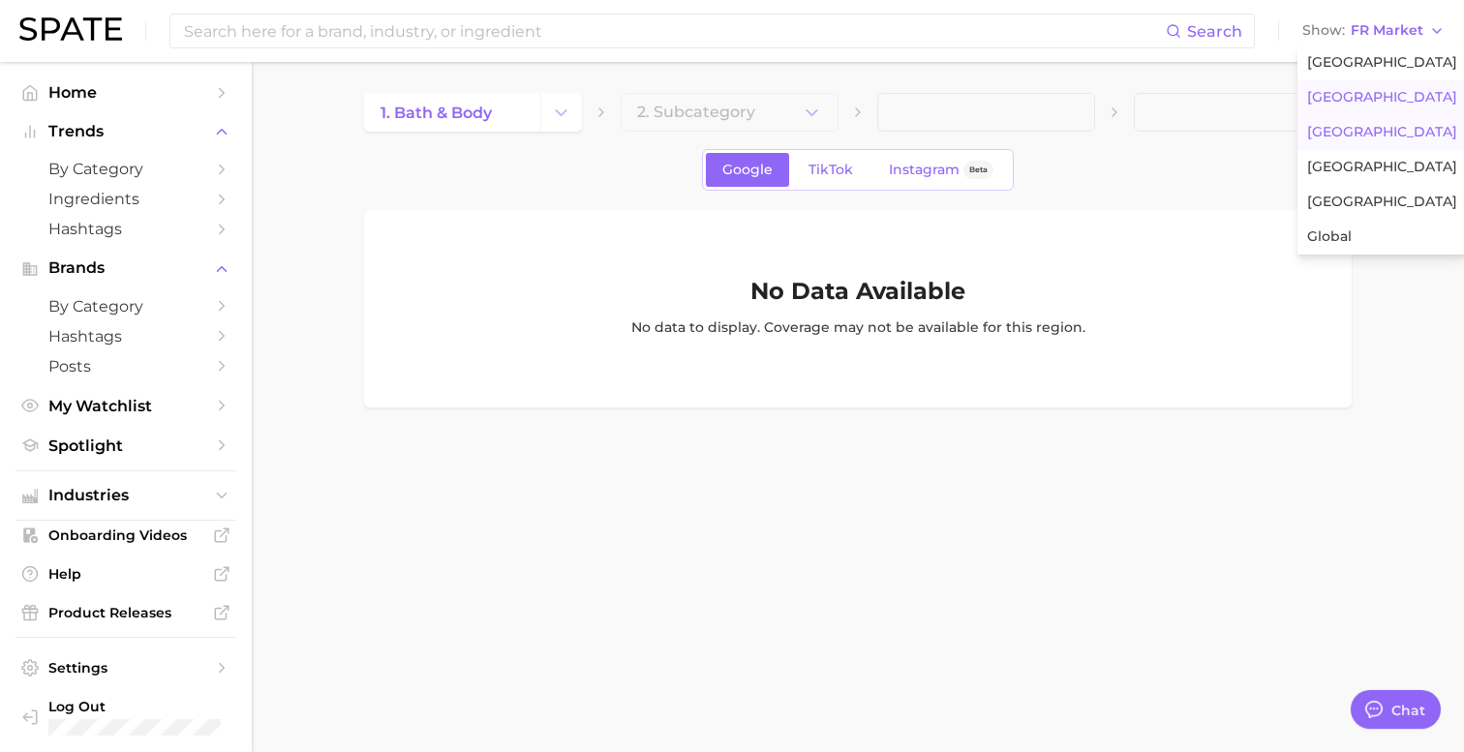
click at [1338, 91] on span "[GEOGRAPHIC_DATA]" at bounding box center [1382, 97] width 150 height 16
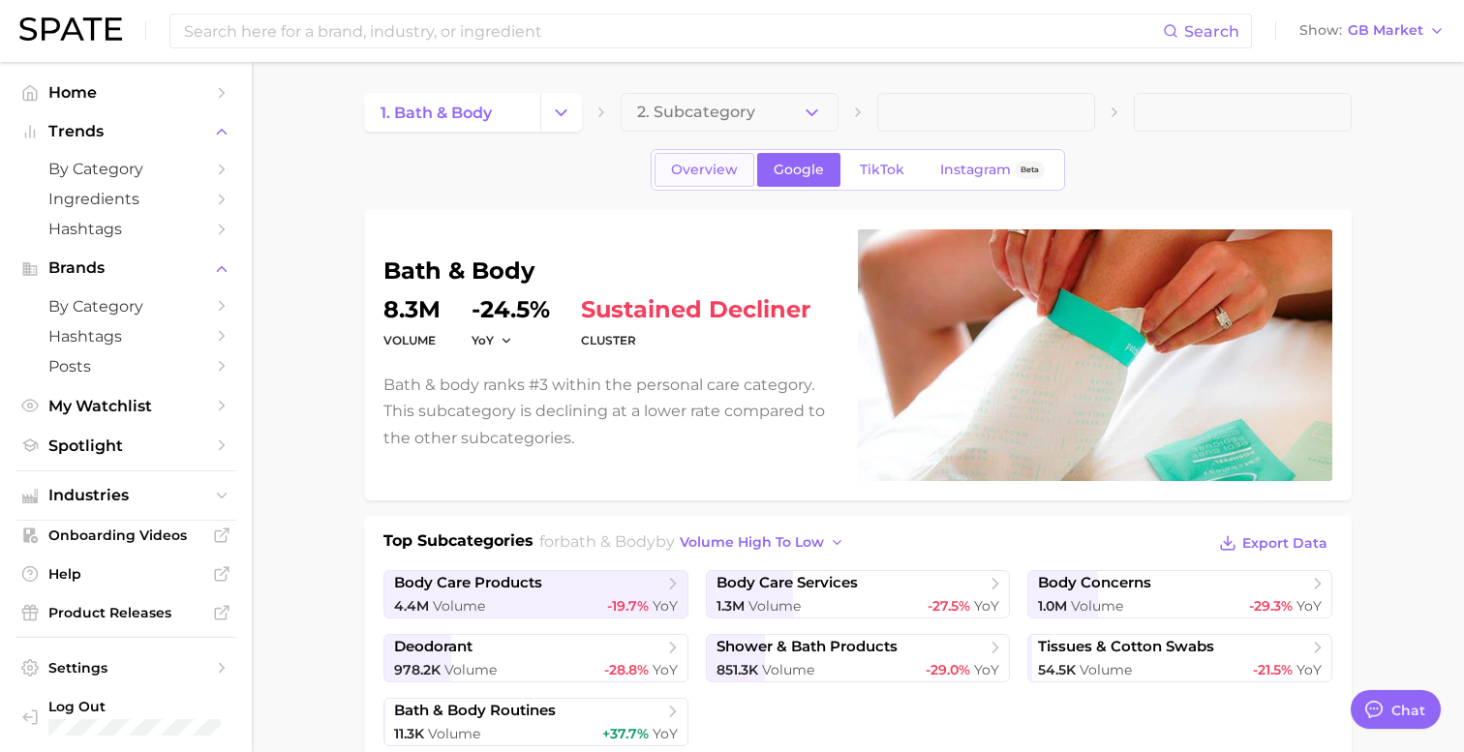
click at [713, 165] on span "Overview" at bounding box center [704, 170] width 67 height 16
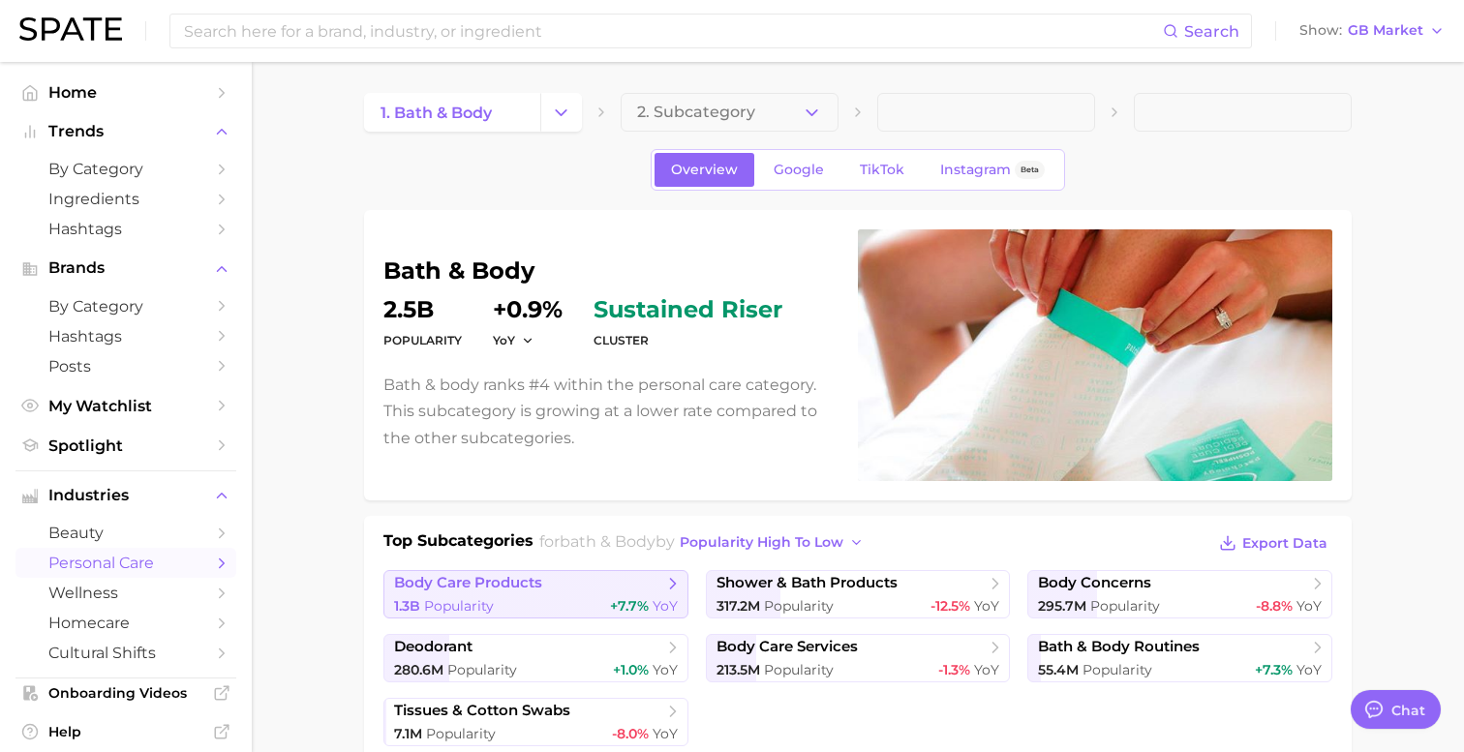
click at [454, 597] on span "1.3b Popularity" at bounding box center [444, 606] width 100 height 18
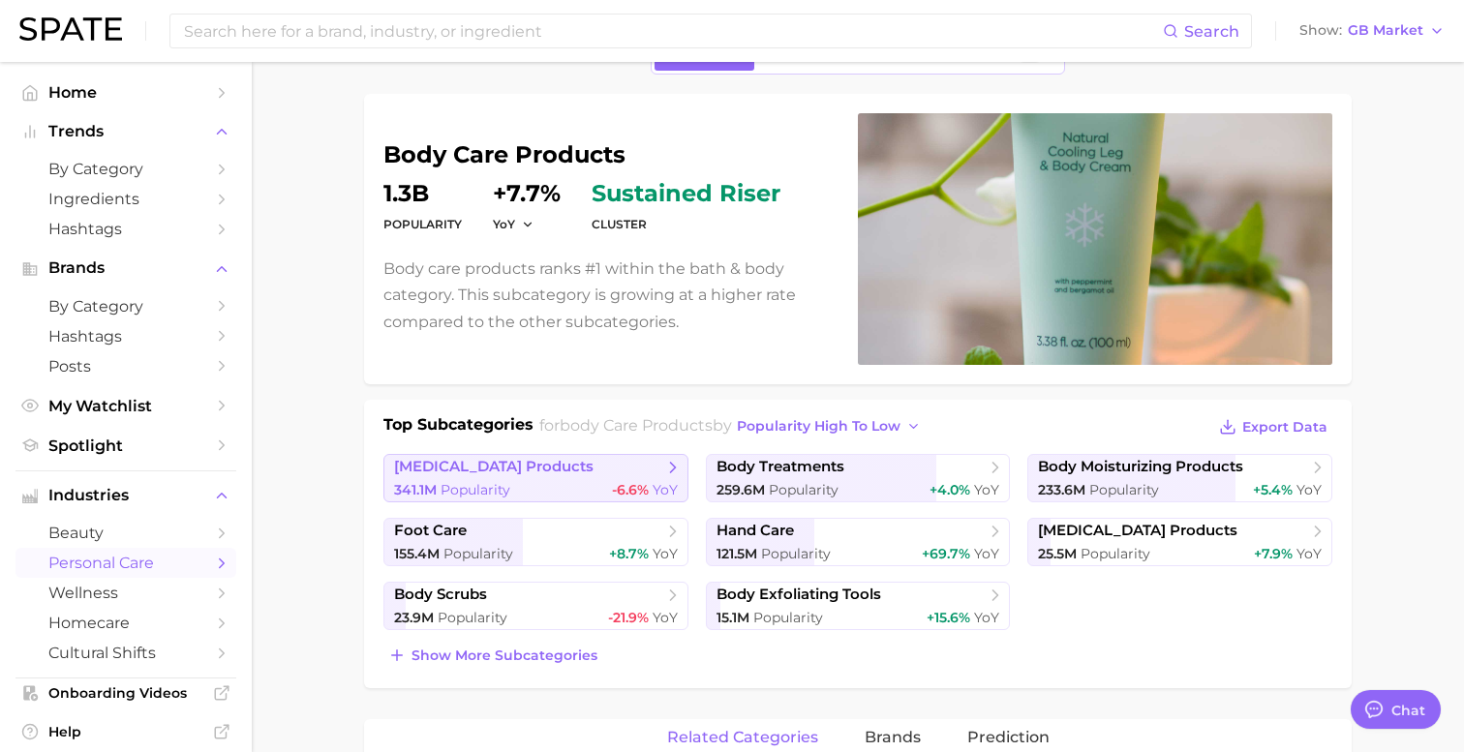
scroll to position [124, 0]
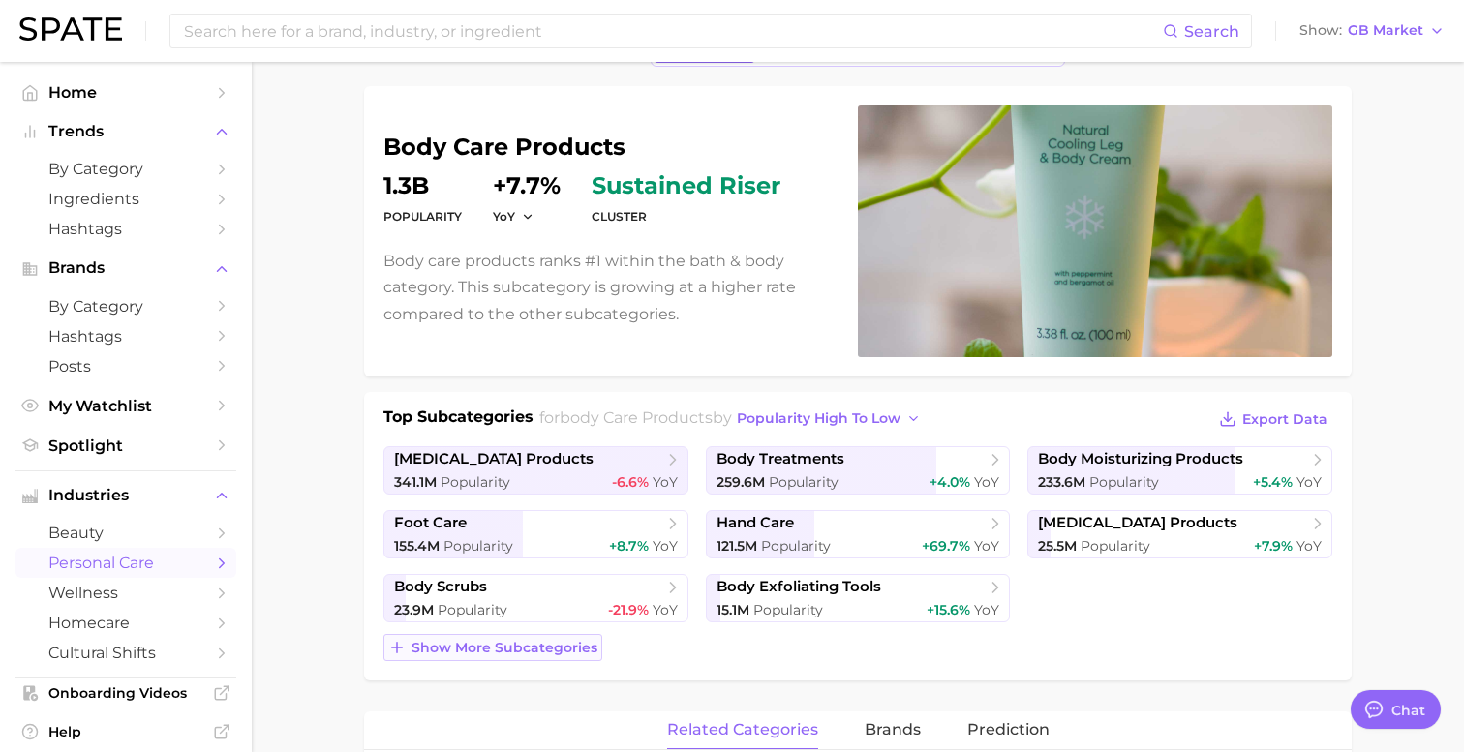
click at [464, 648] on span "Show more subcategories" at bounding box center [504, 648] width 186 height 16
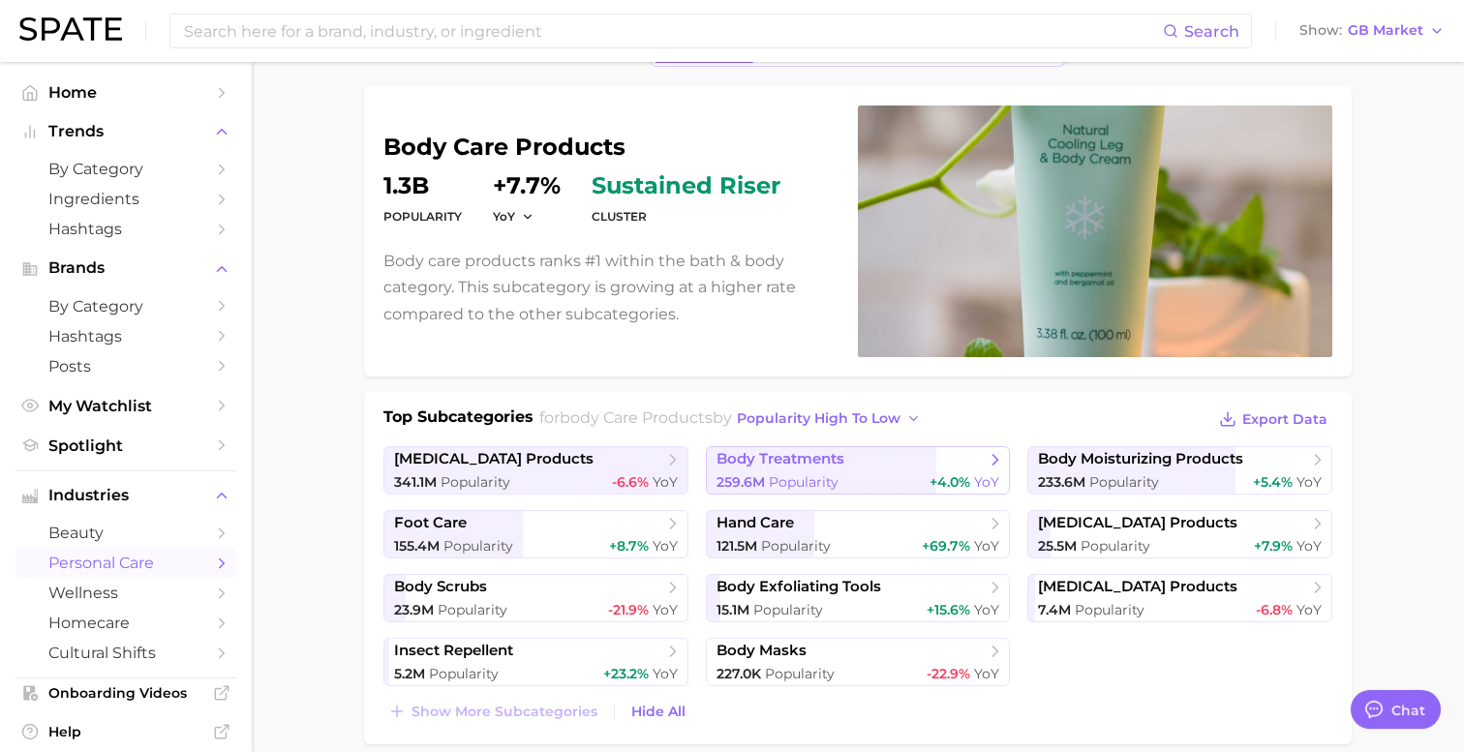
click at [865, 467] on span "body treatments" at bounding box center [850, 459] width 269 height 19
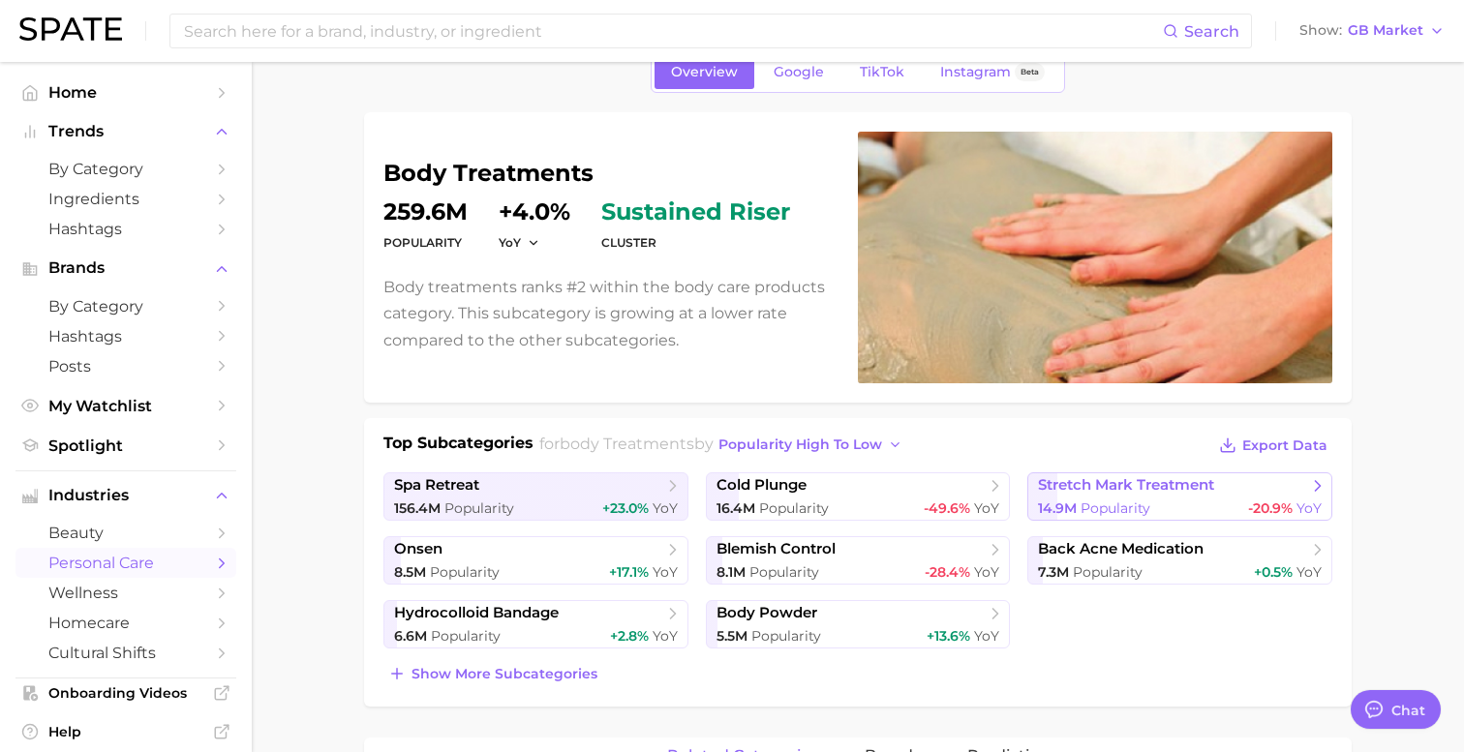
scroll to position [108, 0]
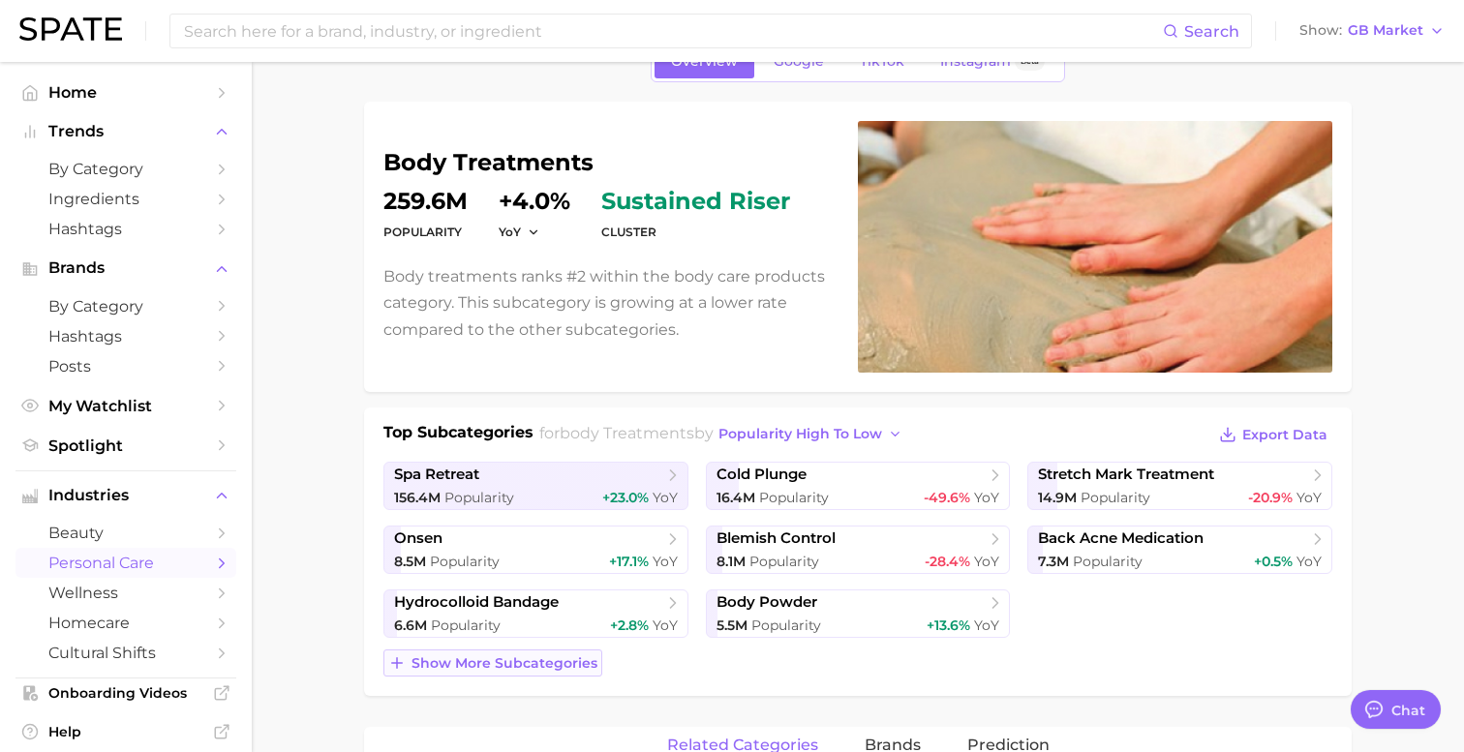
click at [448, 667] on span "Show more subcategories" at bounding box center [504, 663] width 186 height 16
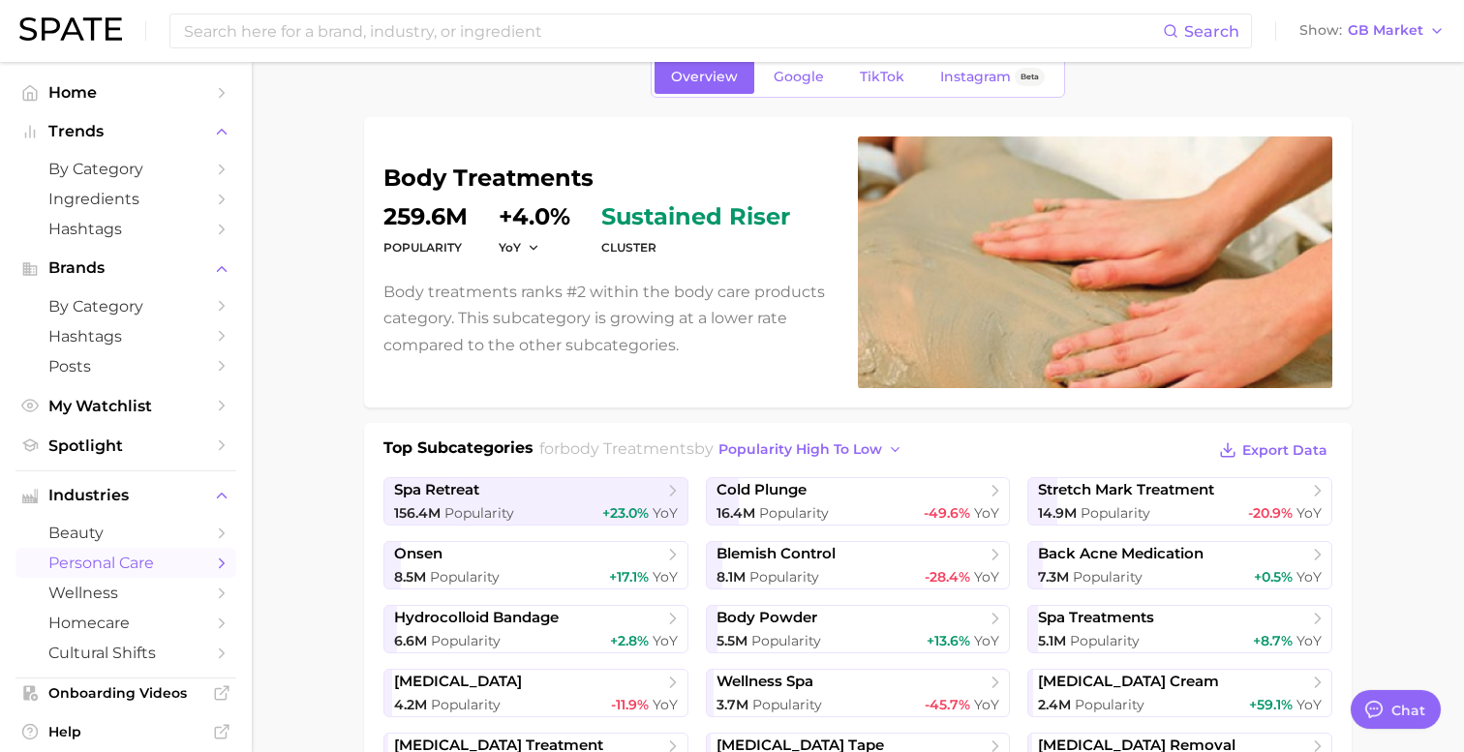
scroll to position [0, 0]
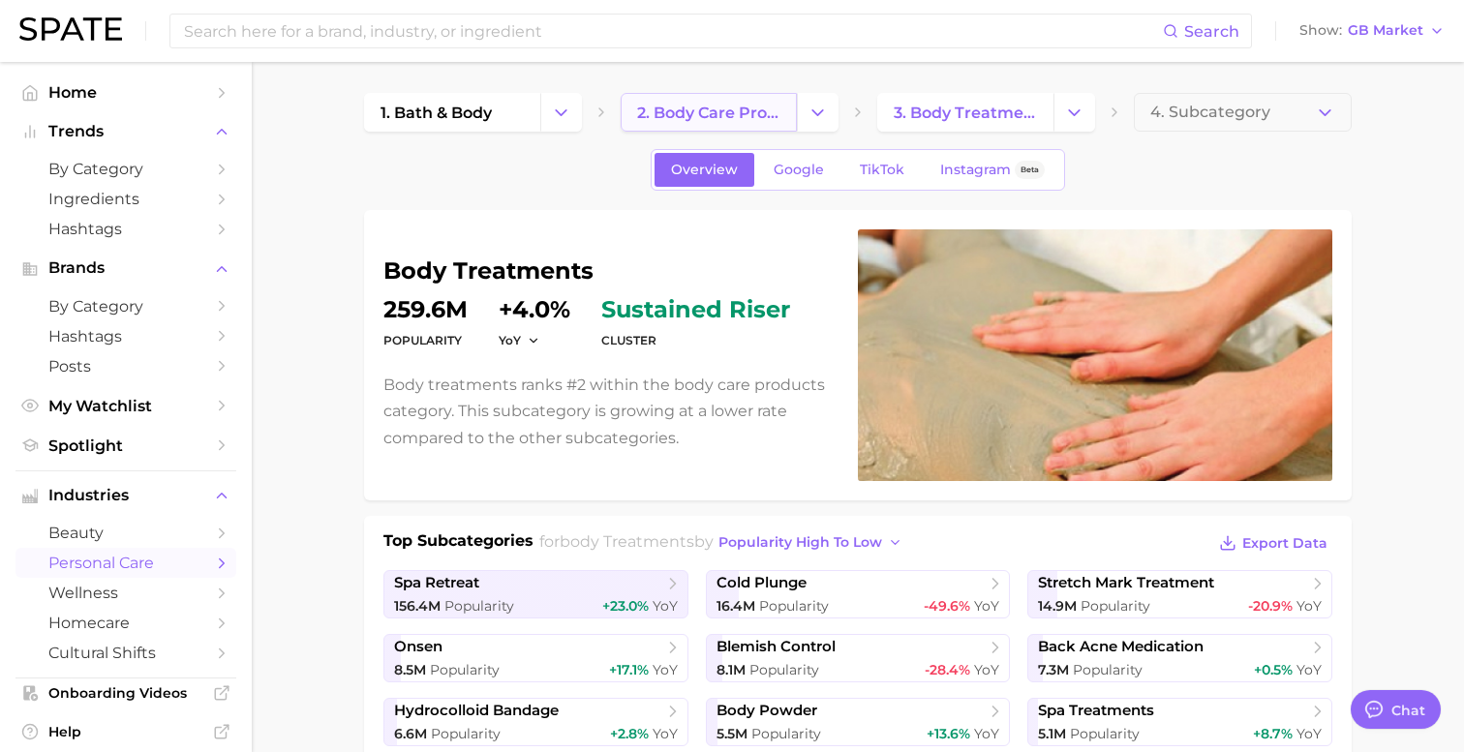
click at [745, 100] on link "2. body care products" at bounding box center [709, 112] width 176 height 39
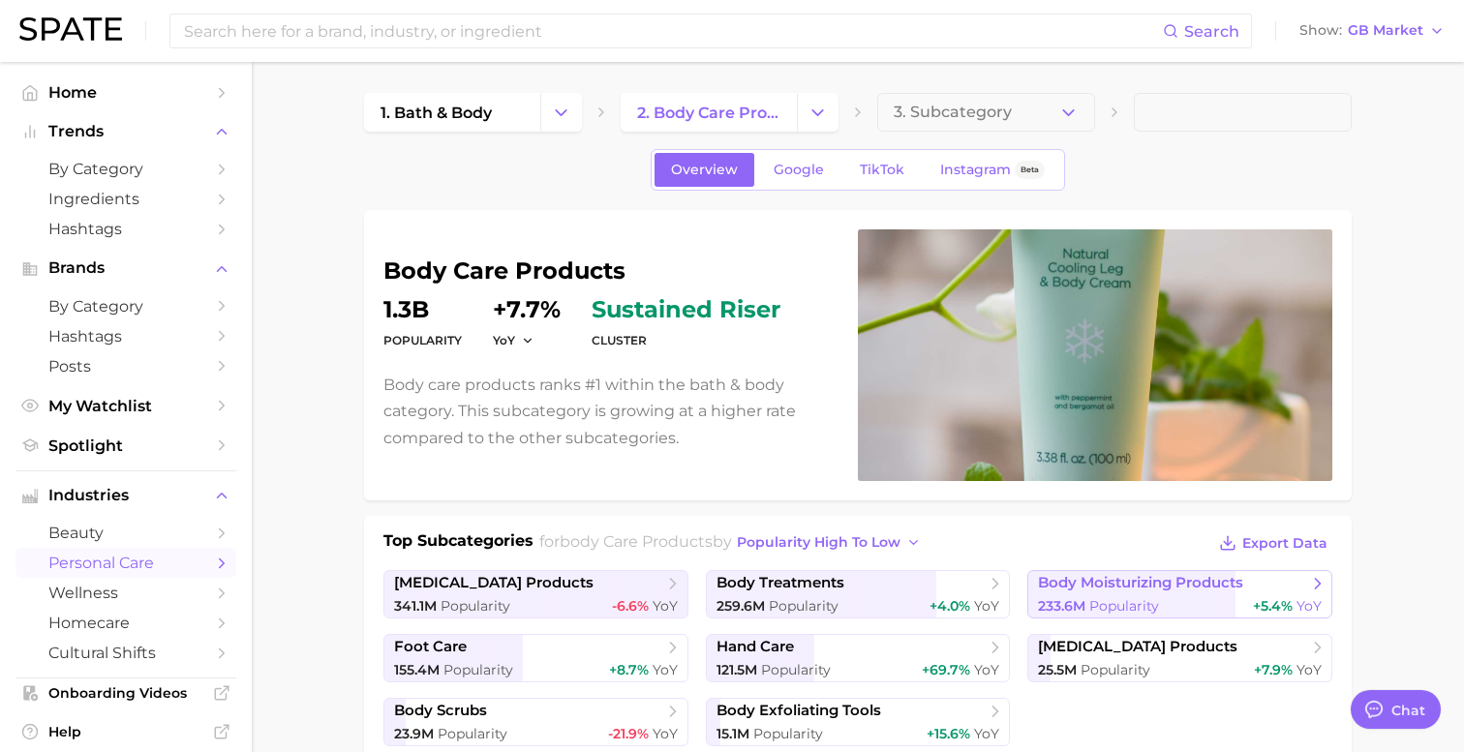
click at [1140, 593] on link "body moisturizing products 233.6m Popularity +5.4% YoY" at bounding box center [1179, 594] width 305 height 48
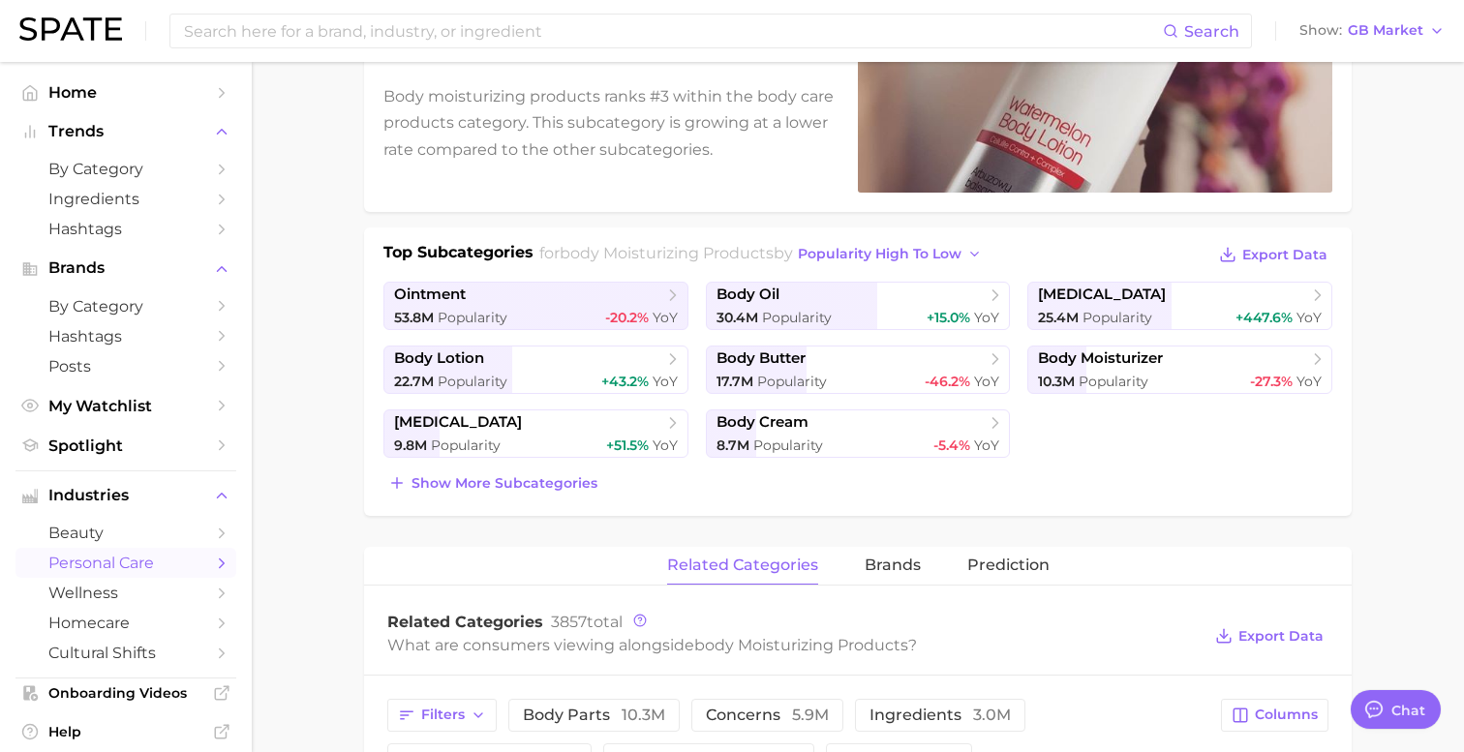
scroll to position [291, 0]
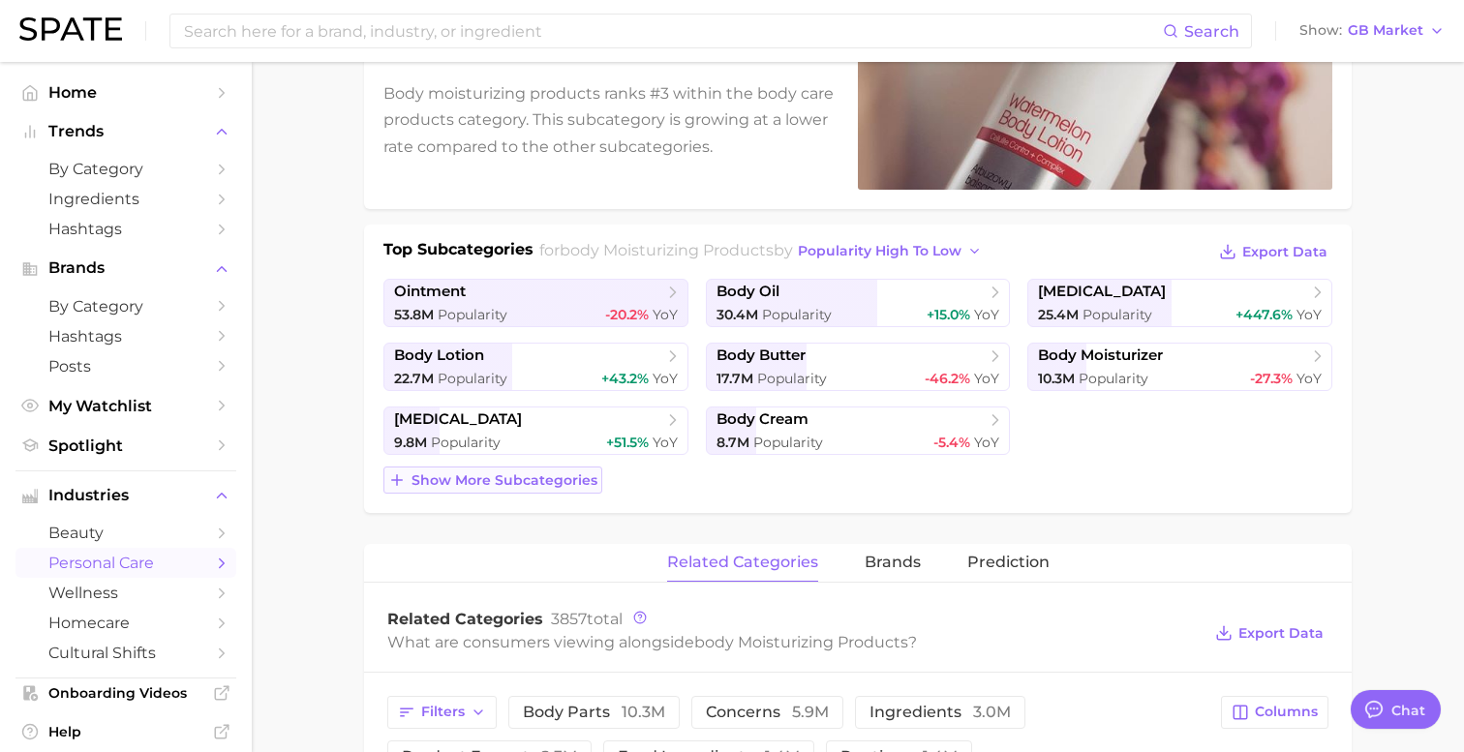
click at [491, 469] on button "Show more subcategories" at bounding box center [492, 480] width 219 height 27
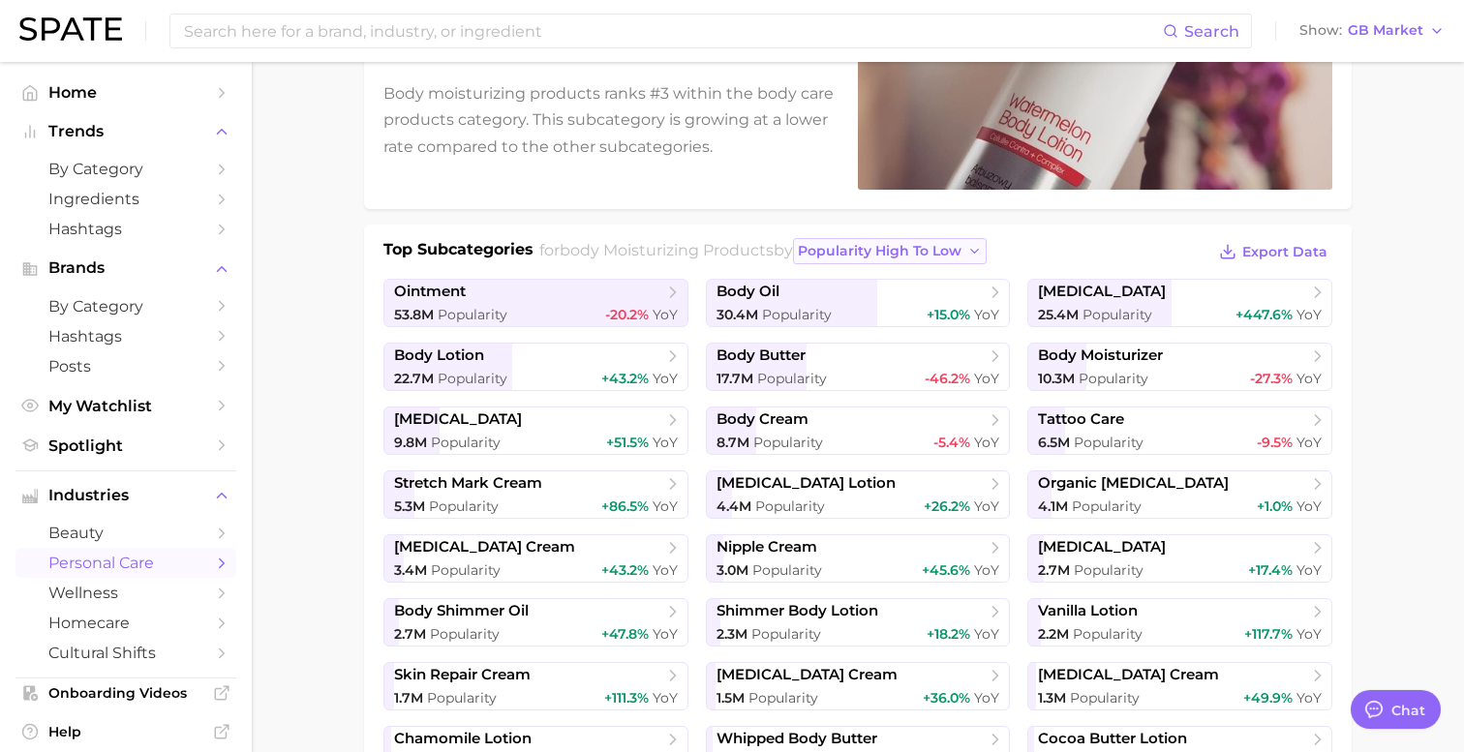
click at [983, 251] on icon "button" at bounding box center [974, 251] width 15 height 15
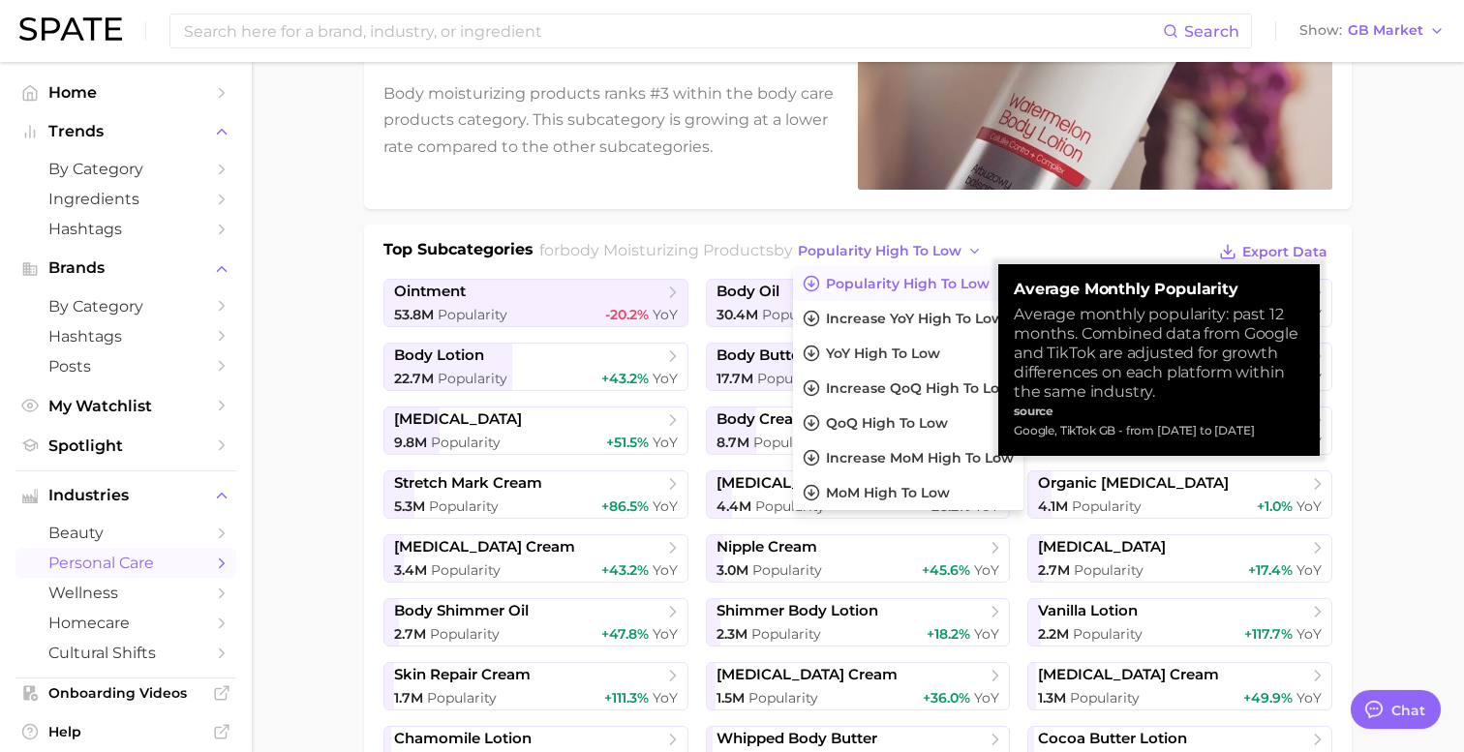
click at [1092, 244] on div "Top Subcategories for body moisturizing products by popularity high to low Popu…" at bounding box center [857, 252] width 949 height 29
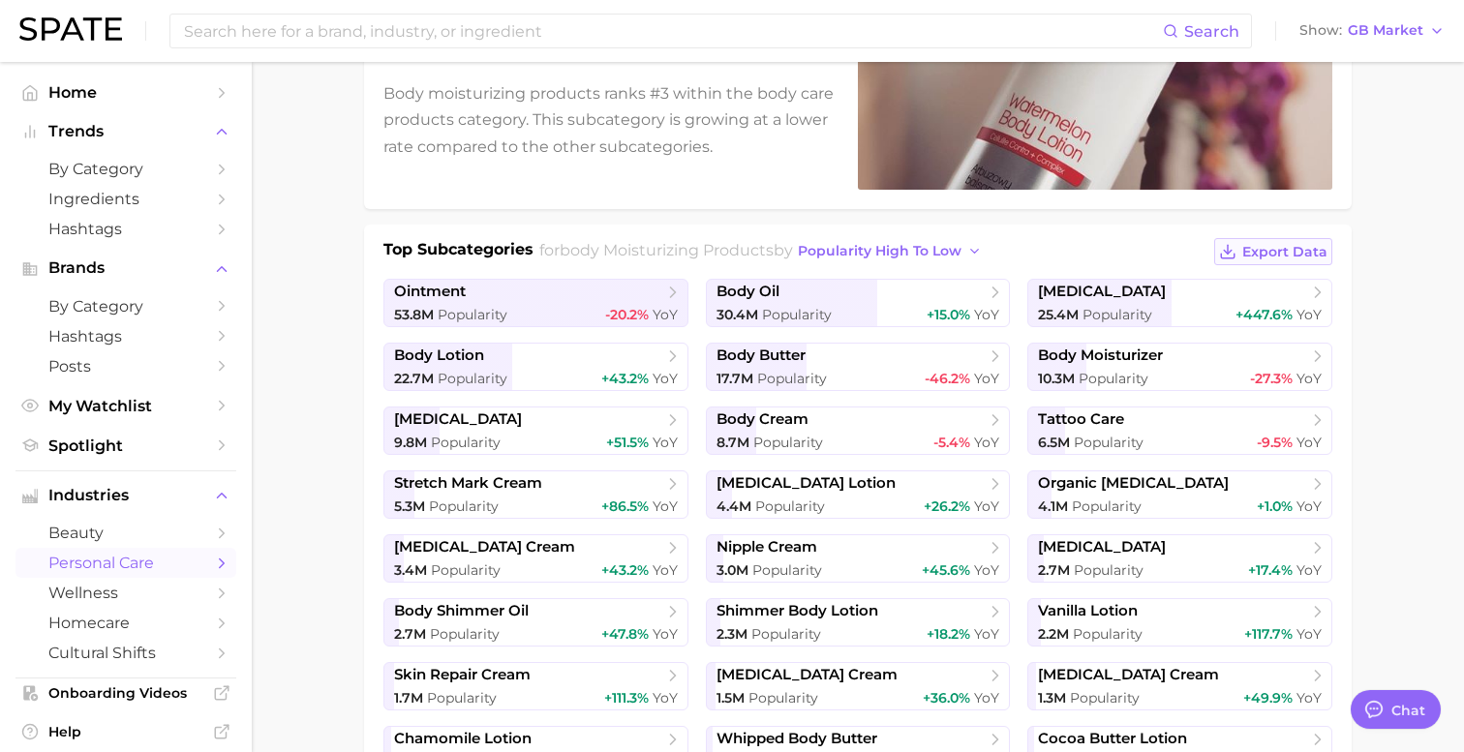
click at [1215, 249] on button "Export Data" at bounding box center [1273, 251] width 118 height 27
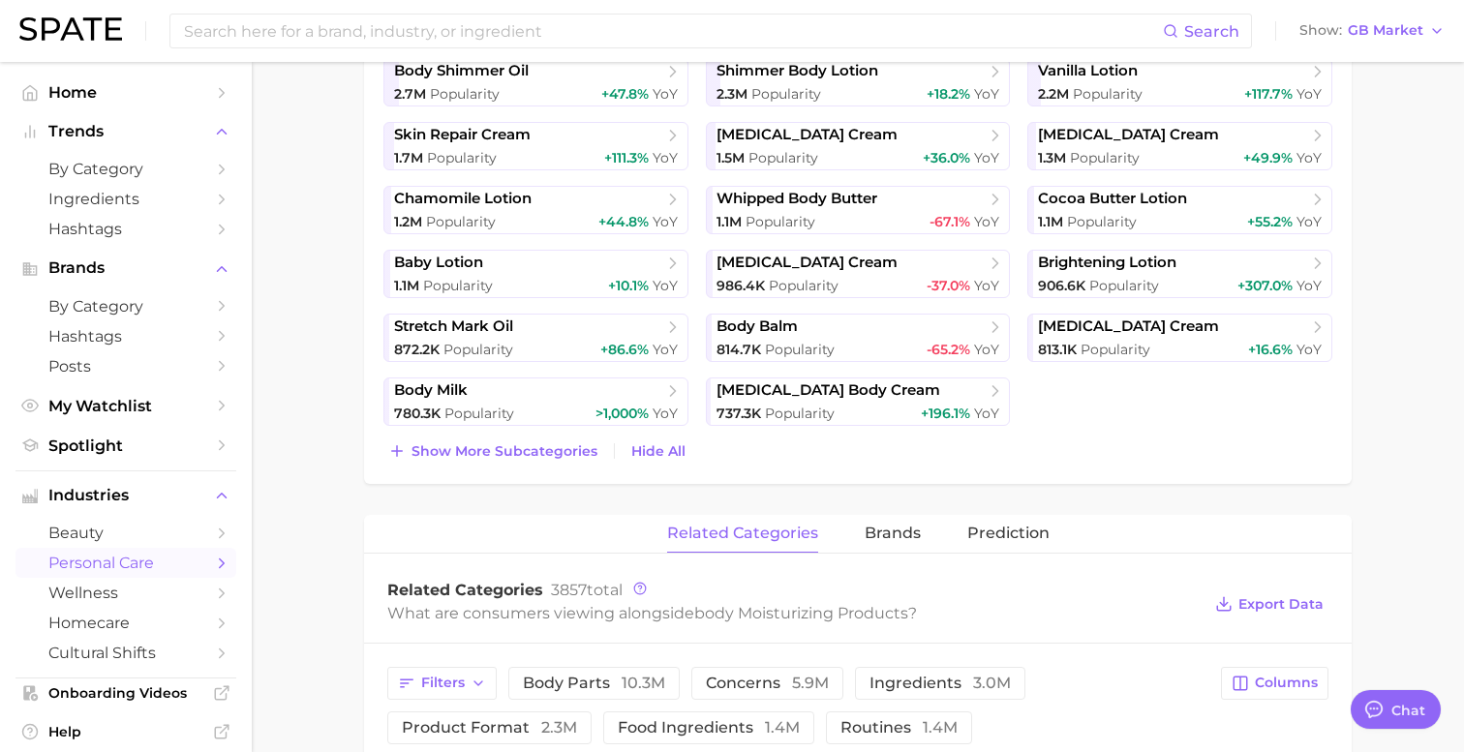
scroll to position [980, 0]
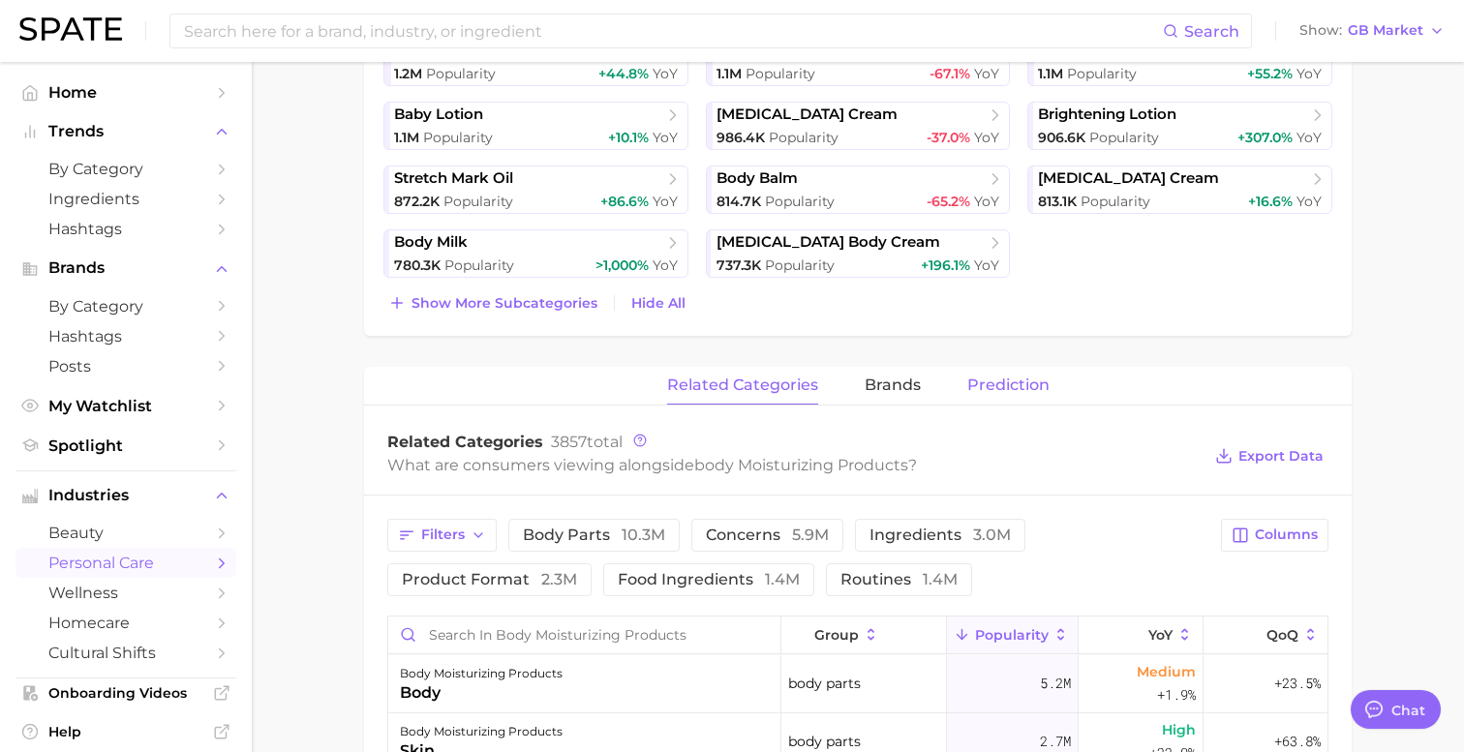
click at [1004, 379] on span "Prediction" at bounding box center [1008, 385] width 82 height 17
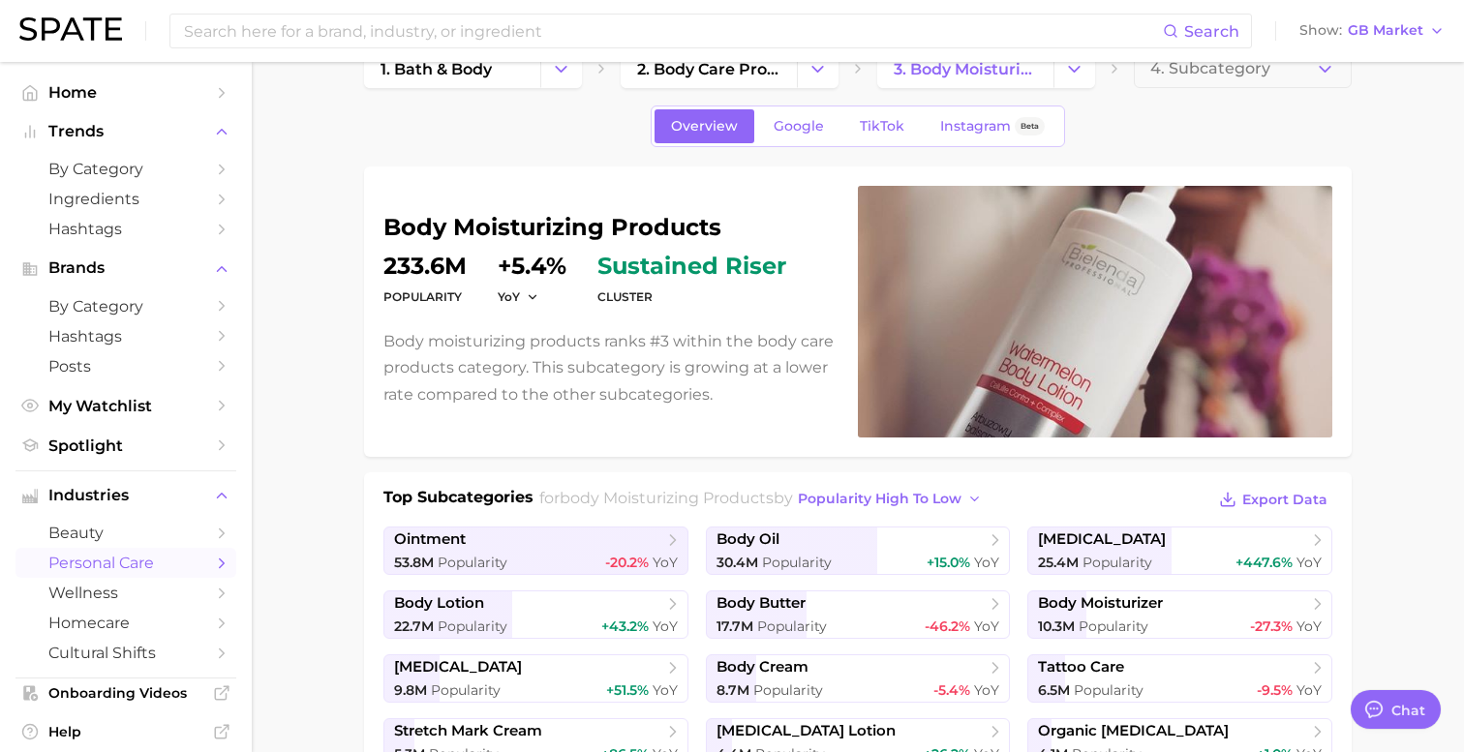
scroll to position [0, 0]
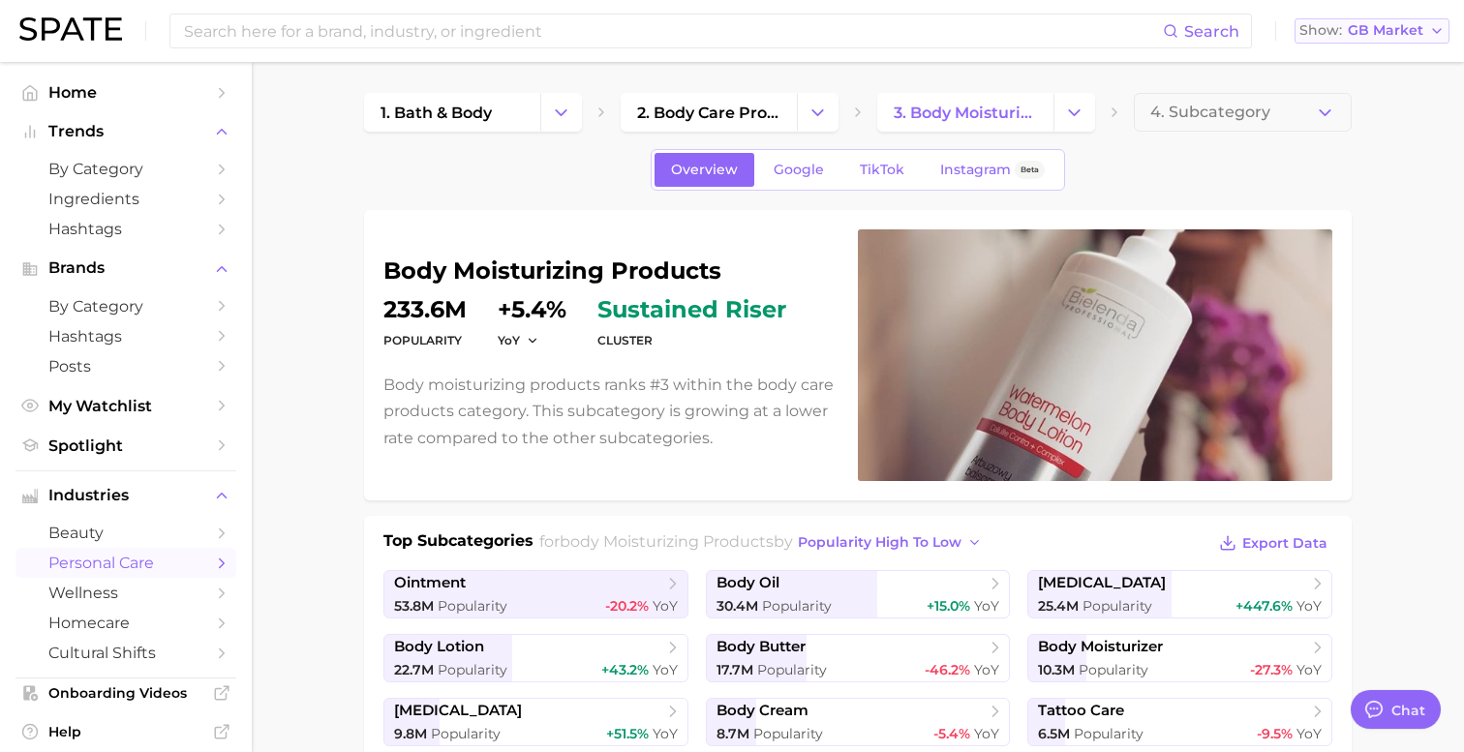
click at [1374, 31] on span "GB Market" at bounding box center [1386, 30] width 76 height 11
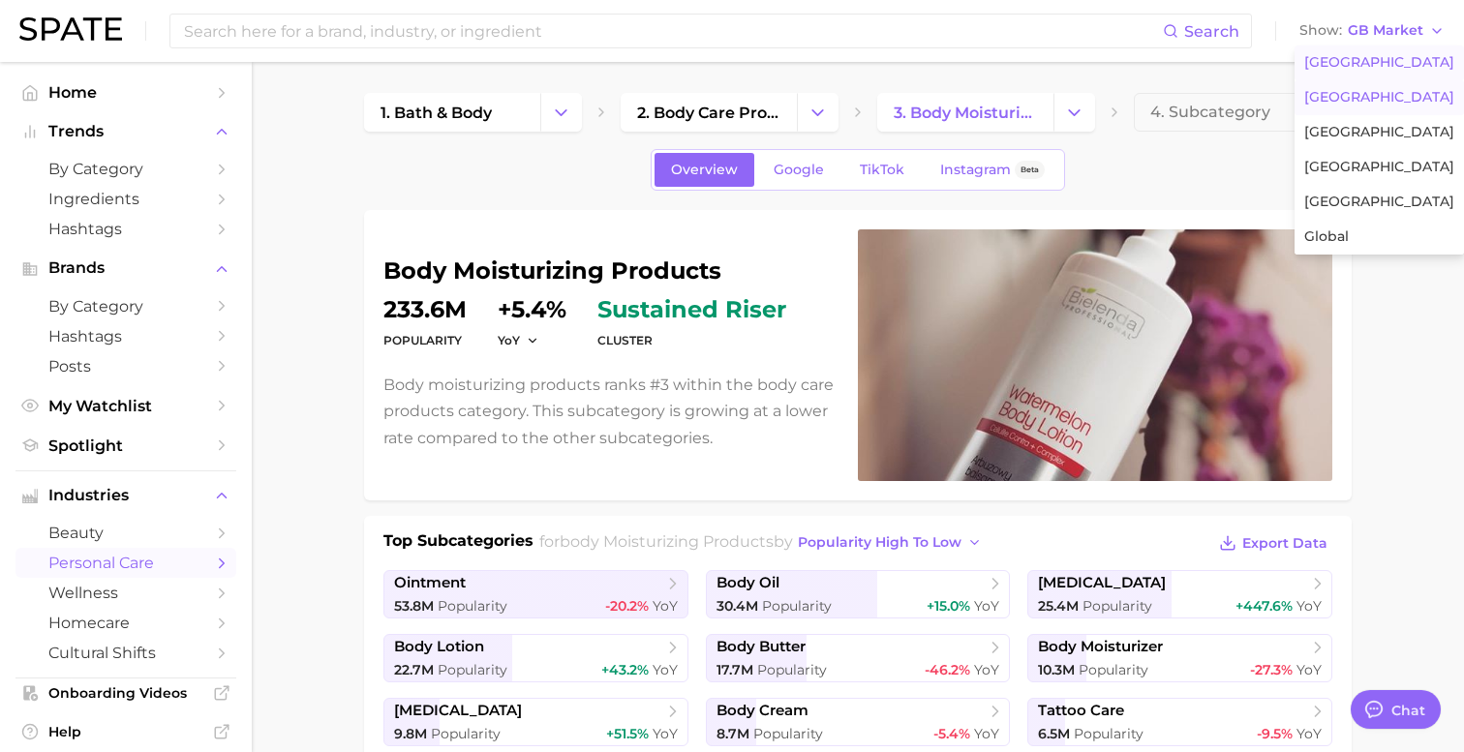
click at [1363, 56] on span "[GEOGRAPHIC_DATA]" at bounding box center [1379, 62] width 150 height 16
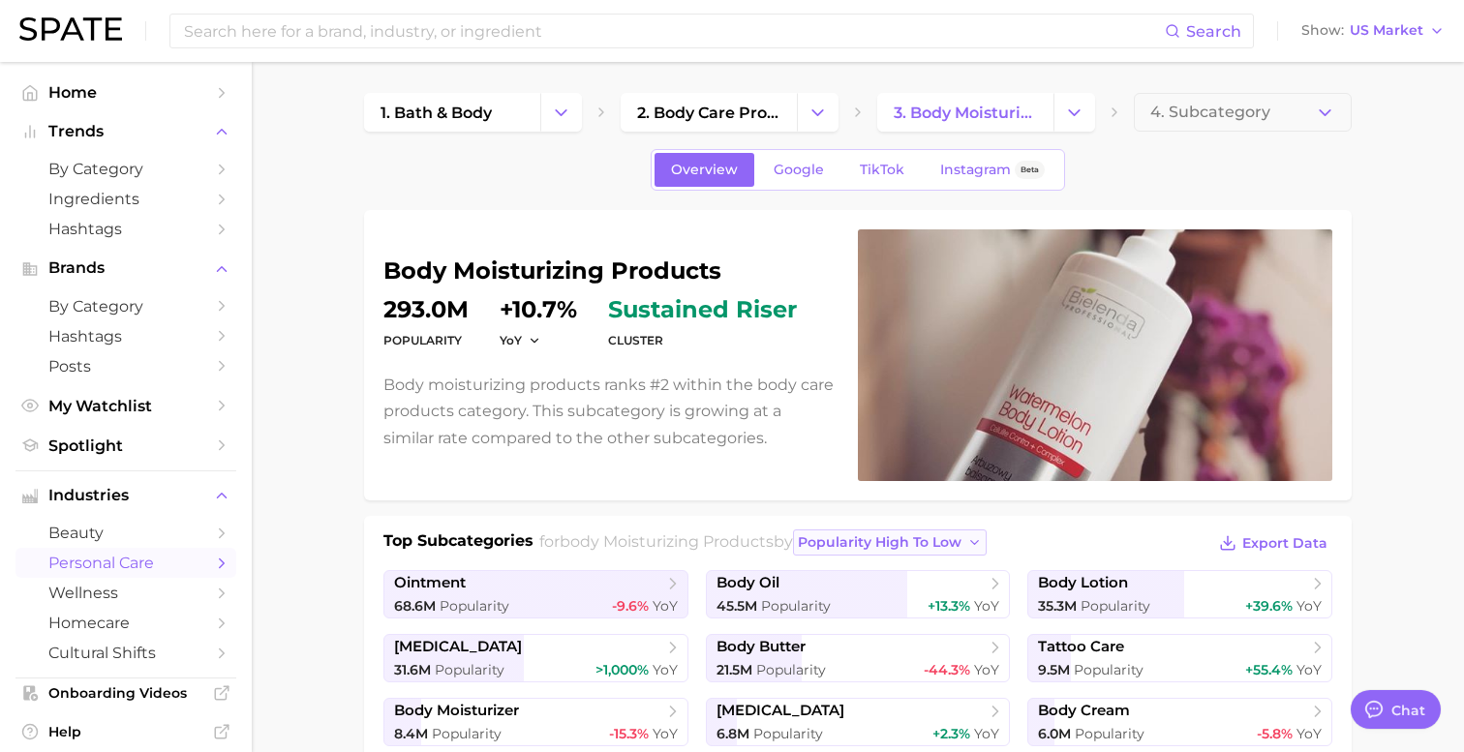
click at [981, 546] on icon "button" at bounding box center [974, 542] width 15 height 15
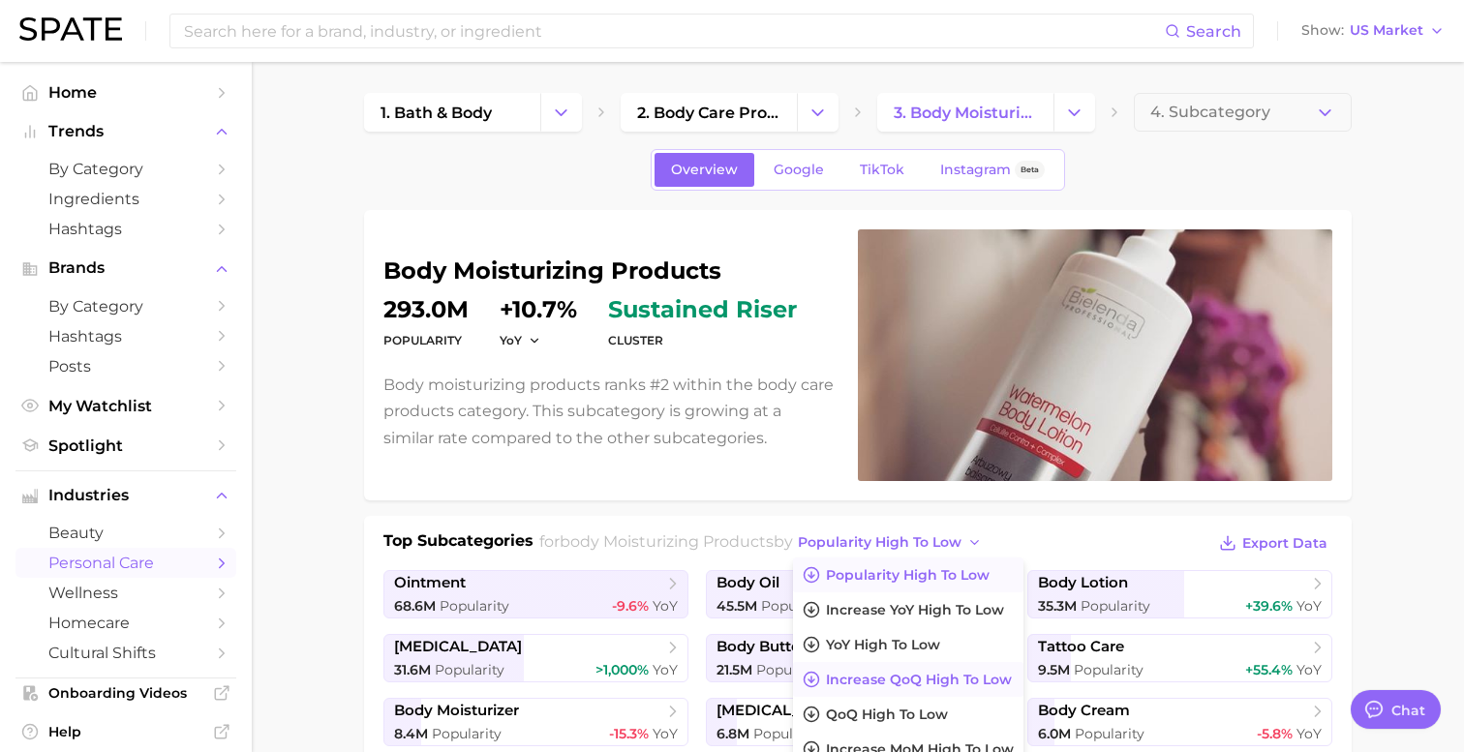
click at [928, 689] on button "Increase QoQ high to low" at bounding box center [908, 679] width 230 height 35
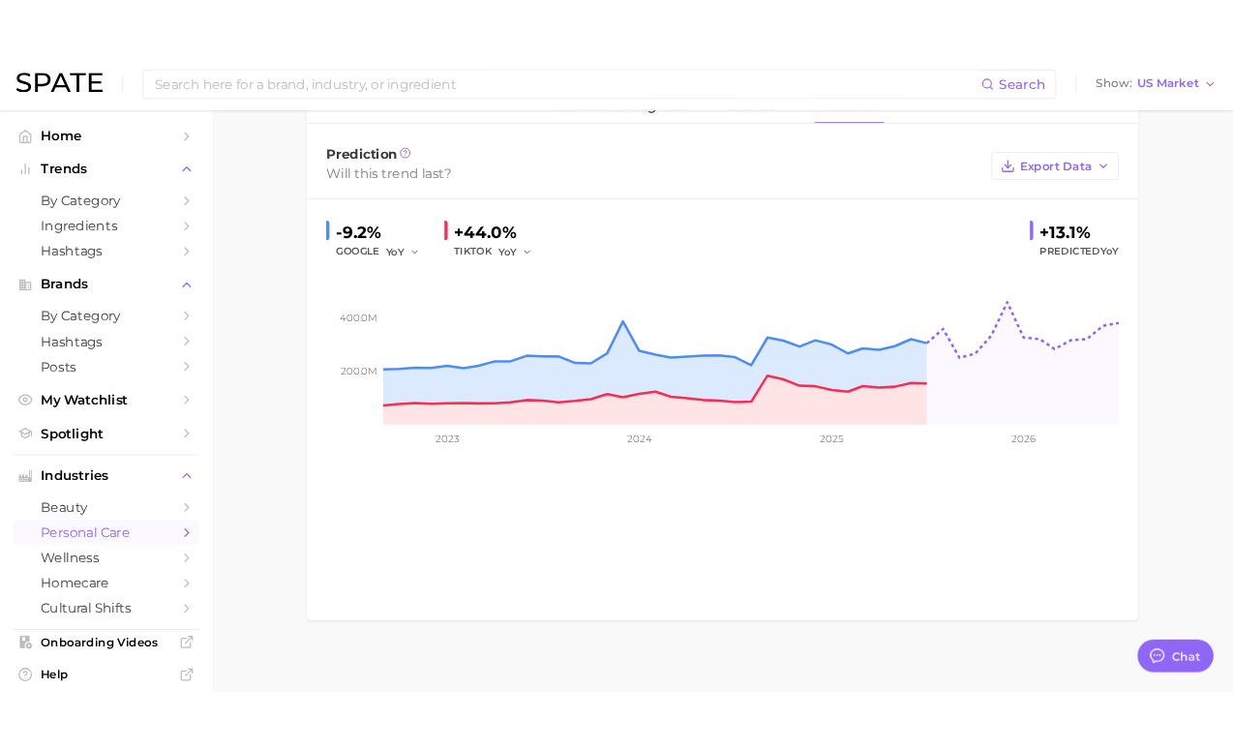
scroll to position [1319, 0]
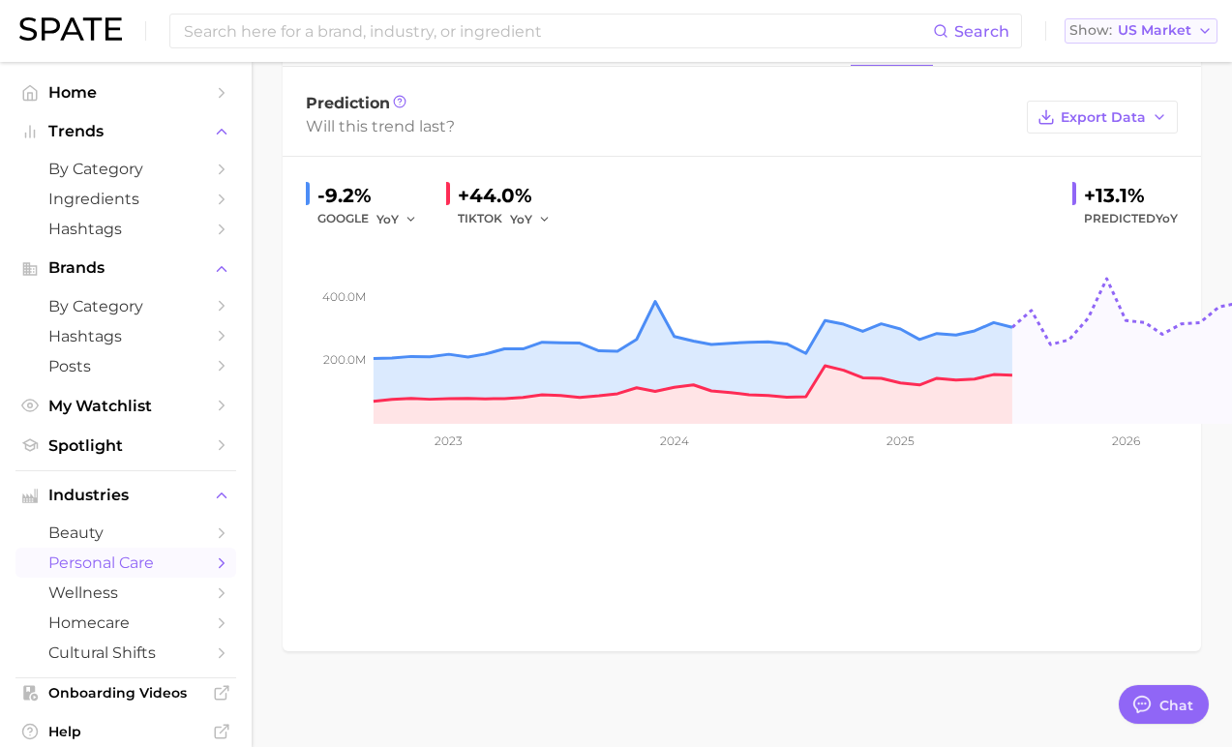
type textarea "x"
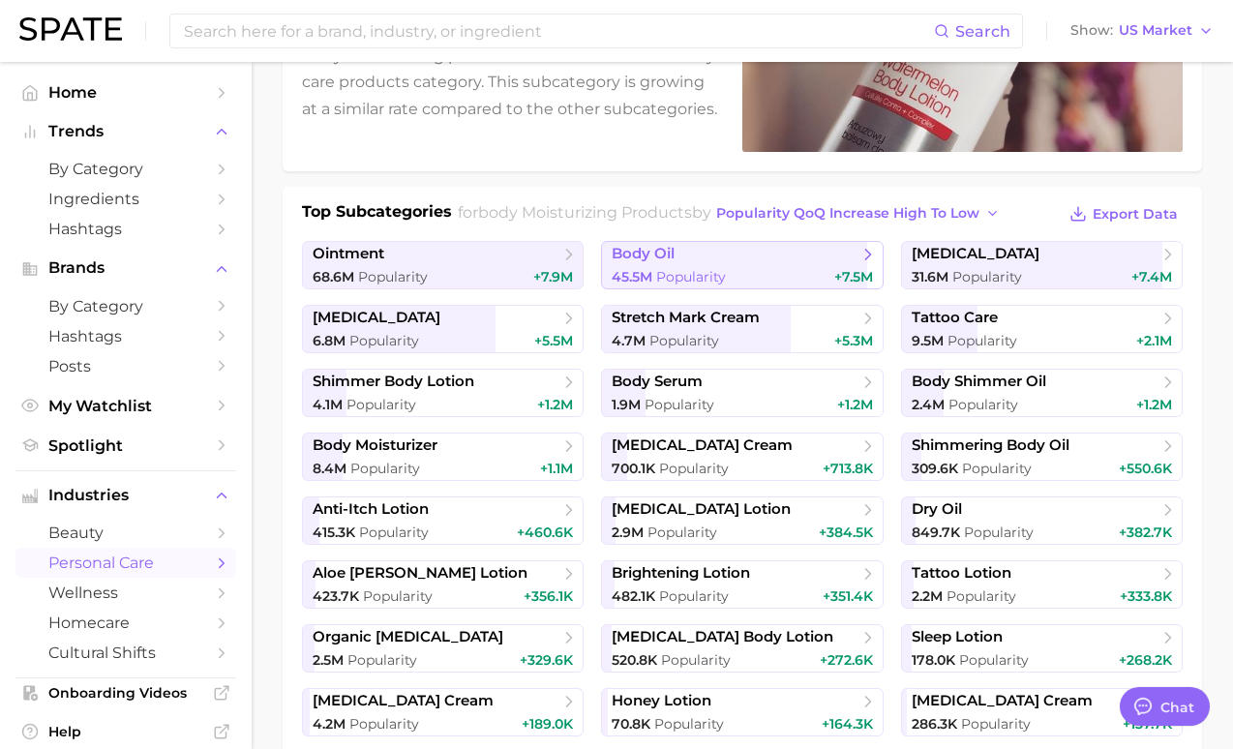
scroll to position [432, 0]
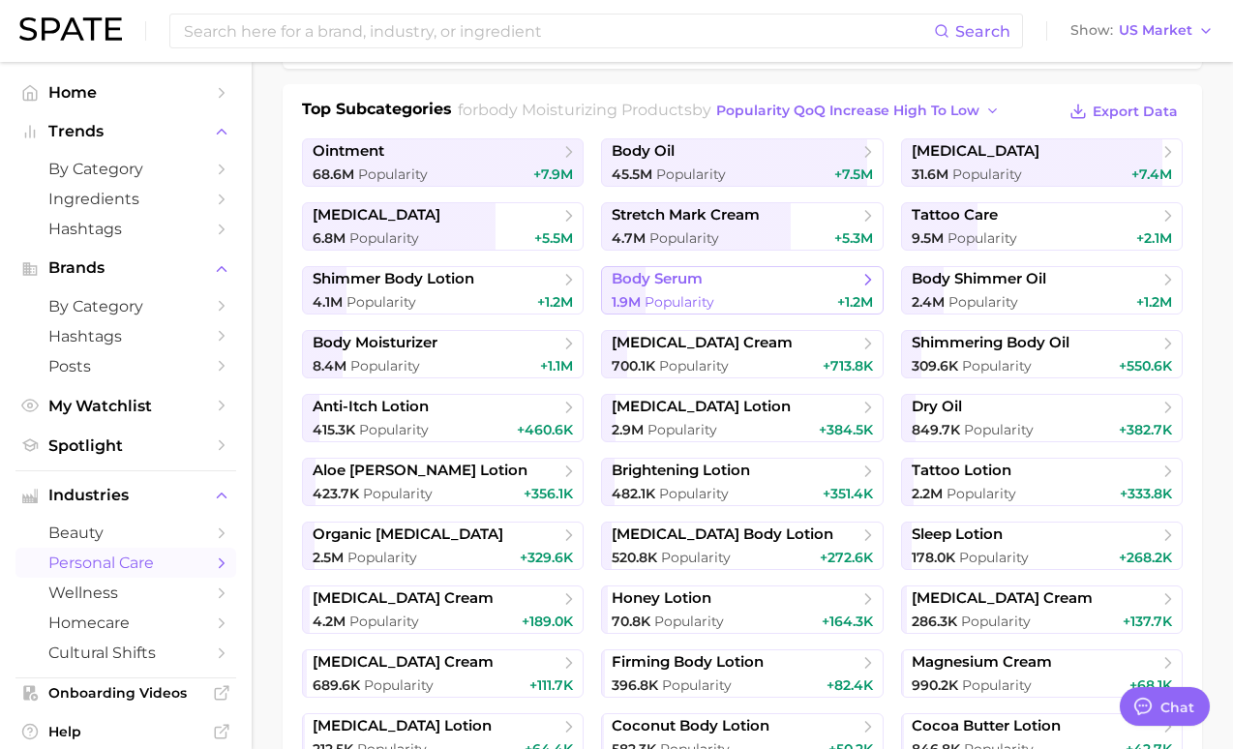
click at [659, 293] on span "1.9m Popularity" at bounding box center [663, 302] width 103 height 18
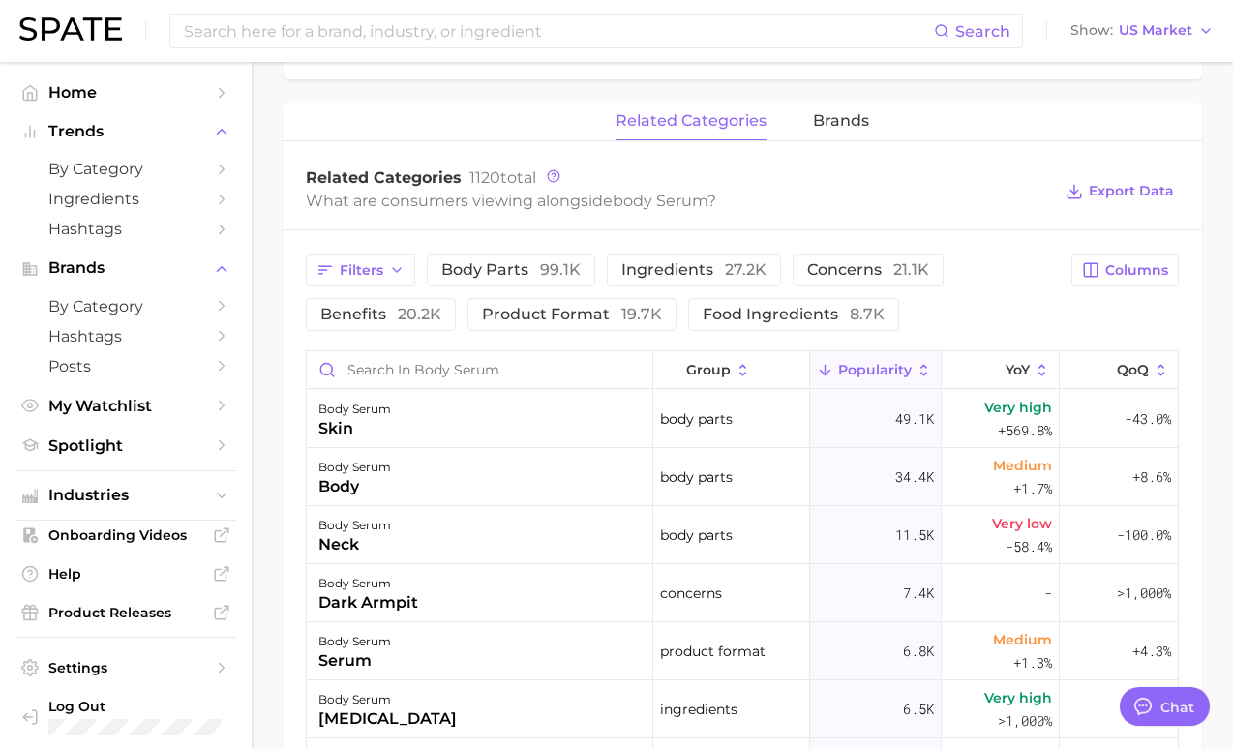
scroll to position [863, 0]
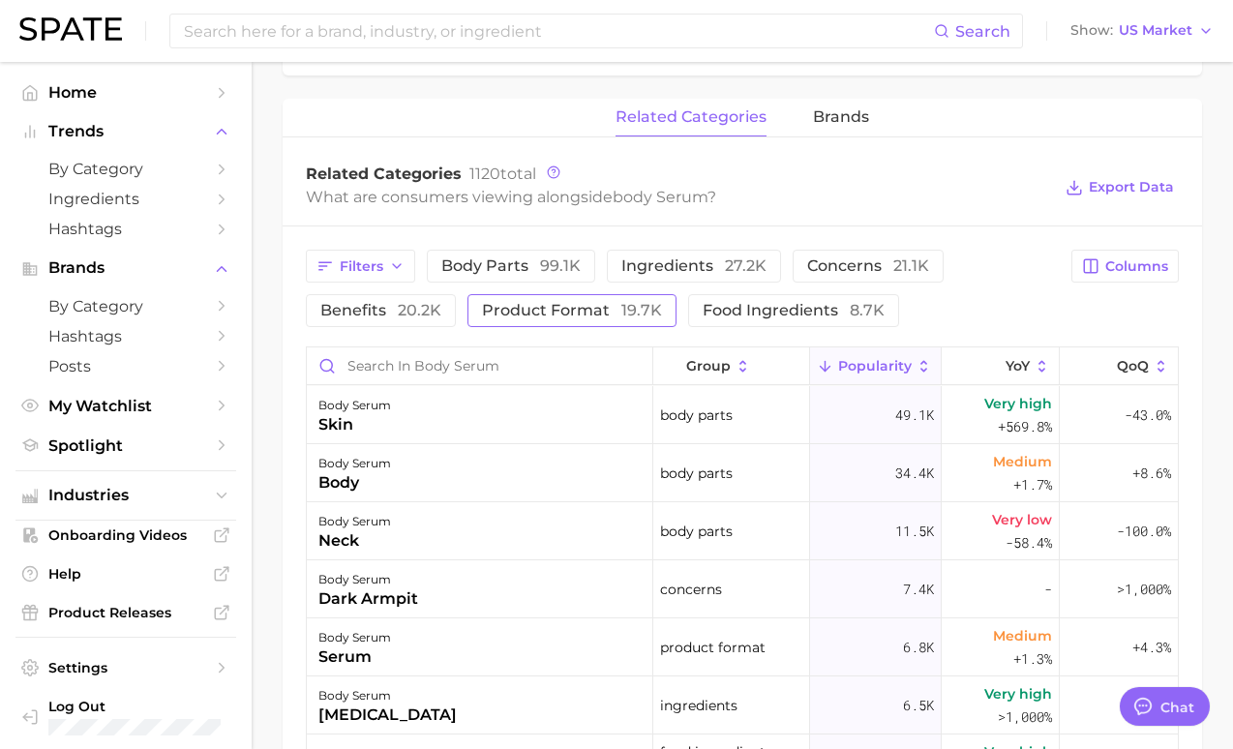
click at [622, 305] on span "19.7k" at bounding box center [642, 310] width 41 height 18
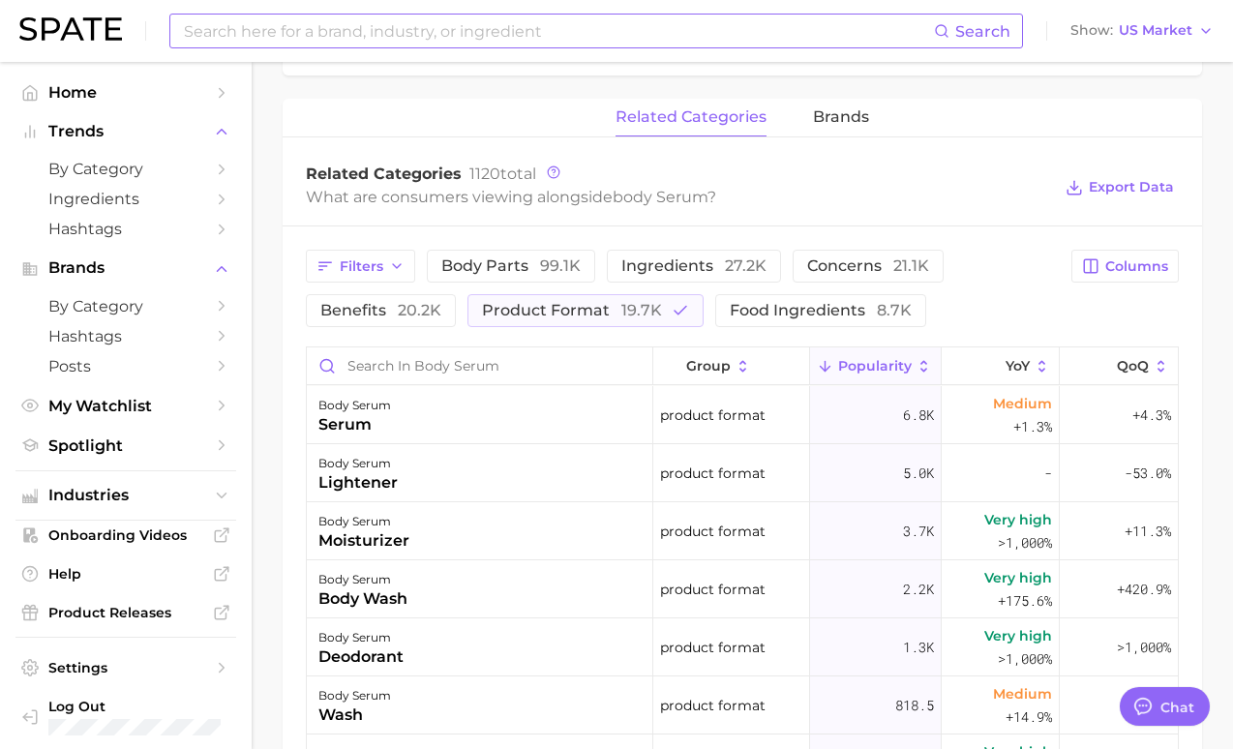
scroll to position [432, 0]
